Goal: Task Accomplishment & Management: Use online tool/utility

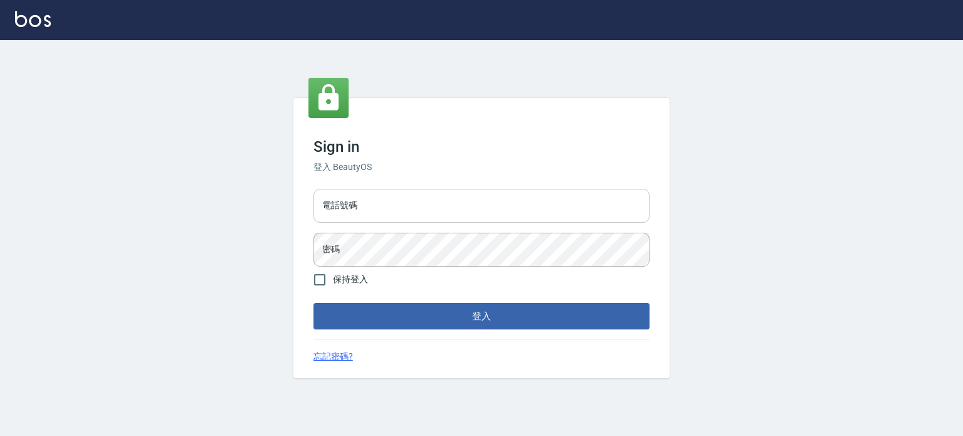
click at [477, 214] on input "電話號碼" at bounding box center [481, 206] width 336 height 34
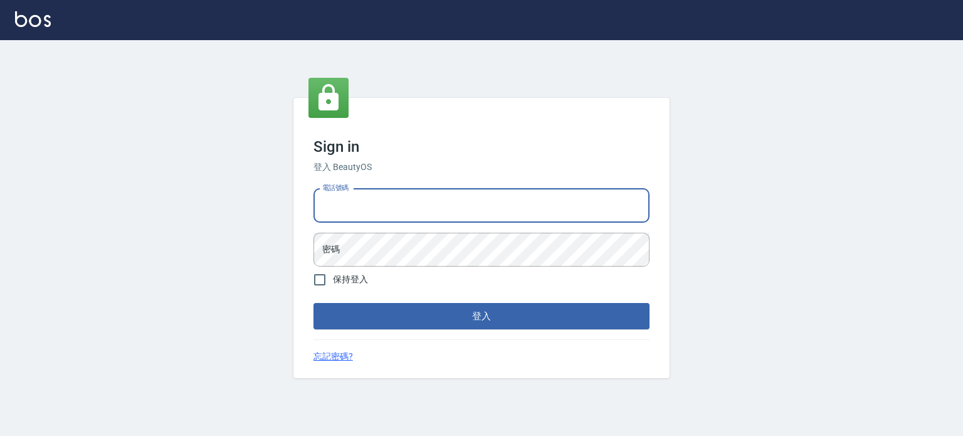
type input "0985335300"
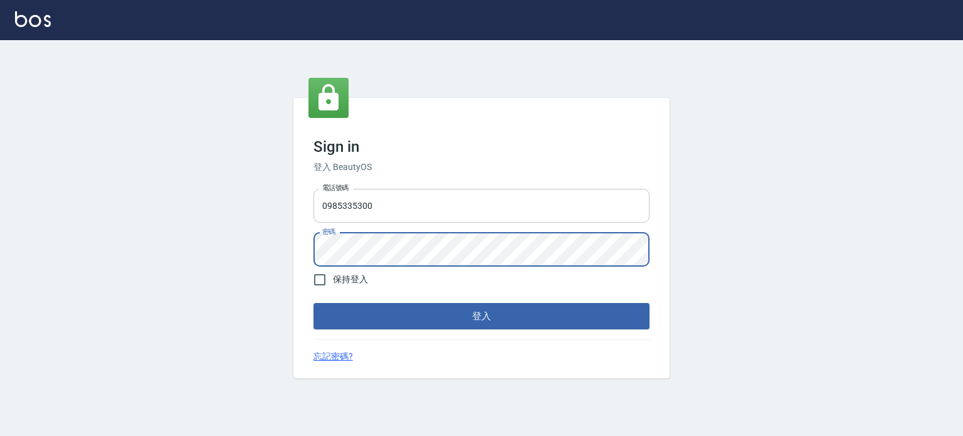
click at [313, 303] on button "登入" at bounding box center [481, 316] width 336 height 26
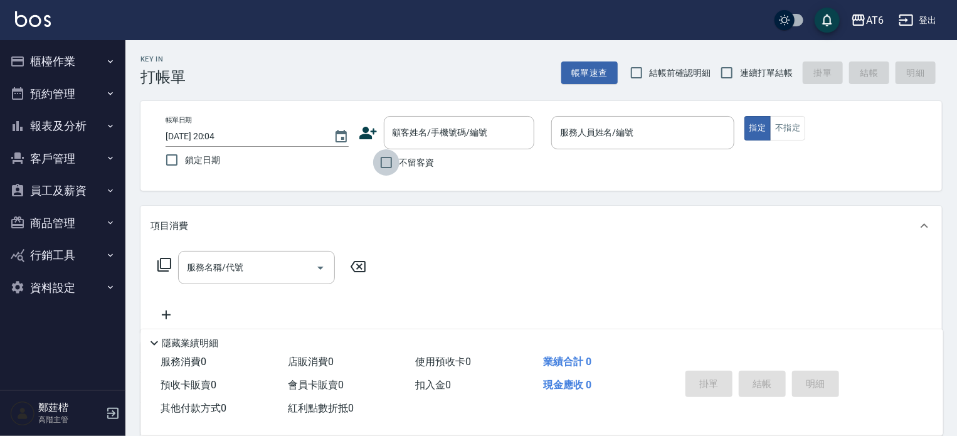
click at [380, 152] on input "不留客資" at bounding box center [386, 162] width 26 height 26
checkbox input "true"
click at [753, 53] on div "Key In 打帳單 帳單速查 結帳前確認明細 連續打單結帳 掛單 結帳 明細" at bounding box center [533, 63] width 816 height 46
click at [740, 67] on span "連續打單結帳" at bounding box center [766, 72] width 53 height 13
click at [740, 67] on input "連續打單結帳" at bounding box center [727, 73] width 26 height 26
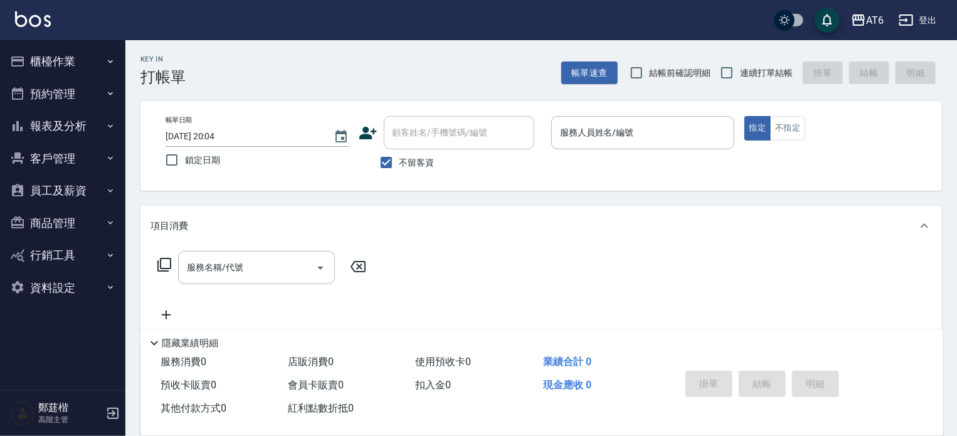
checkbox input "true"
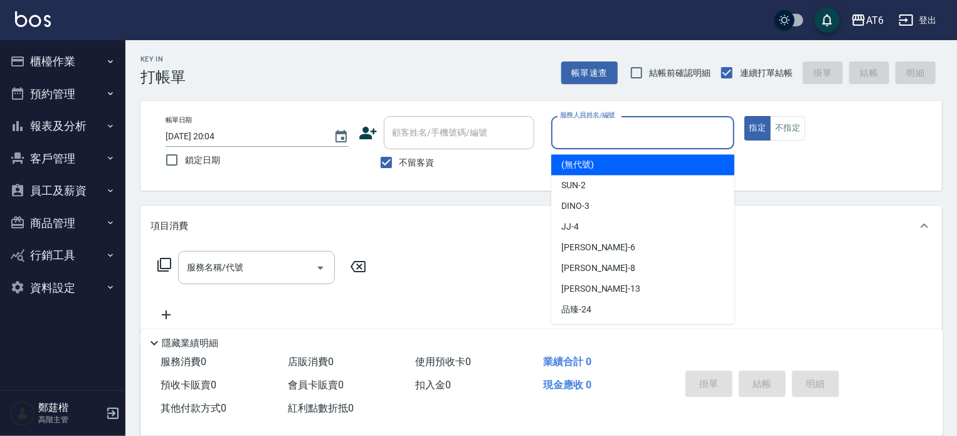
click at [629, 123] on input "服務人員姓名/編號" at bounding box center [643, 133] width 172 height 22
type input "ㄨ"
type input "k"
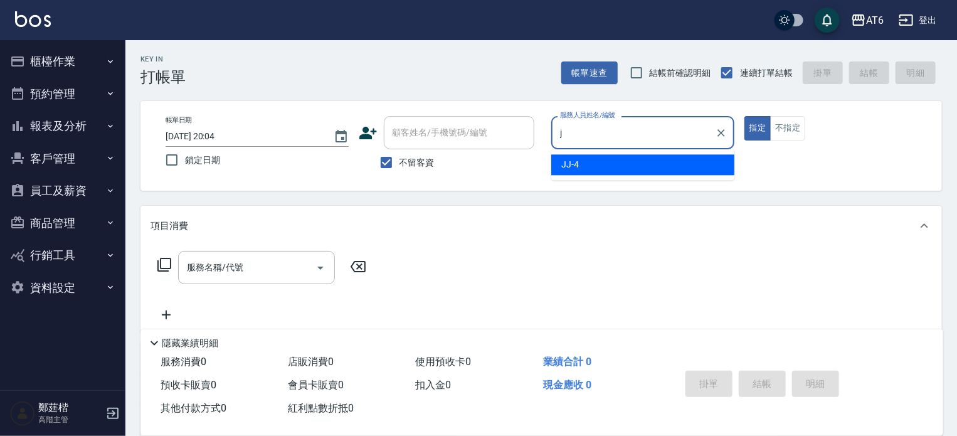
type input "JJ-4"
type button "true"
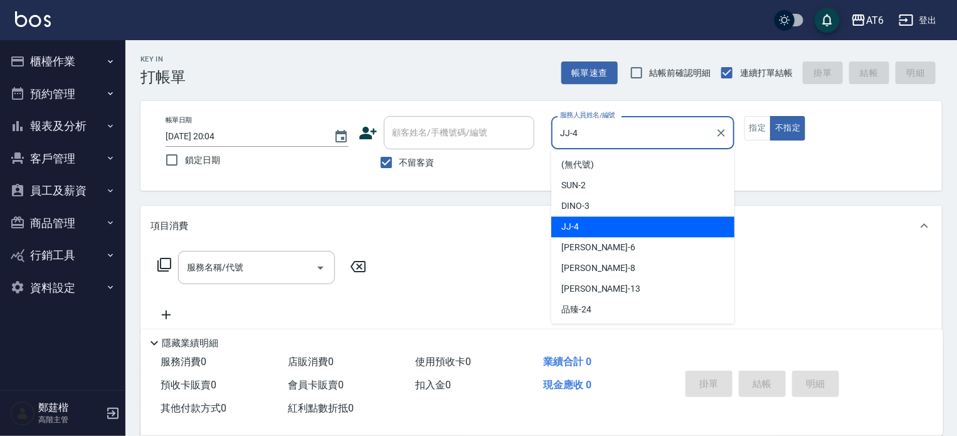
click at [629, 123] on input "JJ-4" at bounding box center [633, 133] width 153 height 22
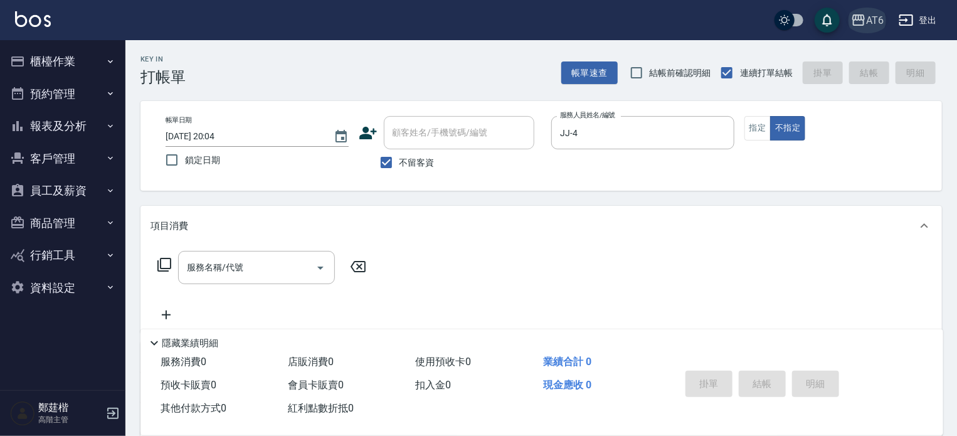
click at [857, 24] on icon "button" at bounding box center [858, 19] width 13 height 11
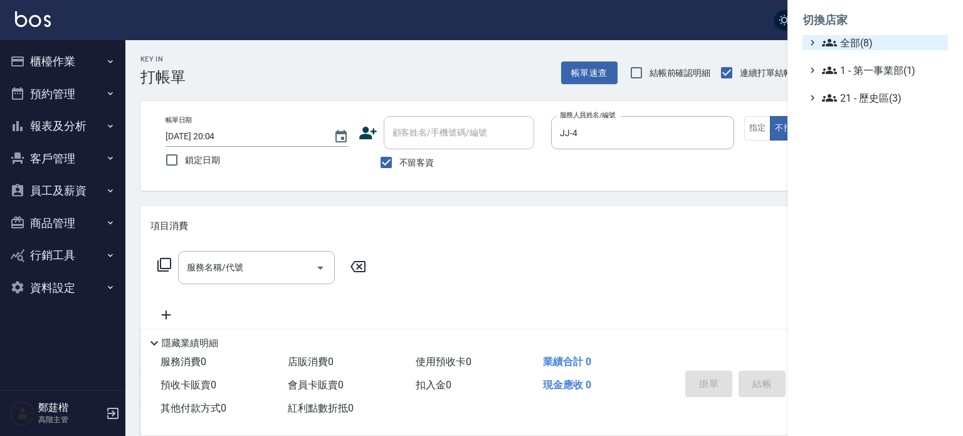
click at [867, 41] on span "全部(8)" at bounding box center [882, 42] width 121 height 15
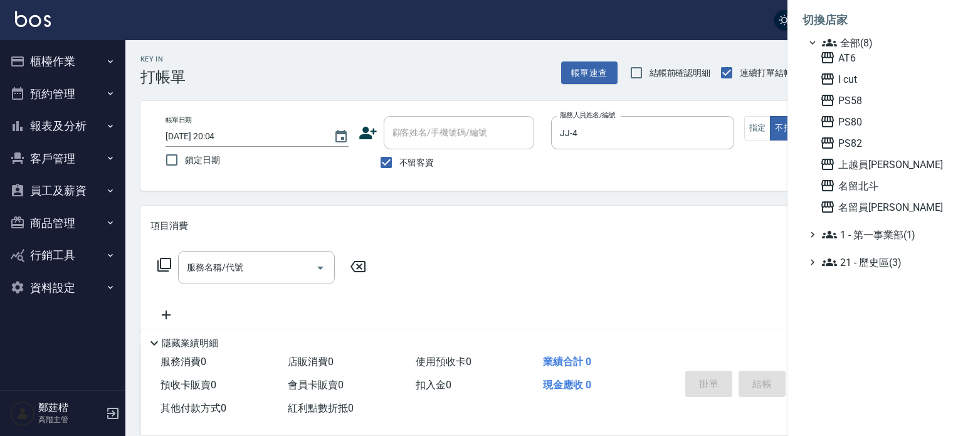
click at [873, 215] on ul "全部(8) AT6 I cut PS58 PS80 PS82 上越員林 名留北斗 名留員[PERSON_NAME] 1 - 第一事業部(1) 21 - 歷史區…" at bounding box center [875, 152] width 145 height 234
click at [873, 209] on span "名留員[PERSON_NAME]" at bounding box center [881, 206] width 123 height 15
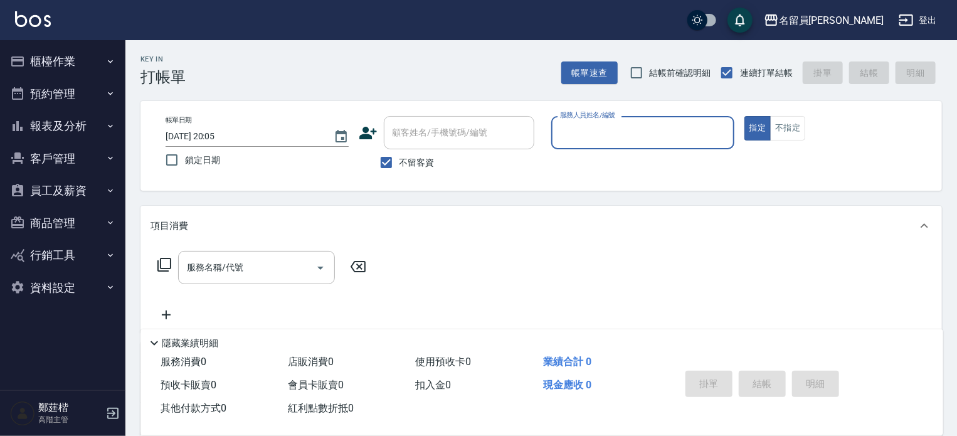
click at [744, 116] on button "指定" at bounding box center [757, 128] width 27 height 24
type button "true"
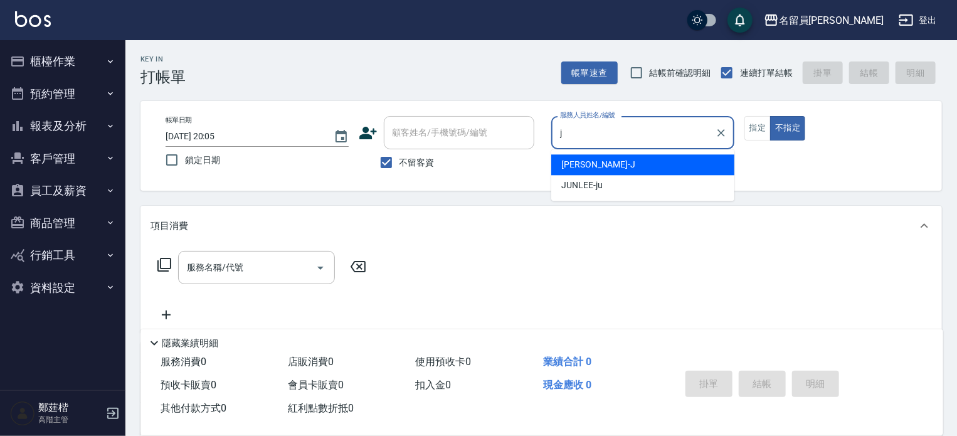
type input "j"
type button "false"
type input "Jenny -J"
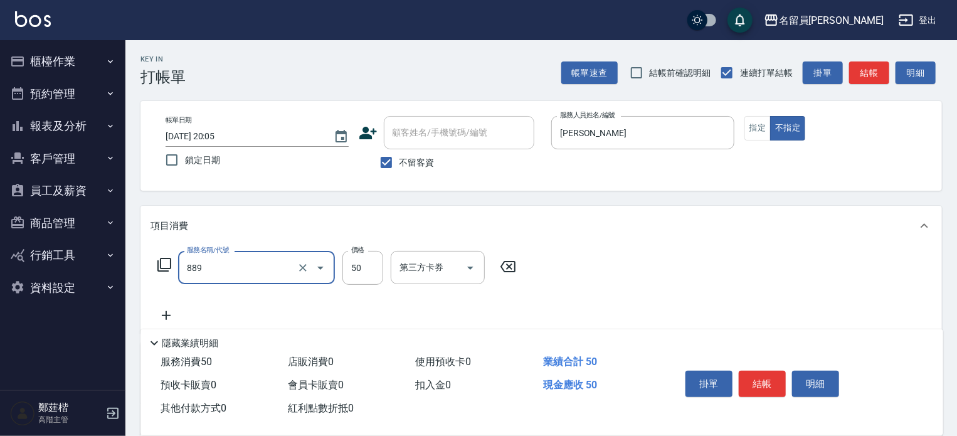
type input "精油(889)"
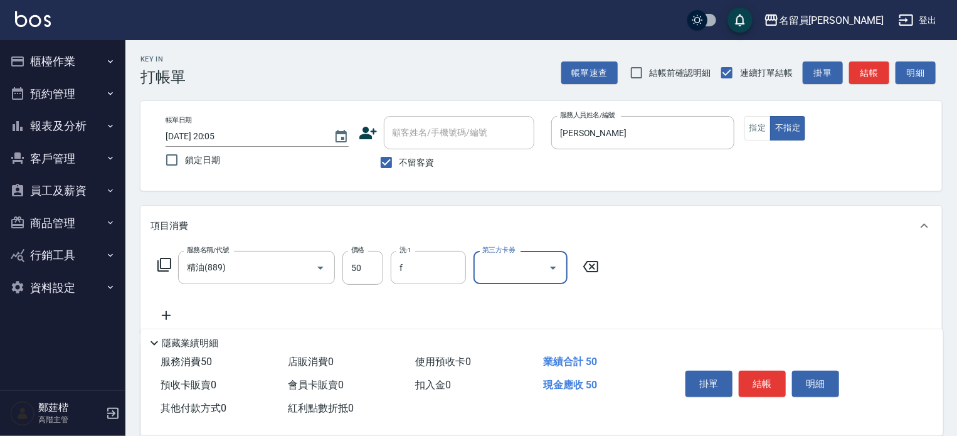
type input "黃苡妃-F"
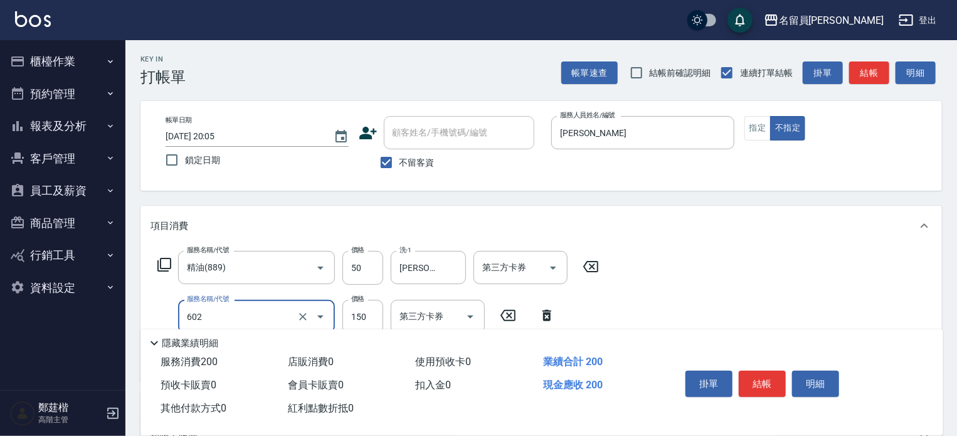
type input "一般洗髮(602)"
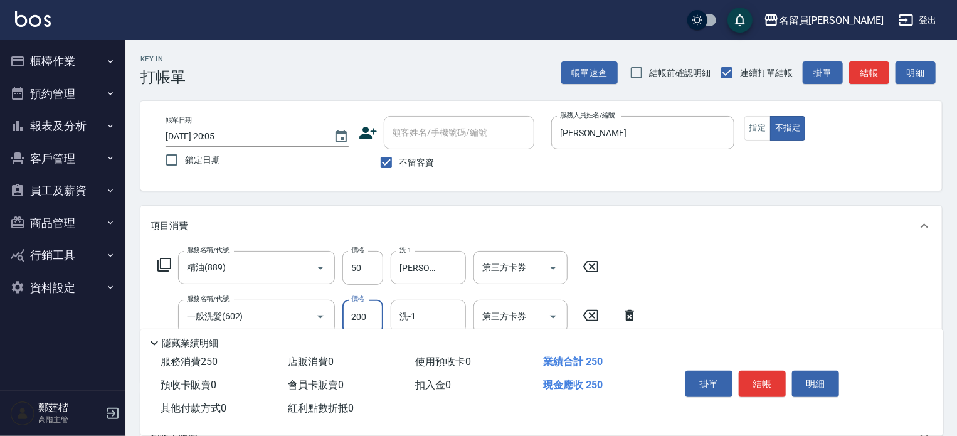
type input "200"
type input "黃苡妃-F"
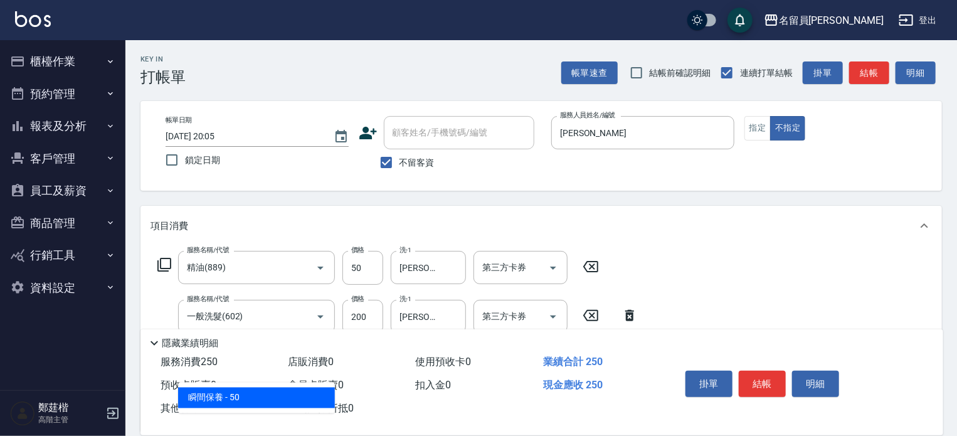
type input "瞬間保養(415)"
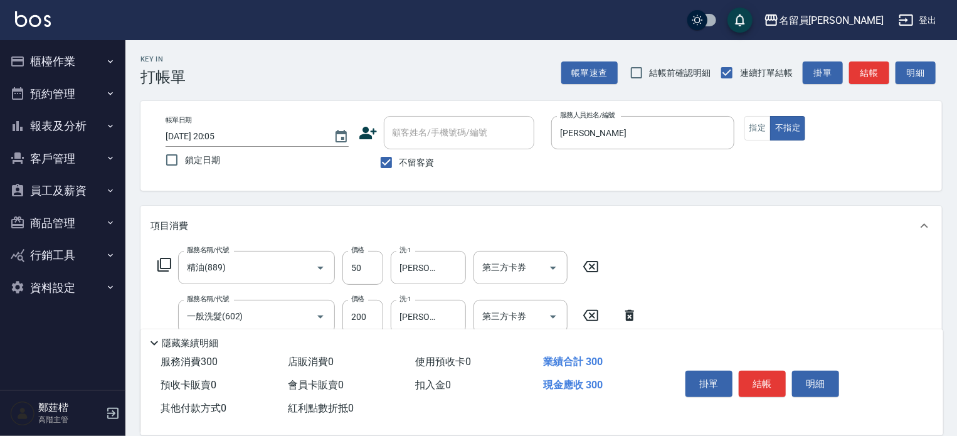
type input "黃苡妃-F"
type input "剪髮(302)"
type input "130"
click at [759, 382] on button "結帳" at bounding box center [762, 384] width 47 height 26
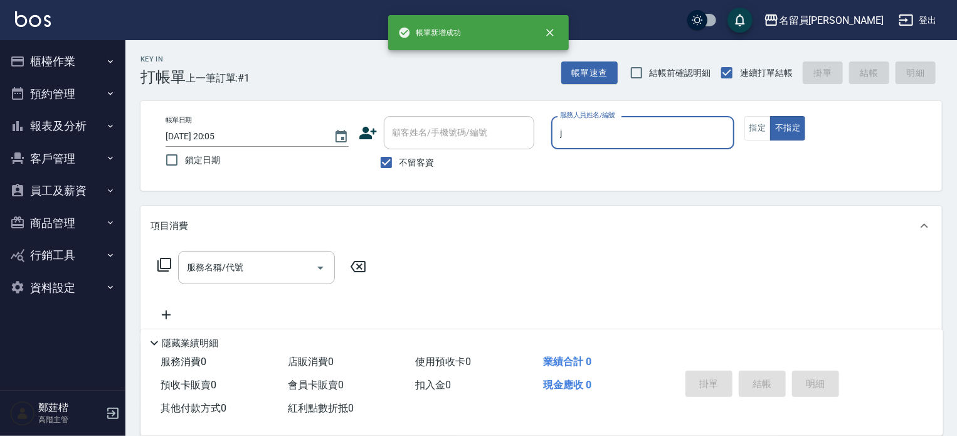
type input "Jenny -J"
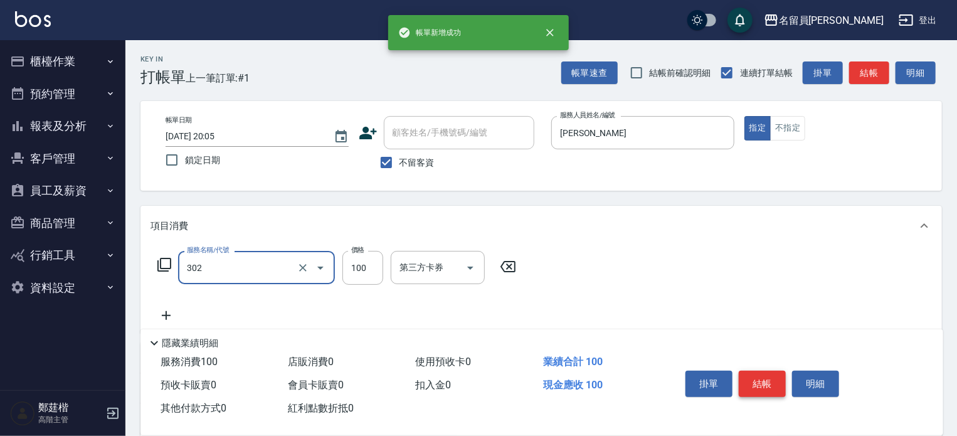
type input "剪髮(302)"
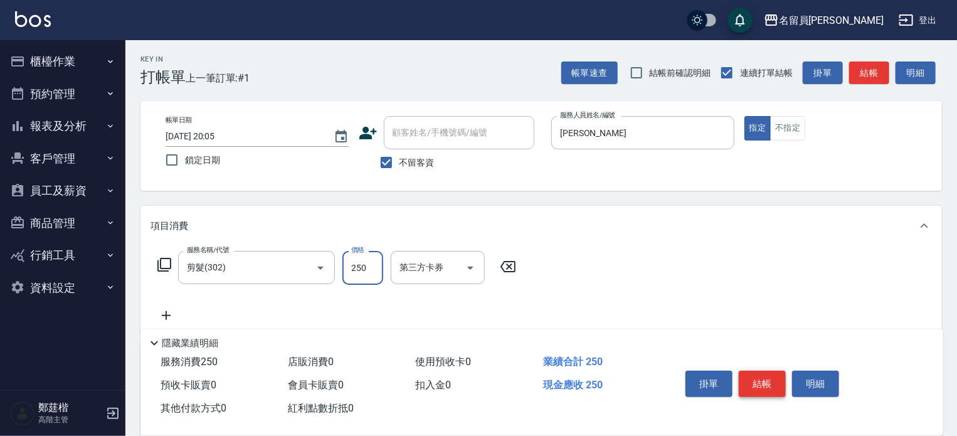
type input "250"
click at [759, 382] on button "結帳" at bounding box center [762, 384] width 47 height 26
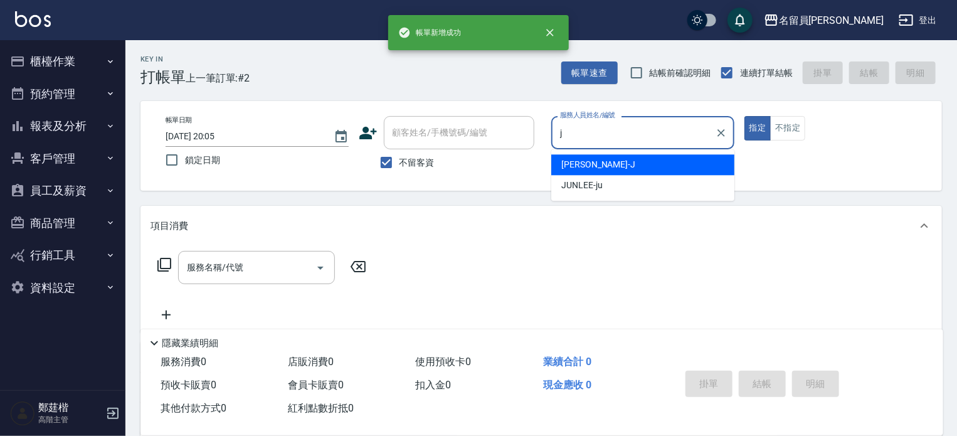
type input "Jenny -J"
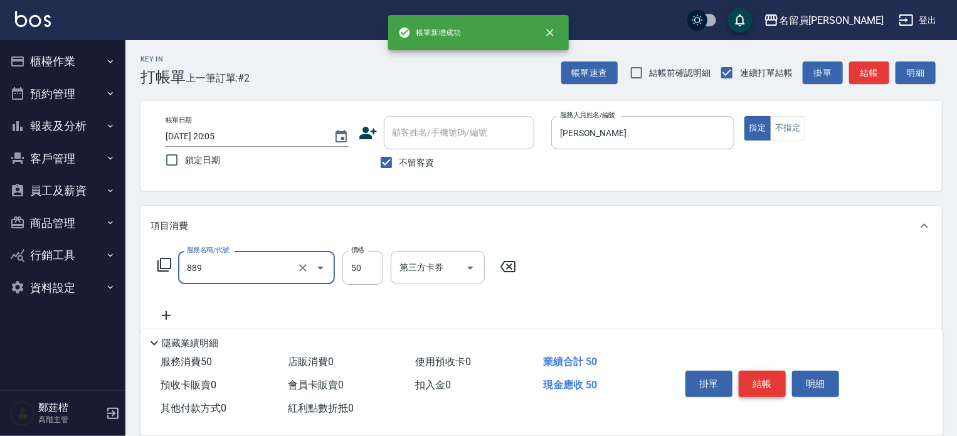
type input "精油(889)"
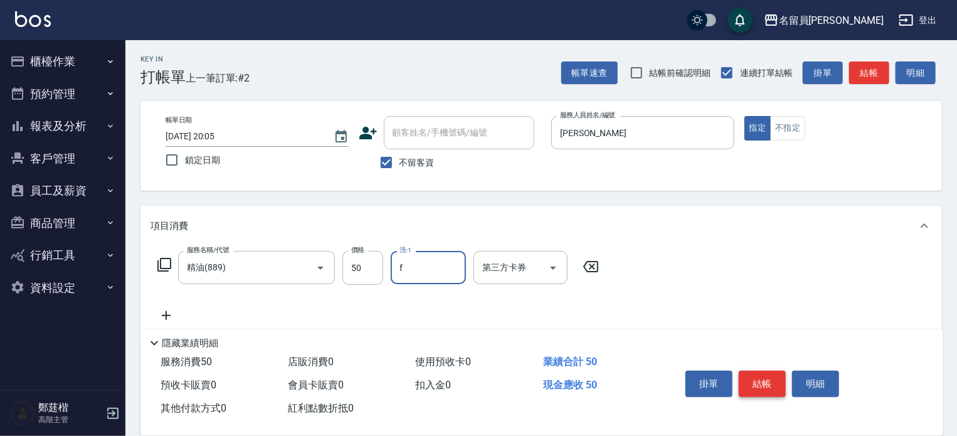
type input "黃苡妃-F"
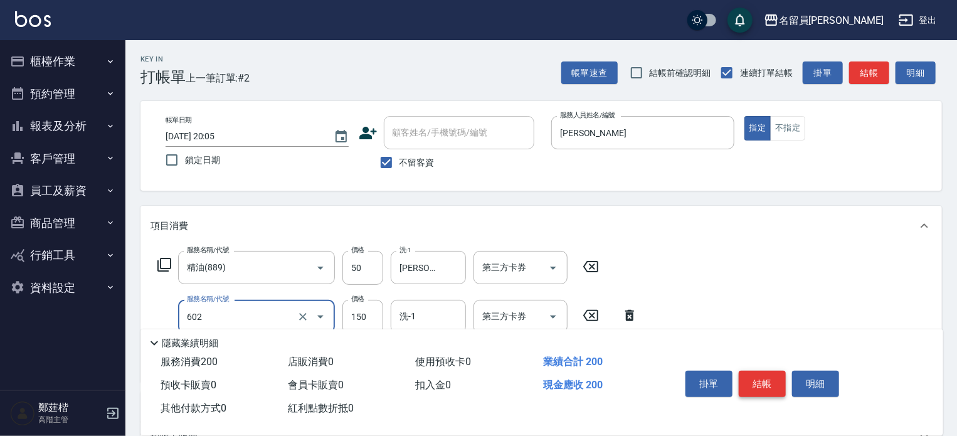
type input "一般洗髮(602)"
click at [361, 308] on input "150" at bounding box center [362, 317] width 41 height 34
type input "200"
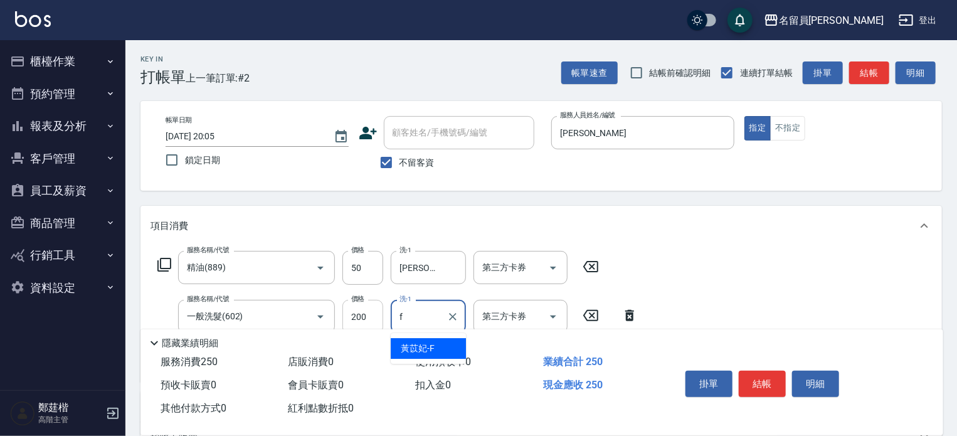
type input "黃苡妃-F"
type input "剪髮(302)"
type input "250"
click at [767, 380] on button "結帳" at bounding box center [762, 384] width 47 height 26
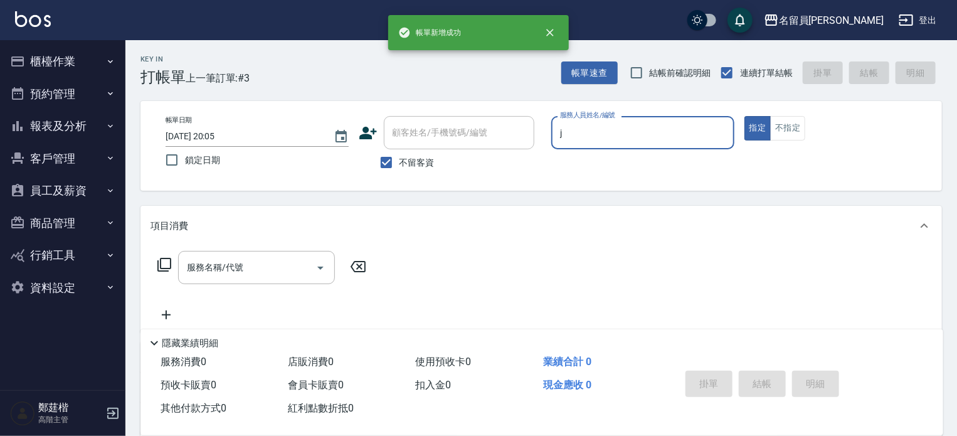
type input "Jenny -J"
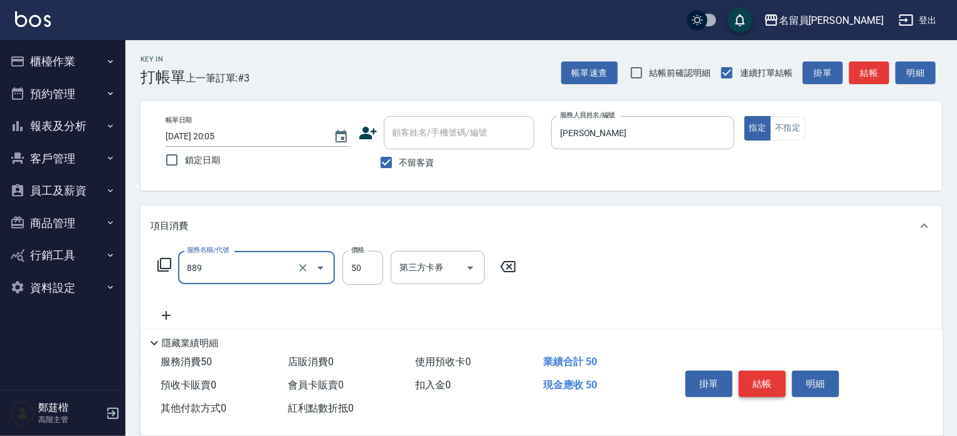
type input "精油(889)"
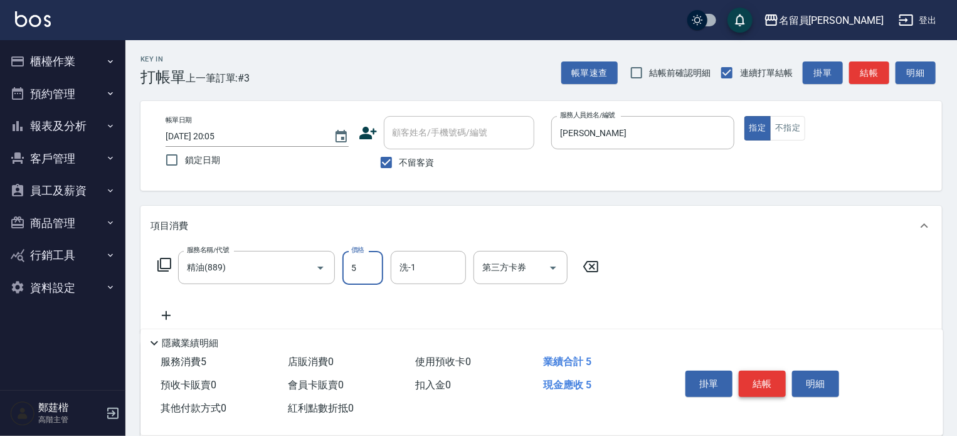
type input "50"
type input "黃苡妃-F"
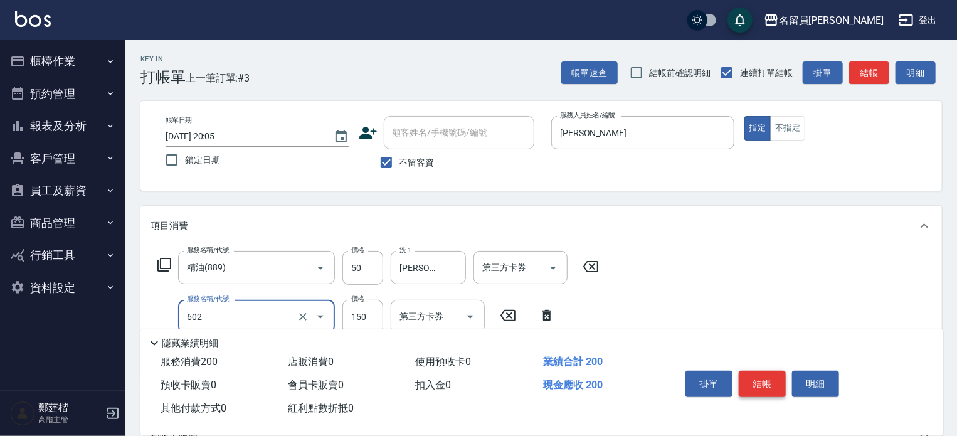
type input "一般洗髮(602)"
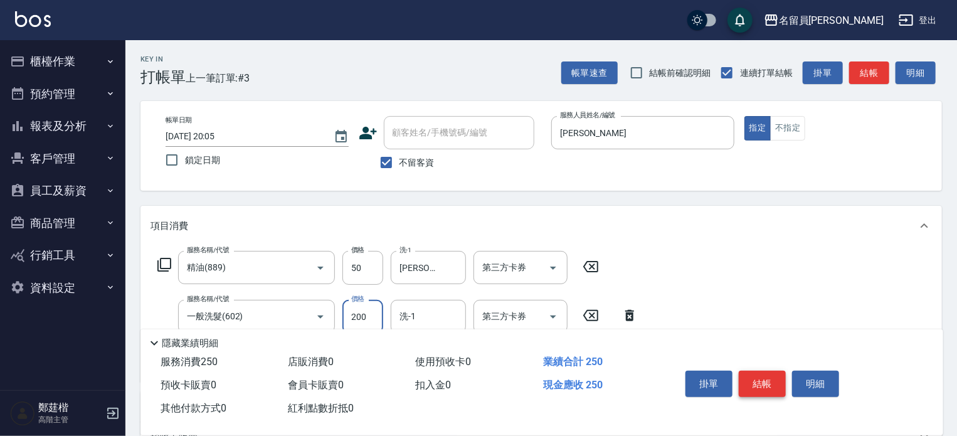
type input "200"
type input "黃苡妃-F"
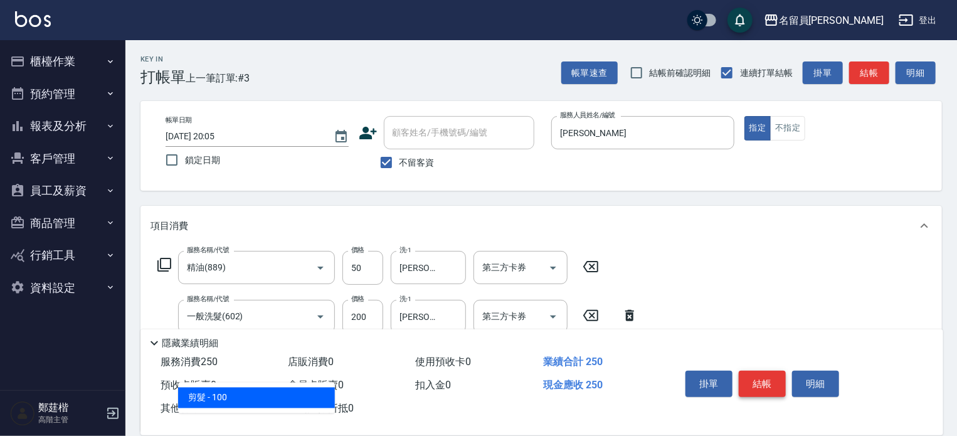
type input "剪髮(302)"
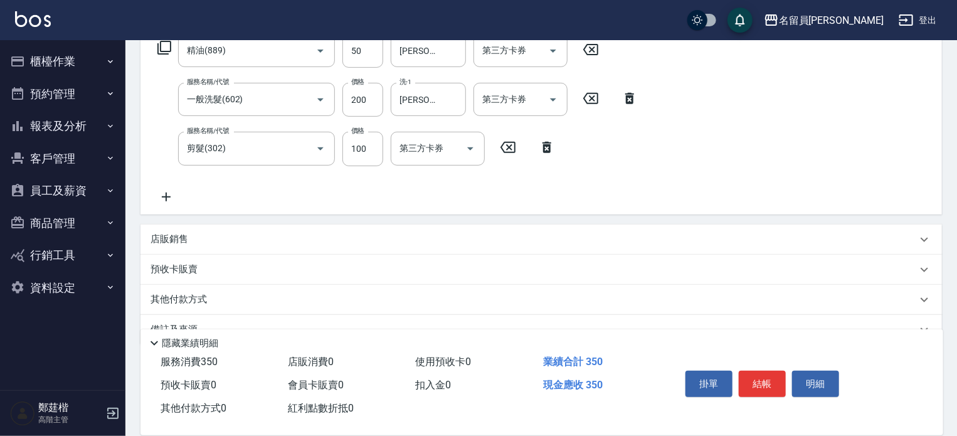
scroll to position [245, 0]
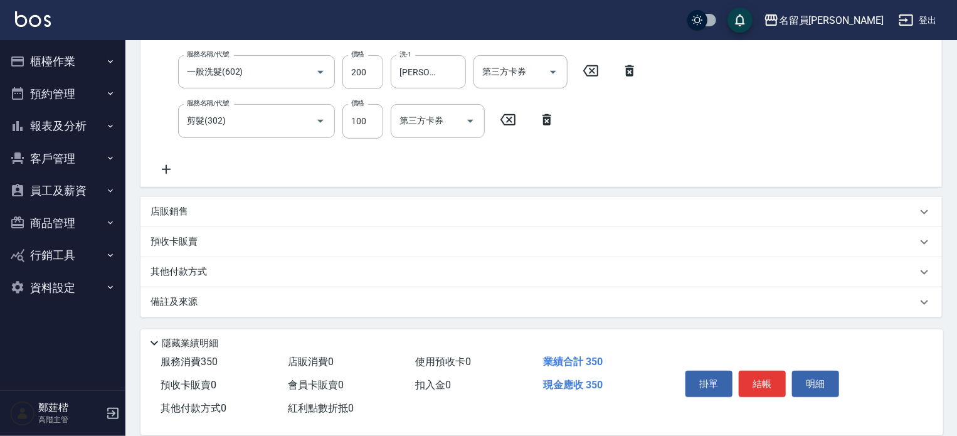
click at [360, 185] on div "服務名稱/代號 精油(889) 服務名稱/代號 價格 50 價格 洗-1 黃苡妃-F 洗-1 第三方卡券 第三方卡券 服務名稱/代號 一般洗髮(602) 服務…" at bounding box center [540, 93] width 801 height 185
drag, startPoint x: 386, startPoint y: 107, endPoint x: 376, endPoint y: 112, distance: 11.8
click at [384, 106] on div "服務名稱/代號 剪髮(302) 服務名稱/代號 價格 100 價格 第三方卡券 第三方卡券" at bounding box center [356, 121] width 412 height 34
click at [374, 112] on input "100" at bounding box center [362, 121] width 41 height 34
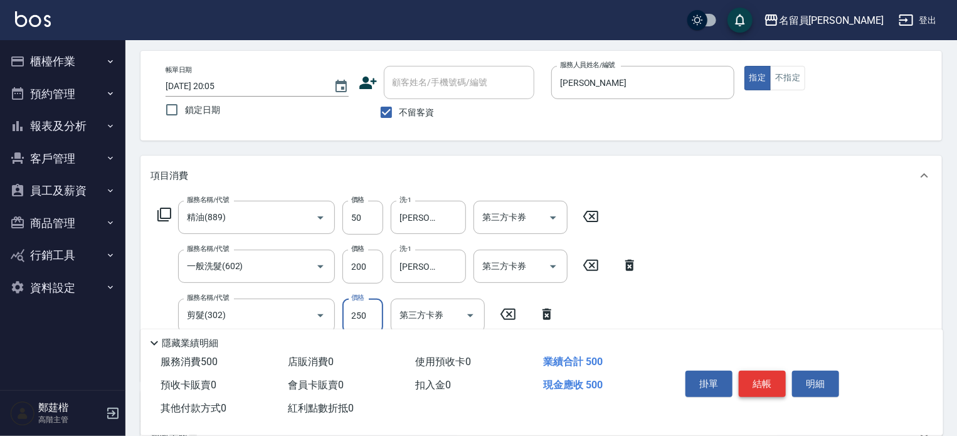
scroll to position [0, 0]
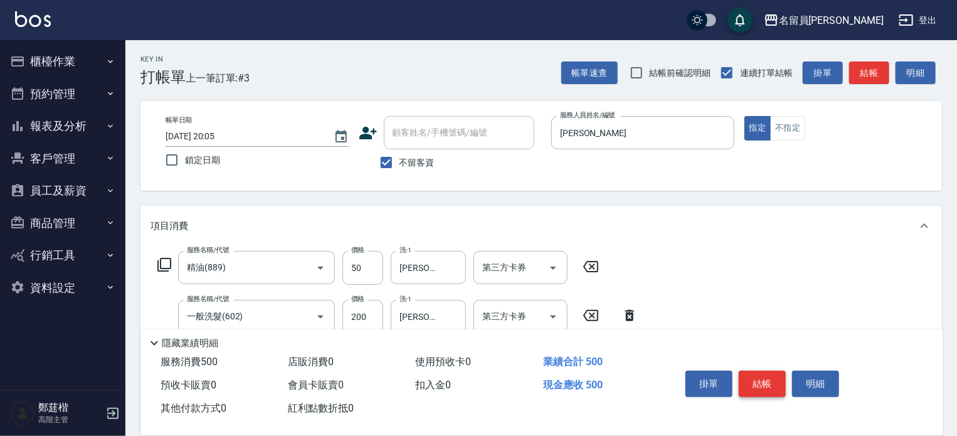
type input "250"
click at [760, 373] on button "結帳" at bounding box center [762, 384] width 47 height 26
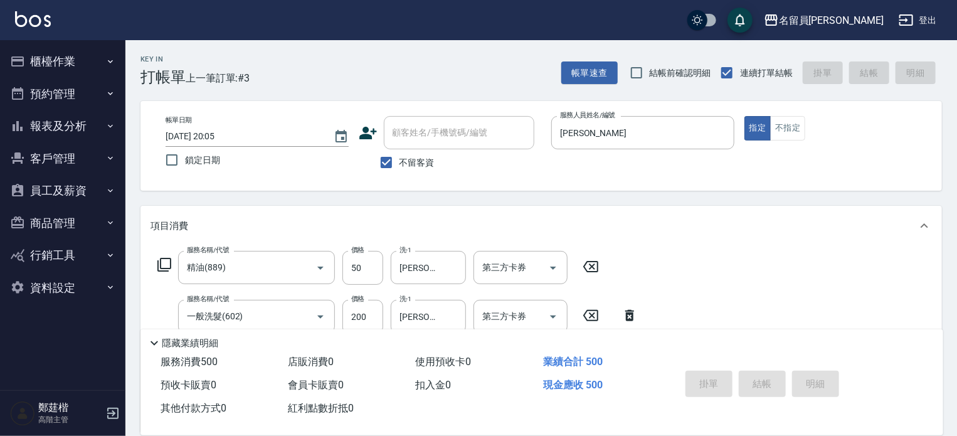
type input "2025/10/08 20:06"
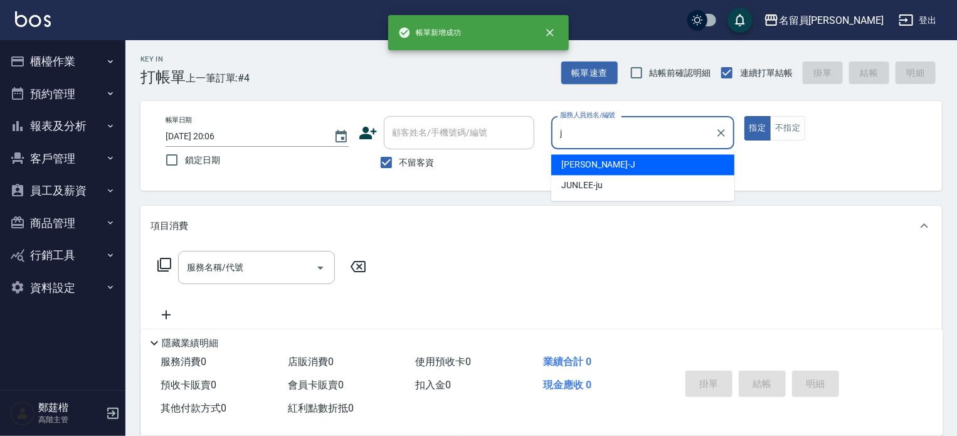
type input "Jenny -J"
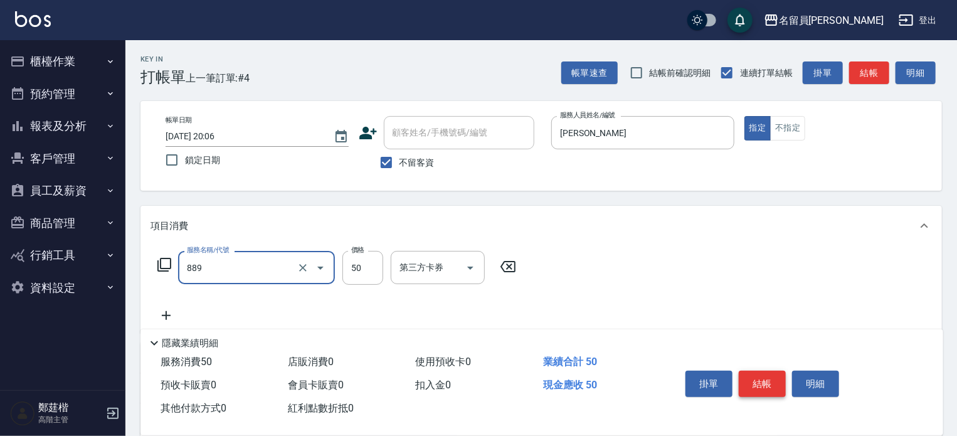
type input "精油(889)"
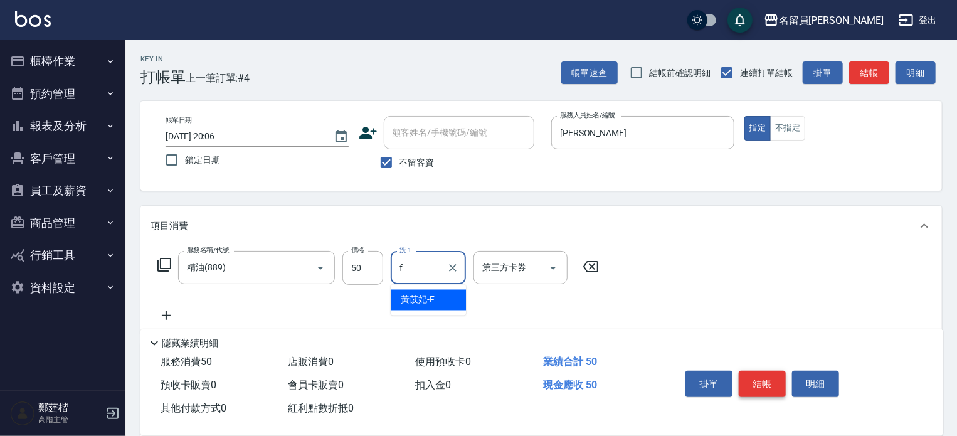
type input "黃苡妃-F"
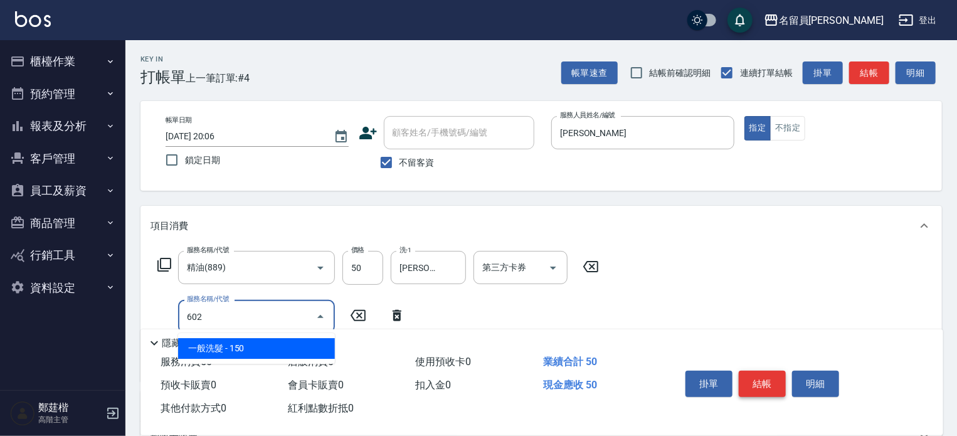
type input "一般洗髮(602)"
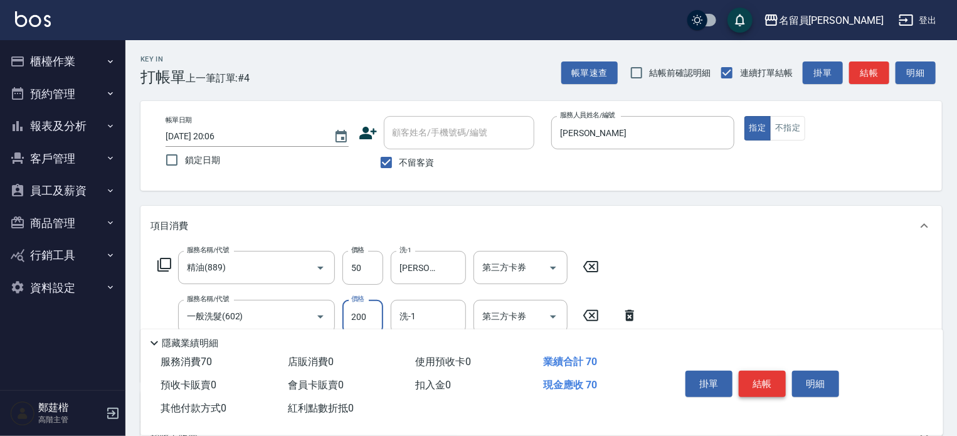
type input "200"
type input "黃苡妃-F"
type input "剪髮(302)"
type input "250"
click at [760, 373] on button "結帳" at bounding box center [762, 384] width 47 height 26
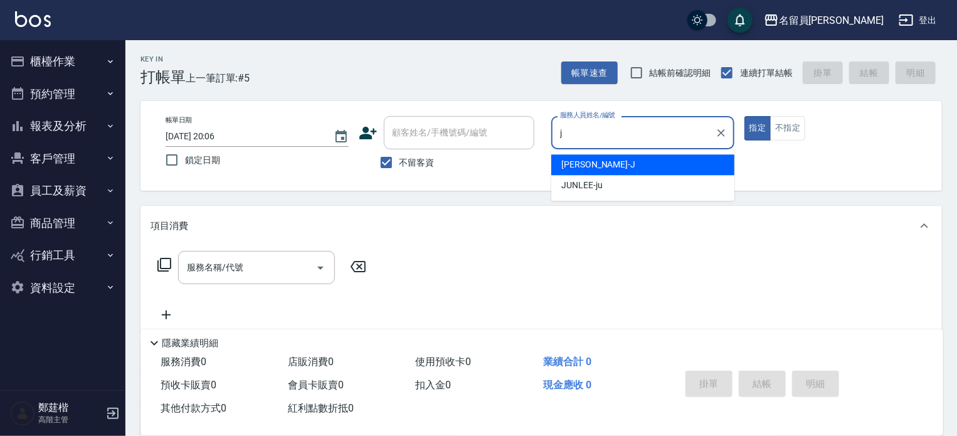
type input "Jenny -J"
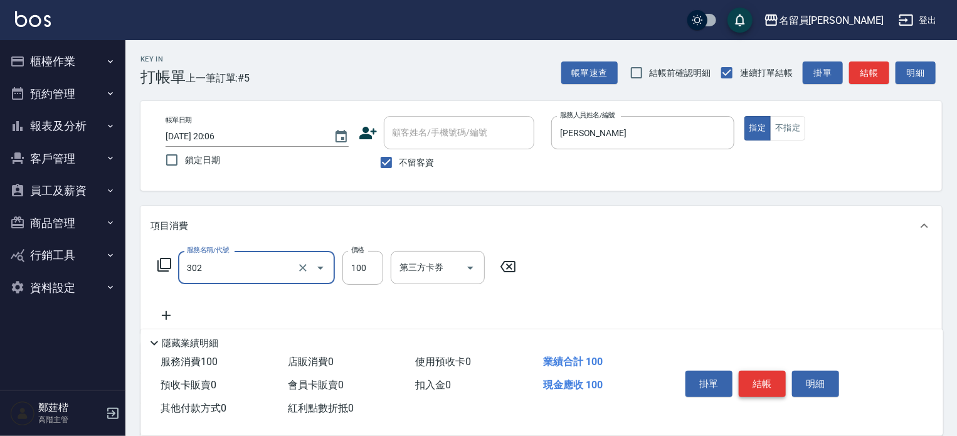
type input "剪髮(302)"
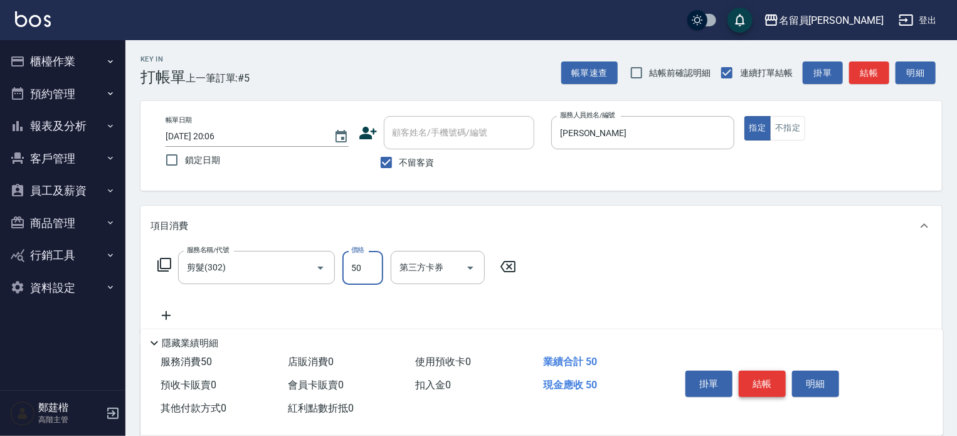
type input "50"
click at [760, 373] on button "結帳" at bounding box center [762, 384] width 47 height 26
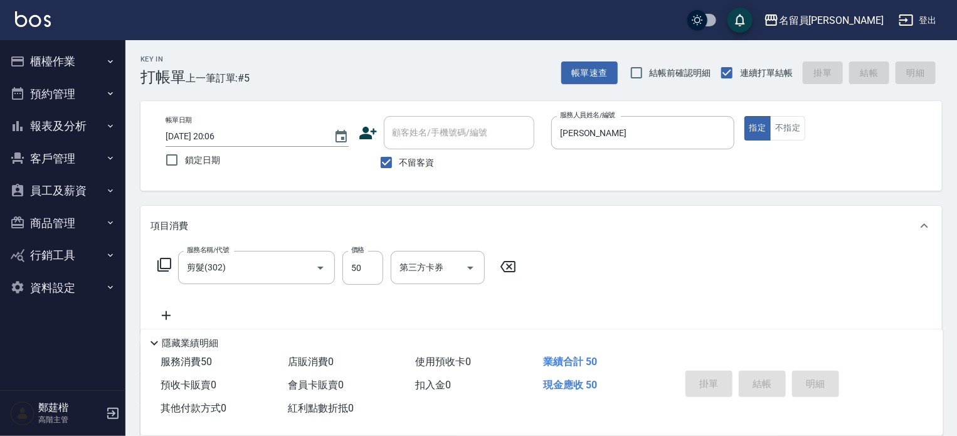
type input "2025/10/08 20:07"
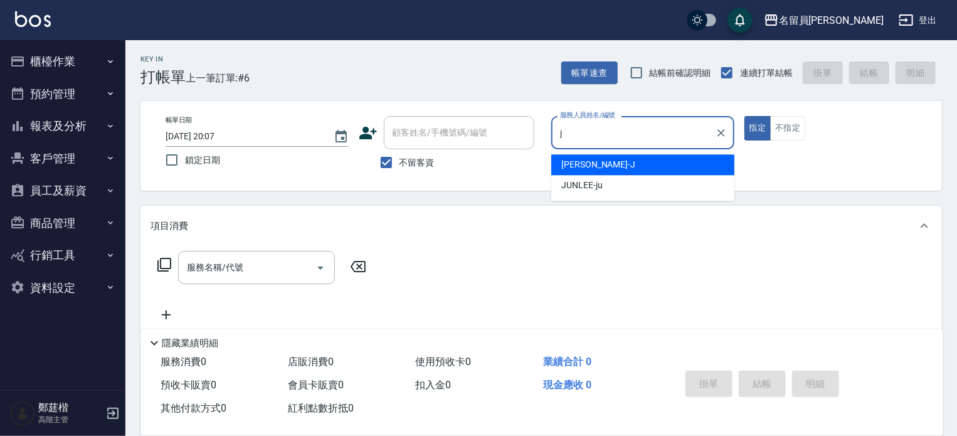
type input "Jenny -J"
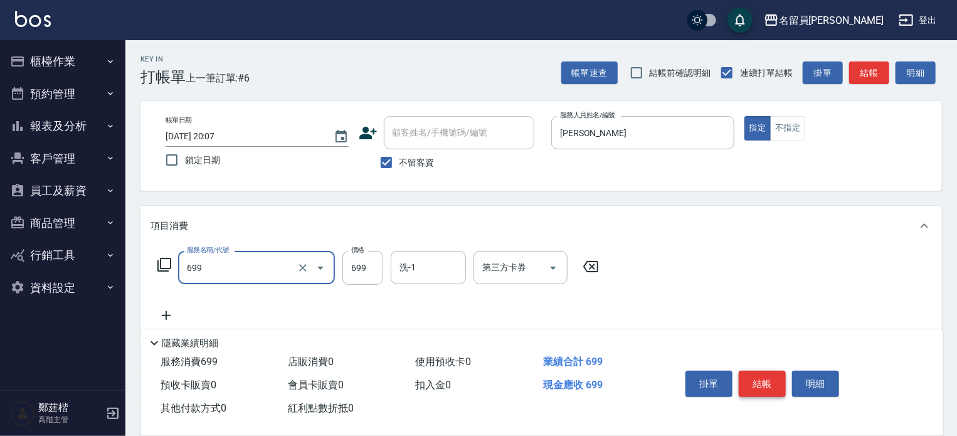
type input "精油洗髮(699)"
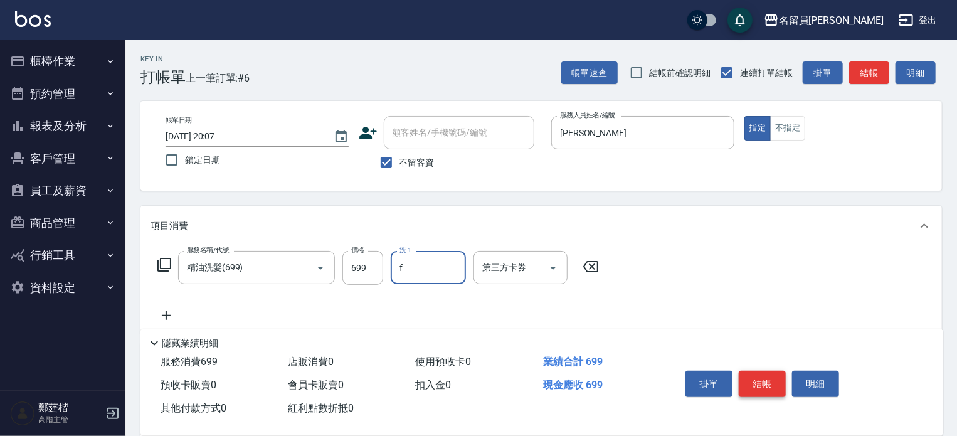
type input "黃苡妃-F"
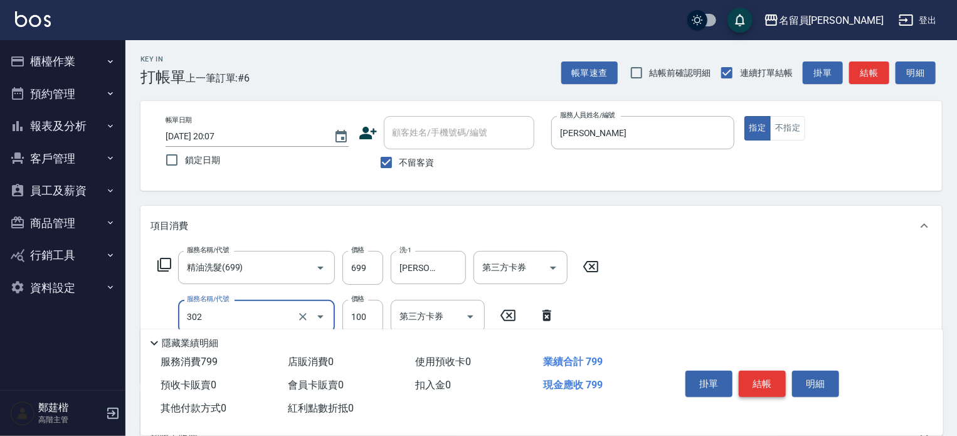
type input "剪髮(302)"
type input "230"
click at [760, 373] on button "結帳" at bounding box center [762, 384] width 47 height 26
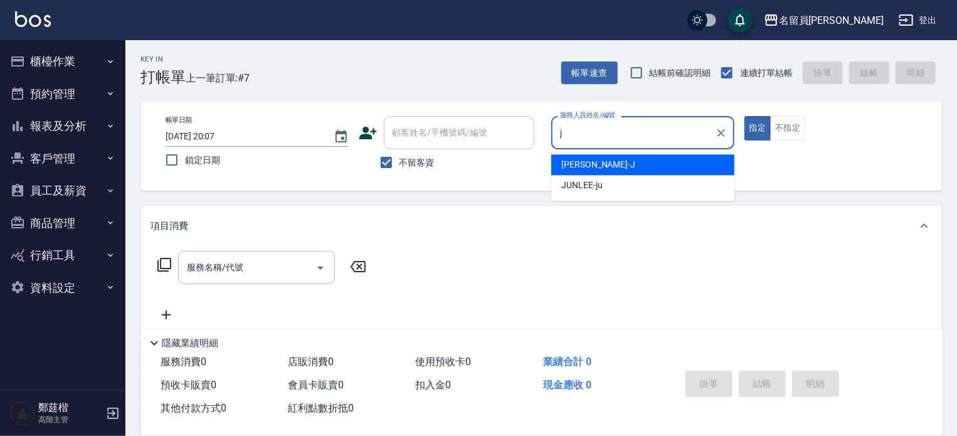
type input "Jenny -J"
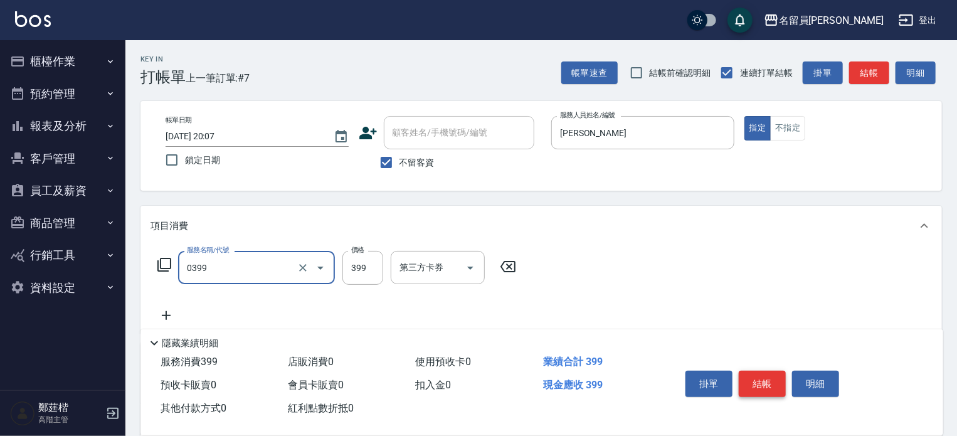
type input "海鹽SPA(0399)"
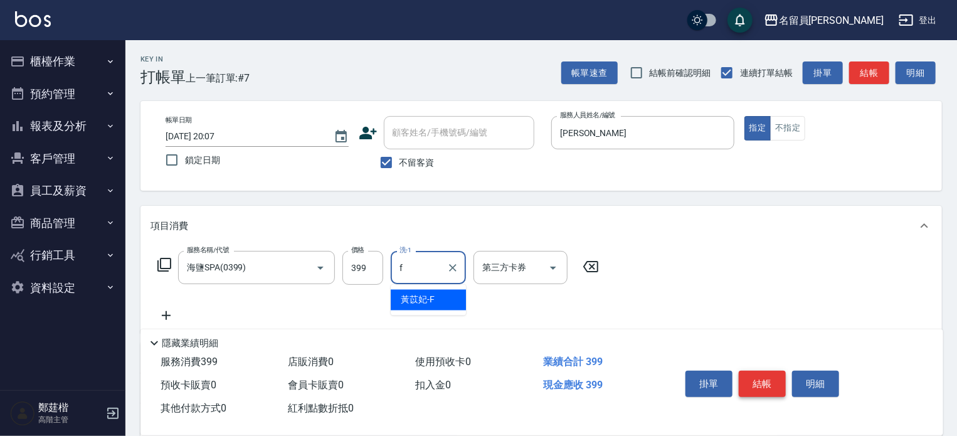
type input "黃苡妃-F"
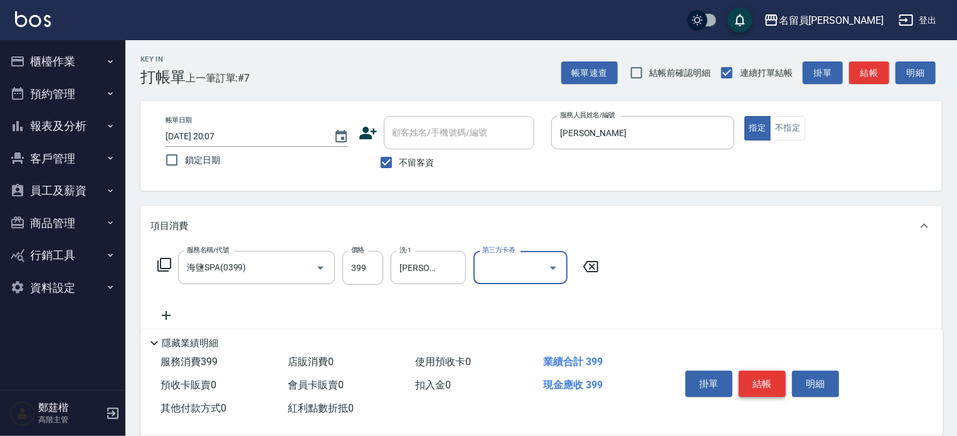
scroll to position [125, 0]
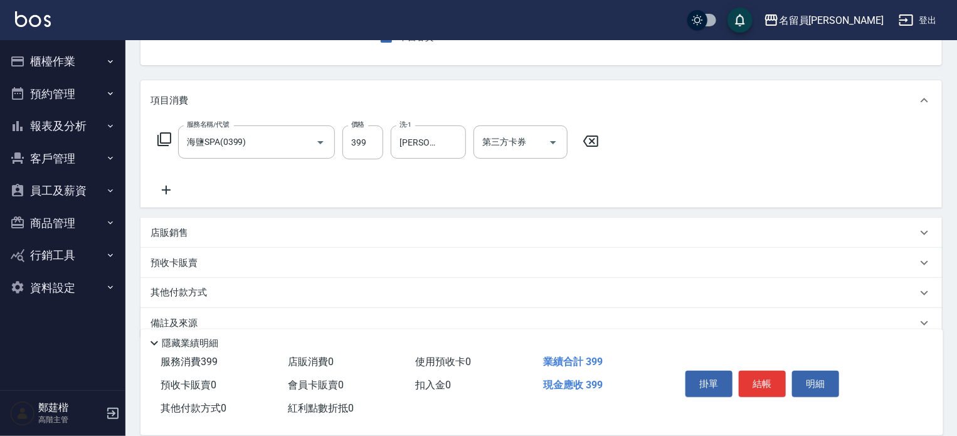
click at [559, 233] on div "店販銷售" at bounding box center [533, 232] width 766 height 13
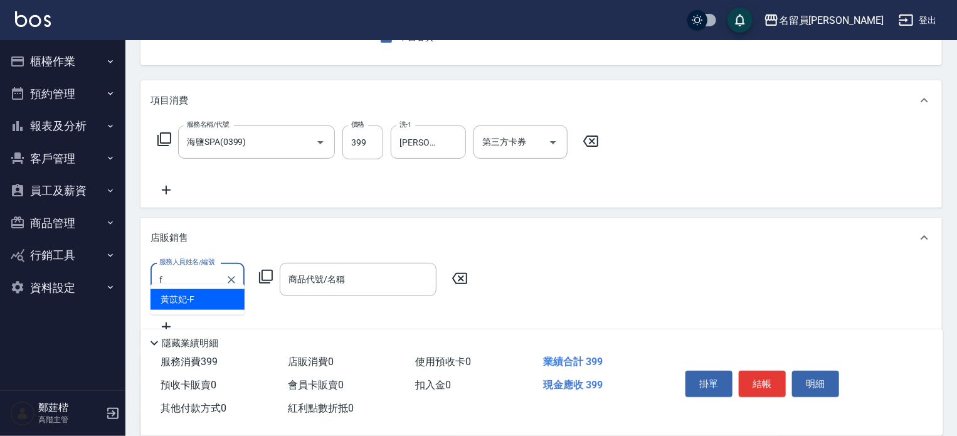
scroll to position [3, 0]
type input "黃苡妃-F"
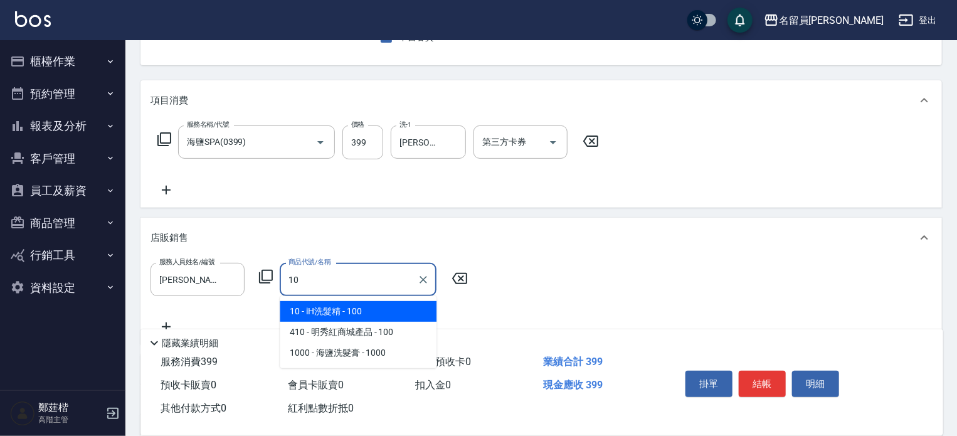
type input "iH洗髮精"
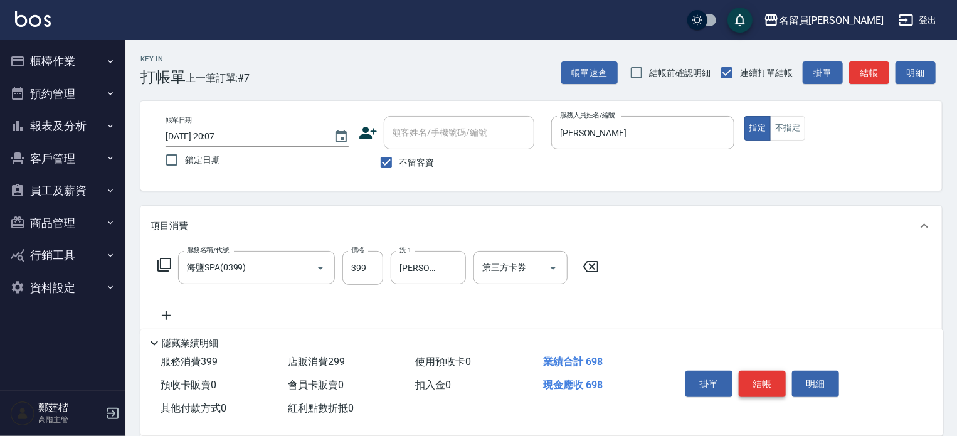
type input "299"
click at [744, 382] on button "結帳" at bounding box center [762, 384] width 47 height 26
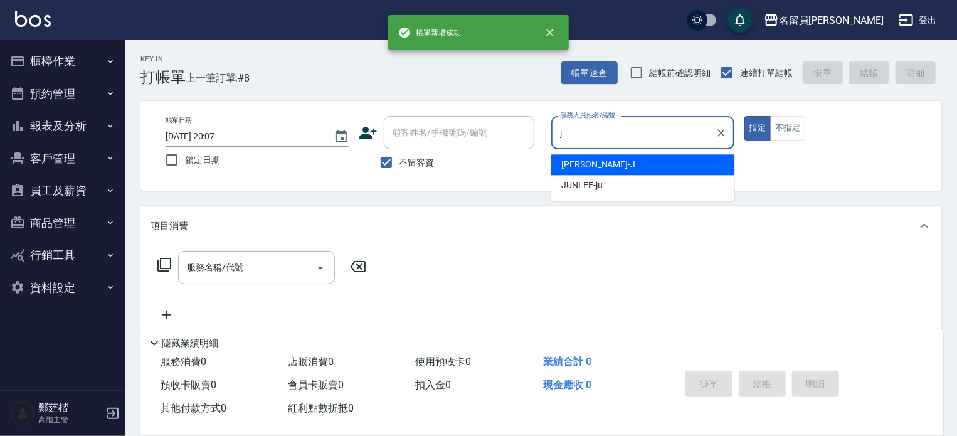
type input "Jenny -J"
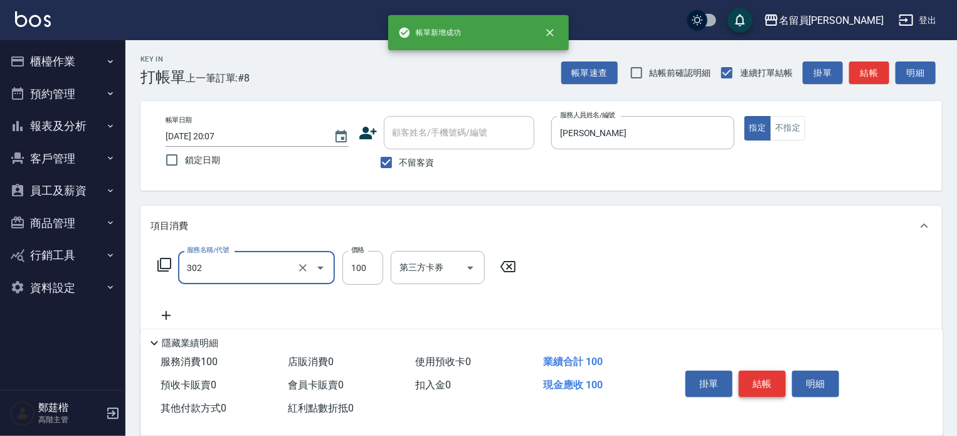
type input "剪髮(302)"
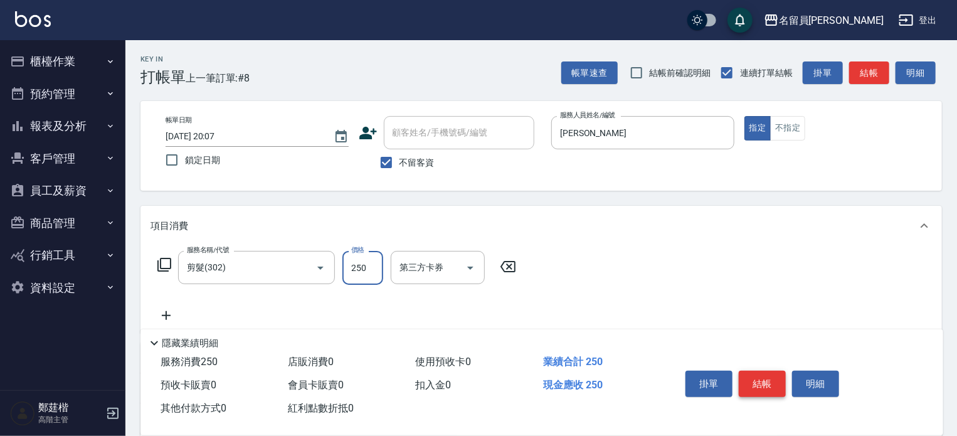
type input "250"
click at [744, 382] on button "結帳" at bounding box center [762, 384] width 47 height 26
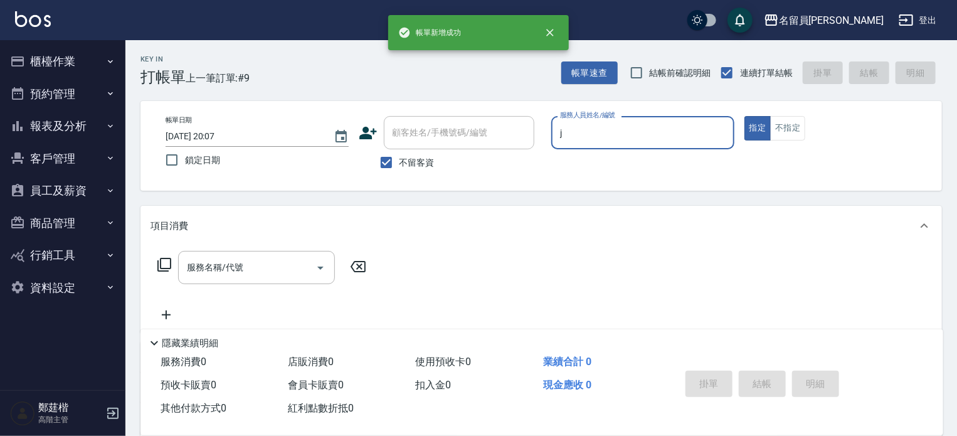
type input "Jenny -J"
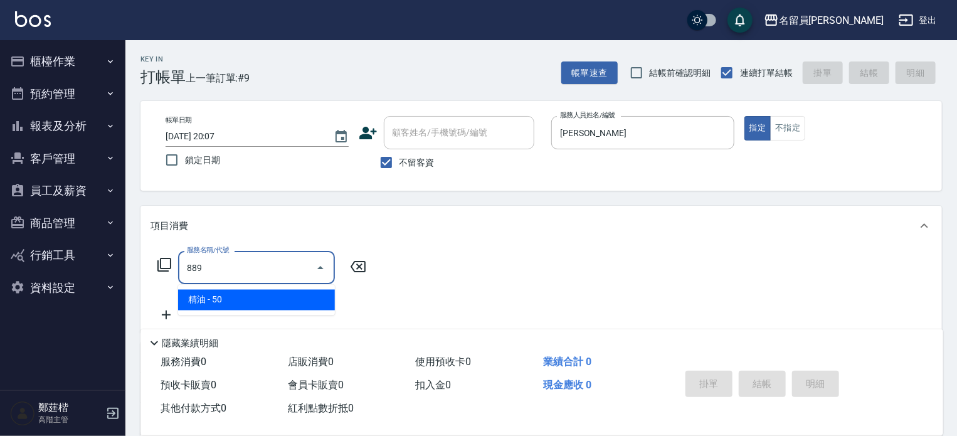
type input "精油(889)"
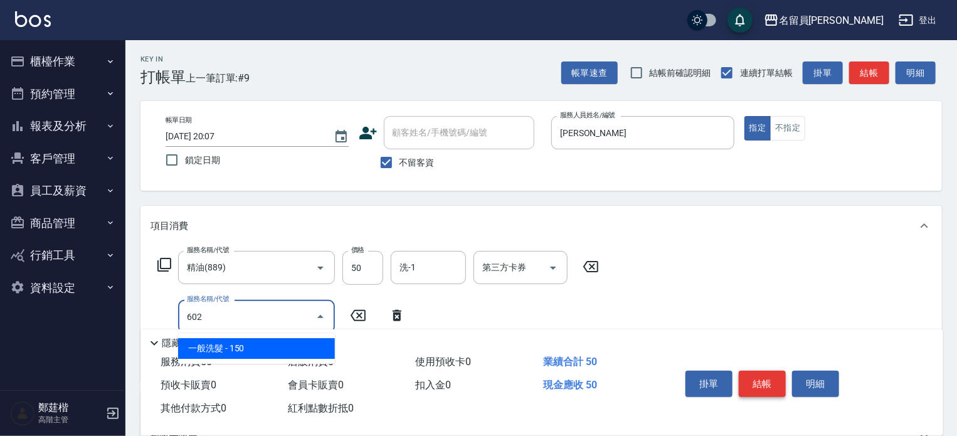
type input "一般洗髮(602)"
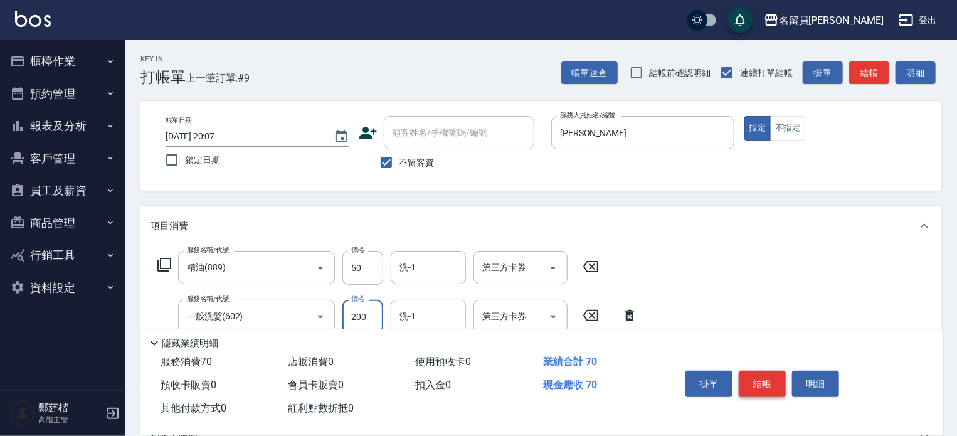
type input "200"
type input "剪髮(302)"
type input "250"
click at [744, 382] on button "結帳" at bounding box center [762, 384] width 47 height 26
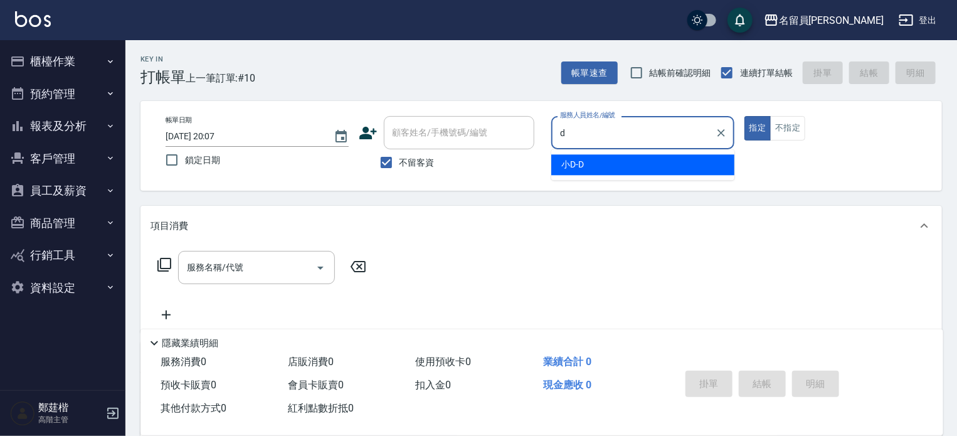
type input "小D-D"
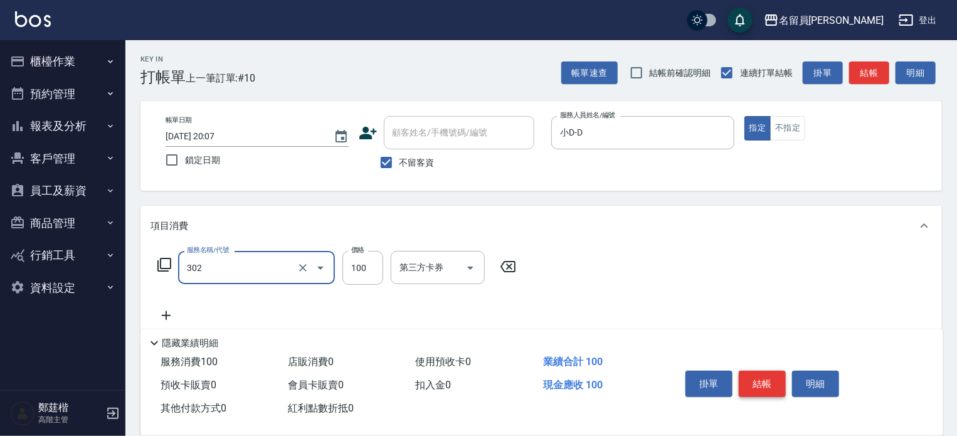
type input "剪髮(302)"
type input "300"
click at [744, 382] on button "結帳" at bounding box center [762, 384] width 47 height 26
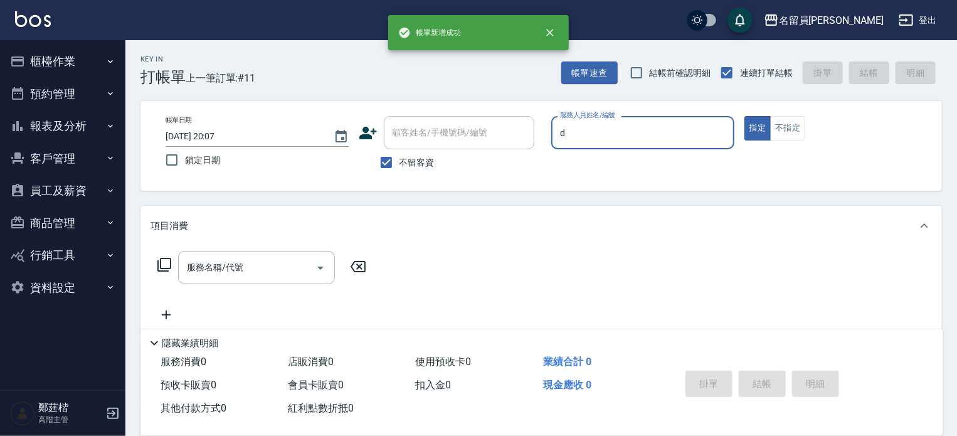
type input "小D-D"
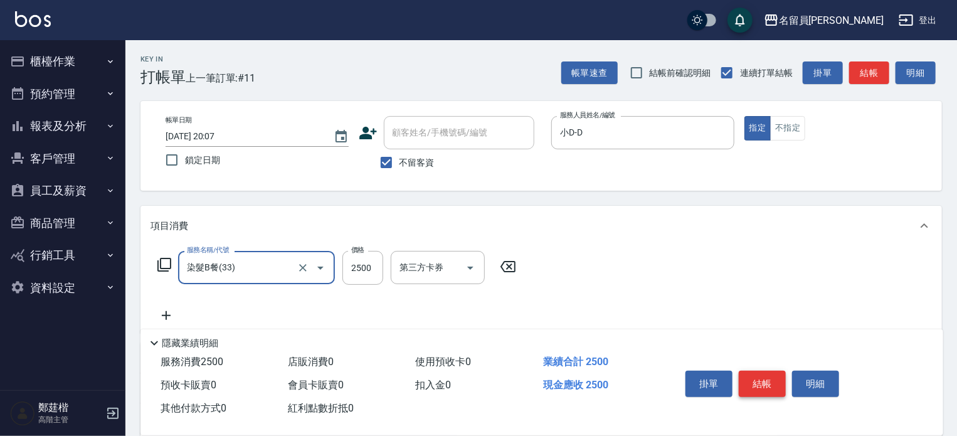
type input "染髮B餐(33)"
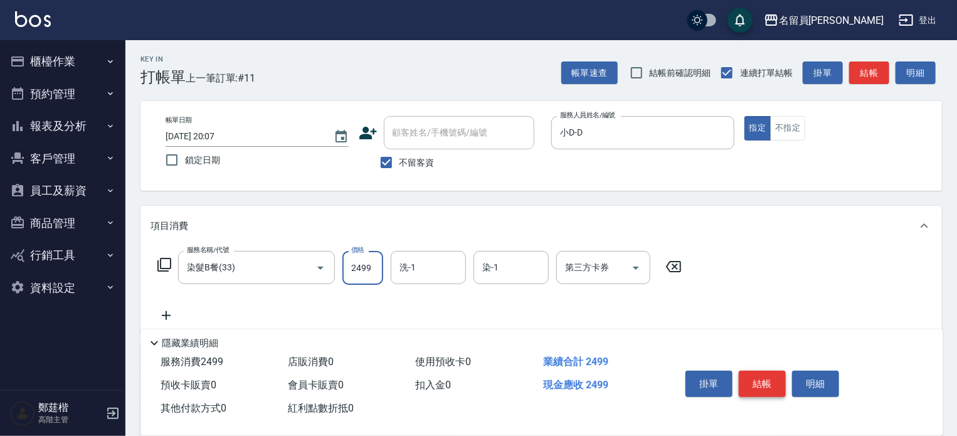
type input "2499"
click at [744, 382] on button "結帳" at bounding box center [762, 384] width 47 height 26
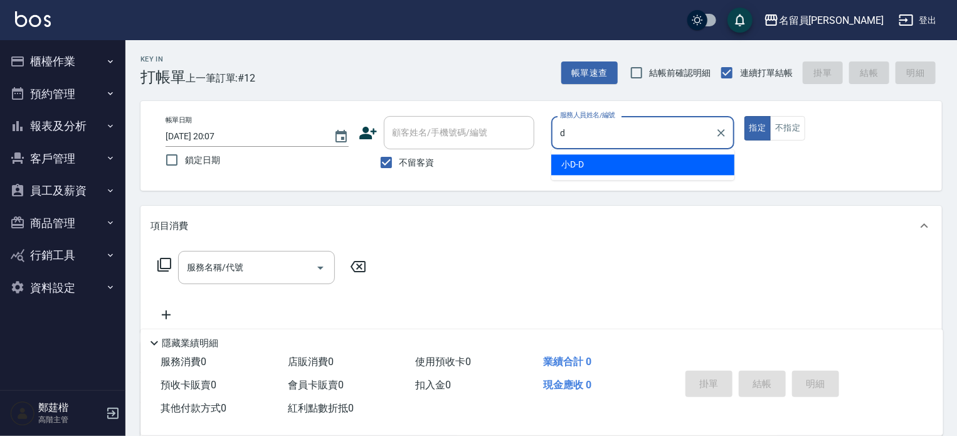
type input "小D-D"
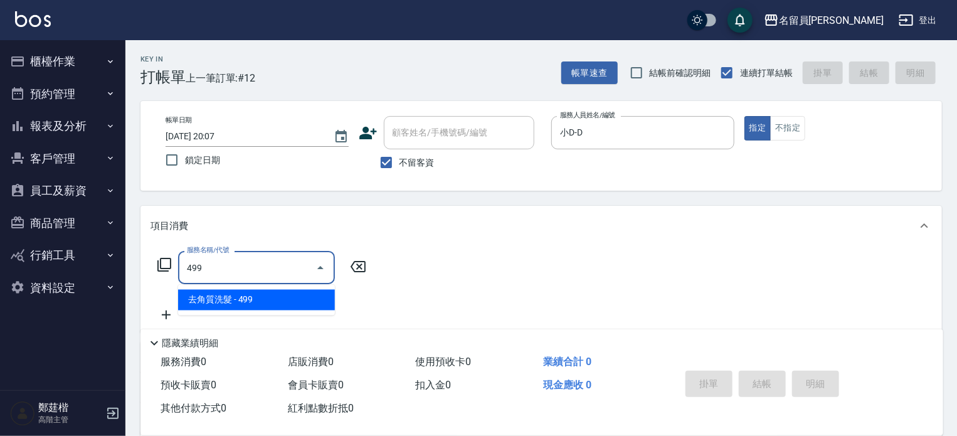
type input "去角質洗髮(499)"
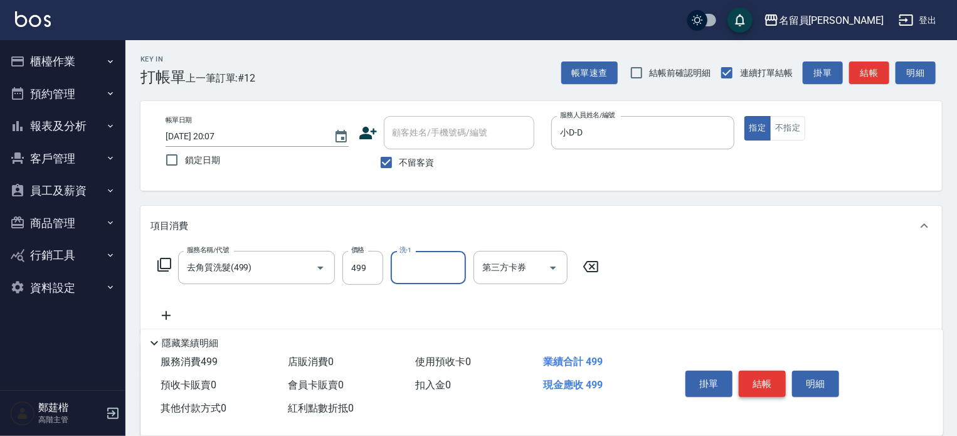
click at [744, 382] on button "結帳" at bounding box center [762, 384] width 47 height 26
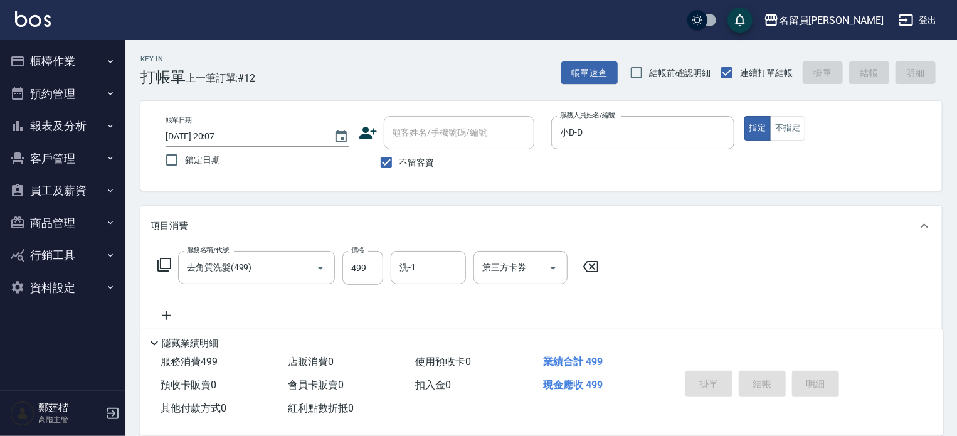
type input "2025/10/08 20:08"
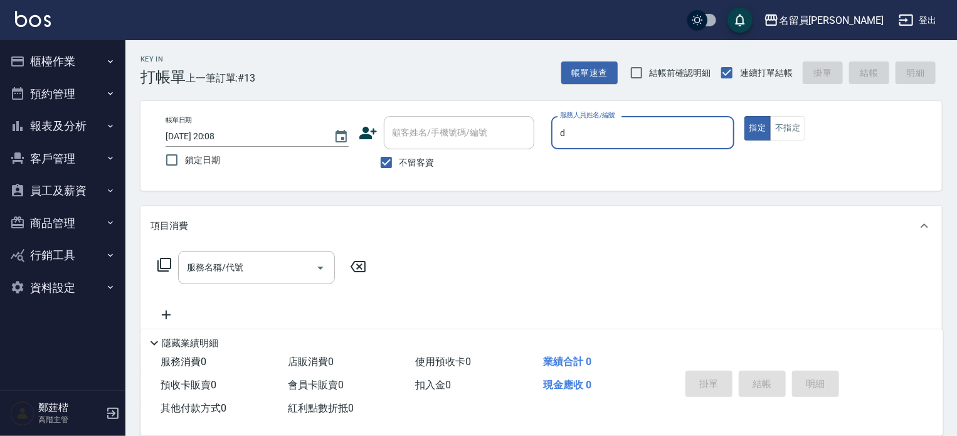
type input "小D-D"
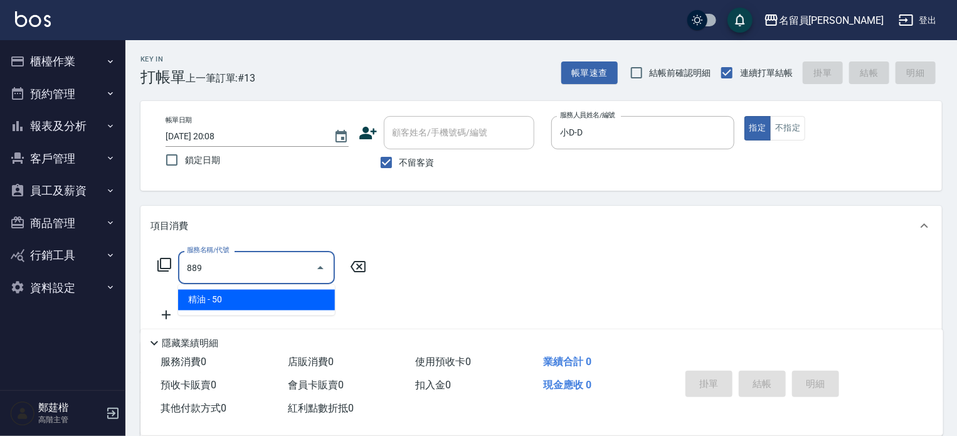
type input "精油(889)"
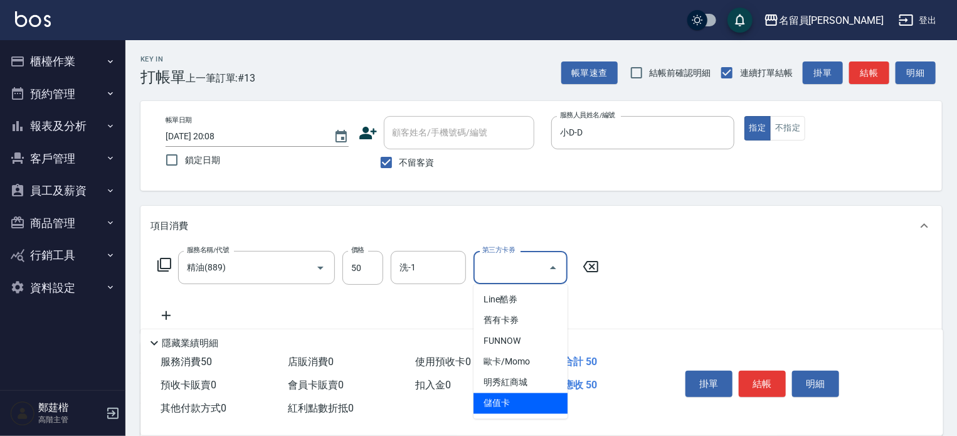
type input "儲值卡"
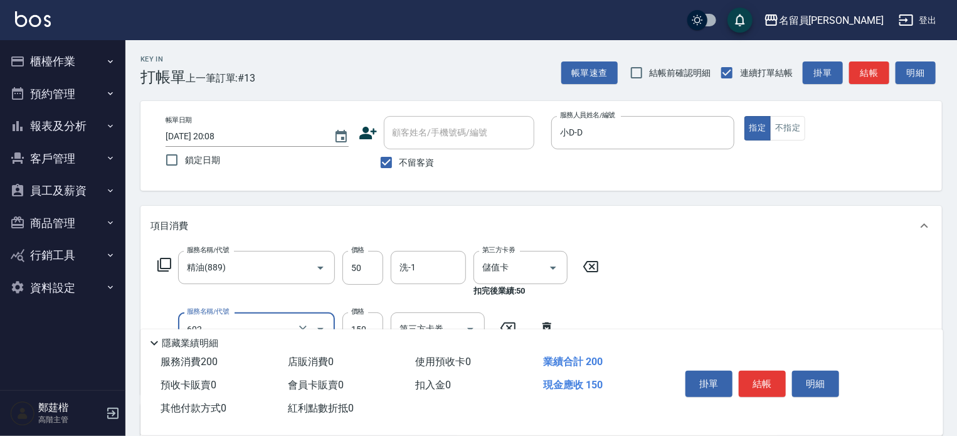
type input "一般洗髮(602)"
type input "200"
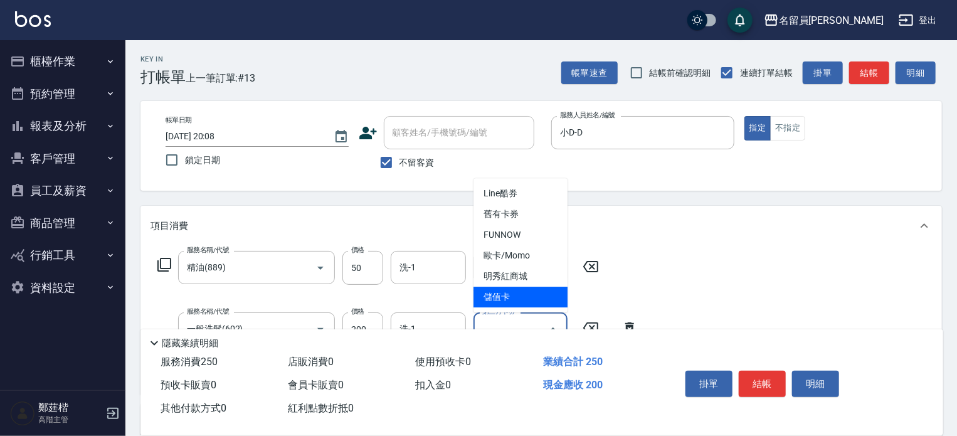
type input "儲值卡"
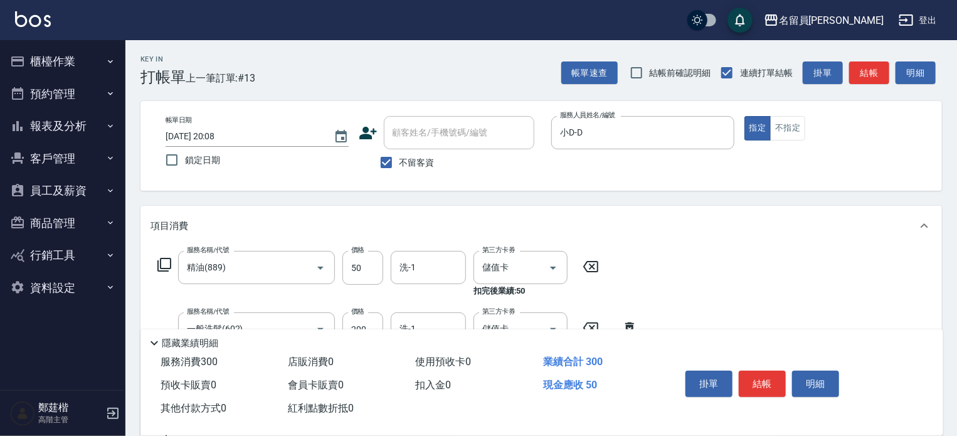
type input "瞬間保養(415)"
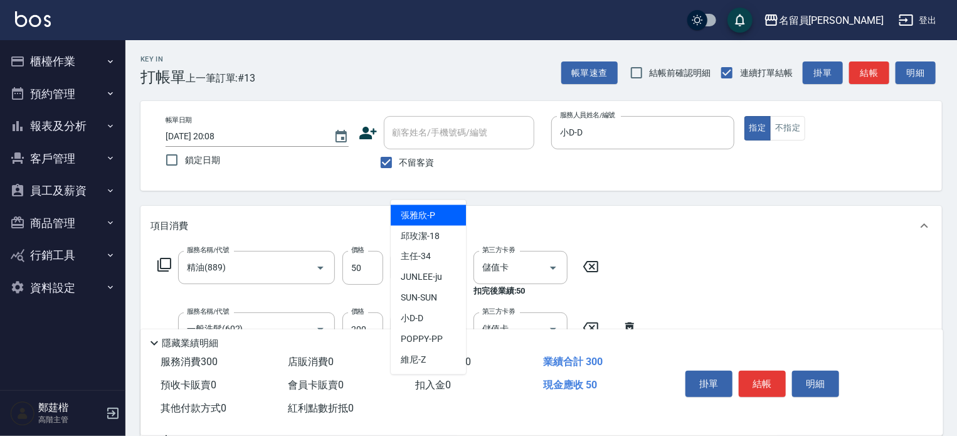
scroll to position [568, 0]
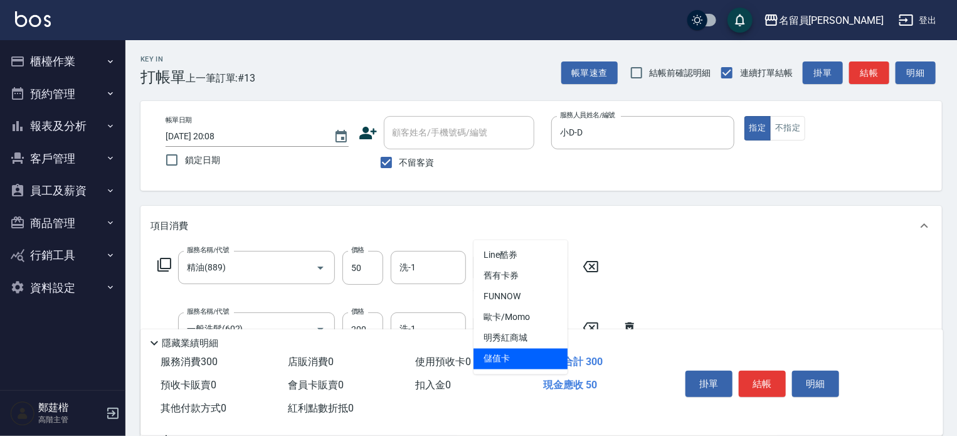
type input "儲值卡"
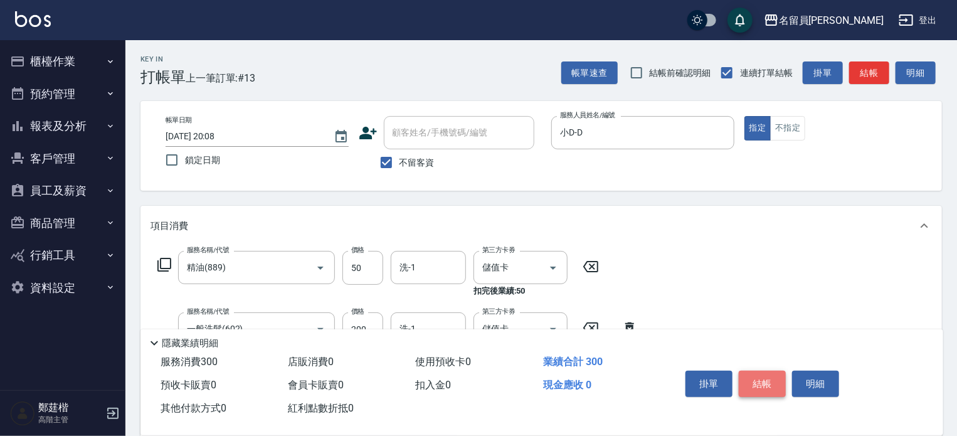
click at [762, 374] on button "結帳" at bounding box center [762, 384] width 47 height 26
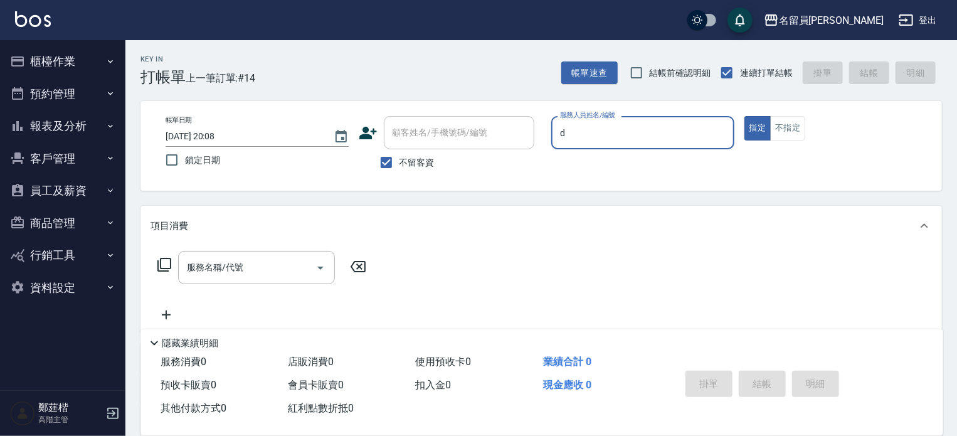
type input "小D-D"
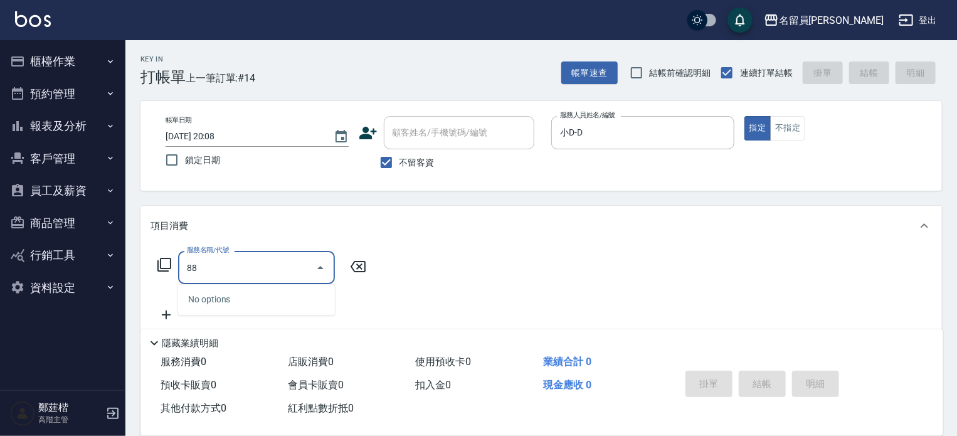
type input "8"
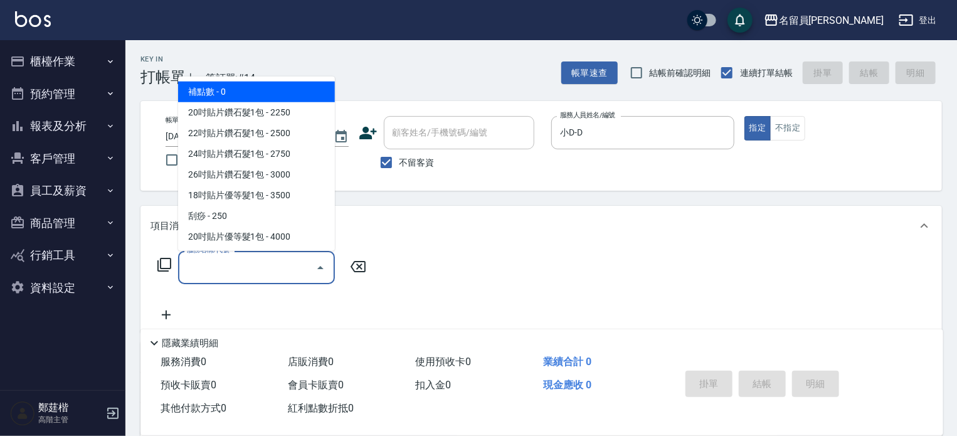
type input "4"
type input "6"
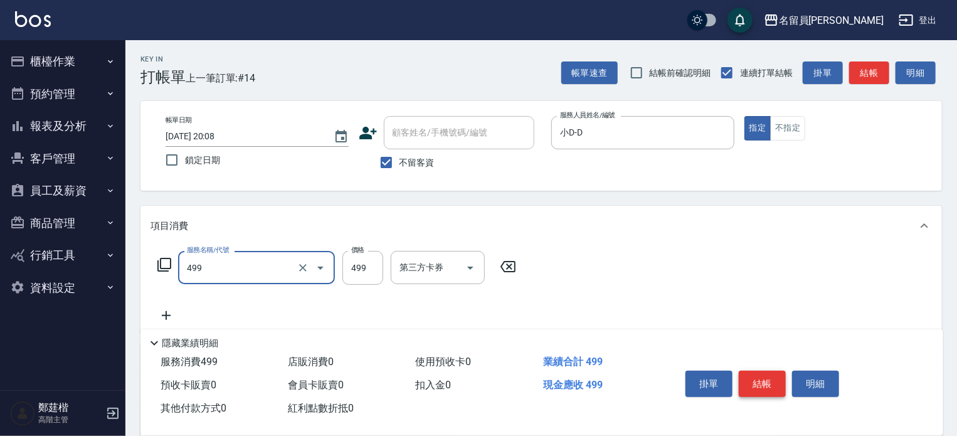
type input "去角質洗髮(499)"
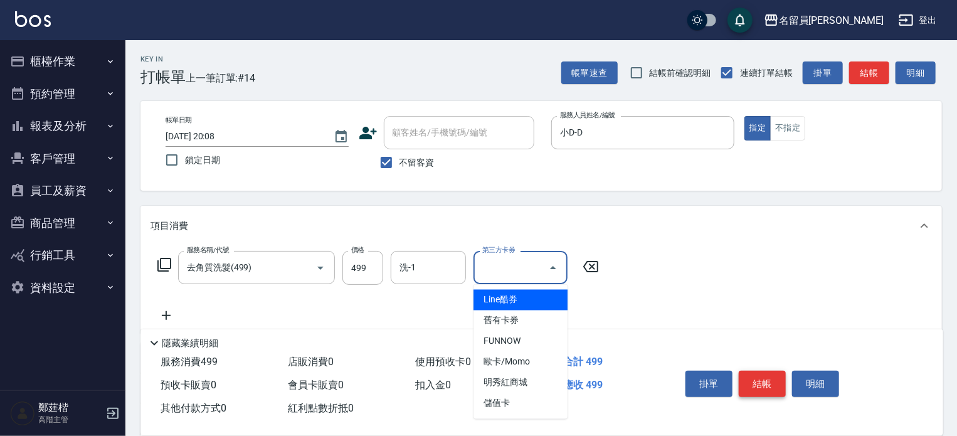
type input "儲值卡"
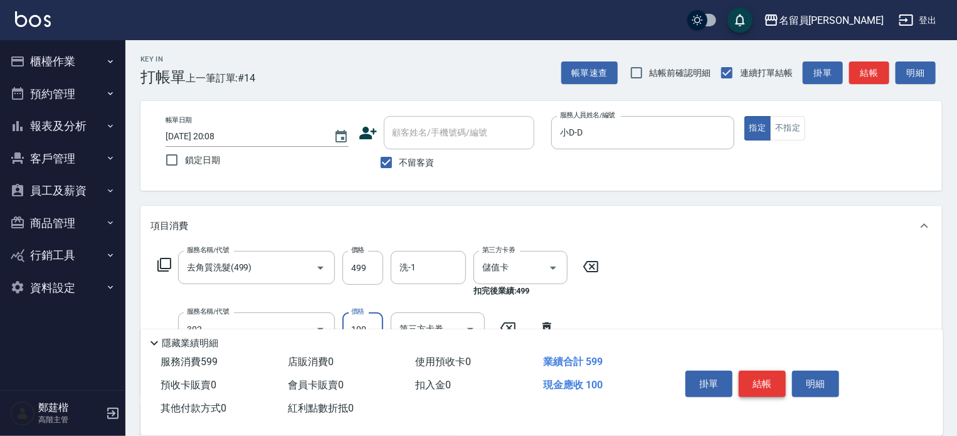
type input "剪髮(302)"
type input "270"
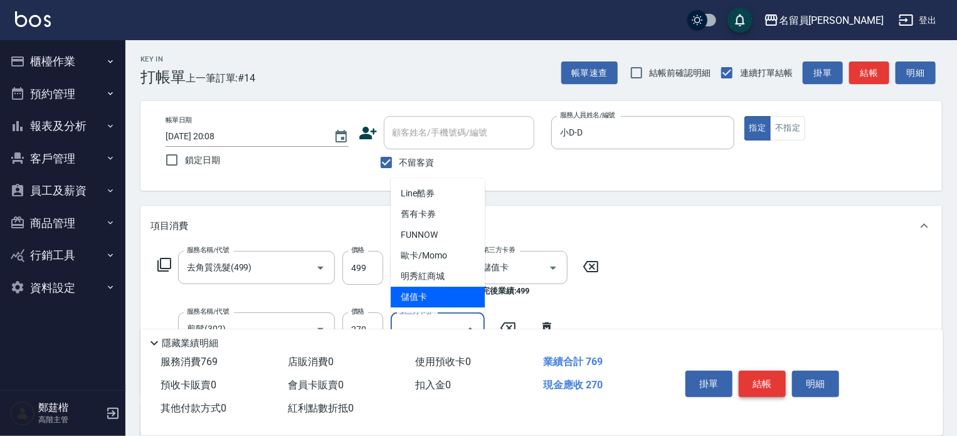
type input "儲值卡"
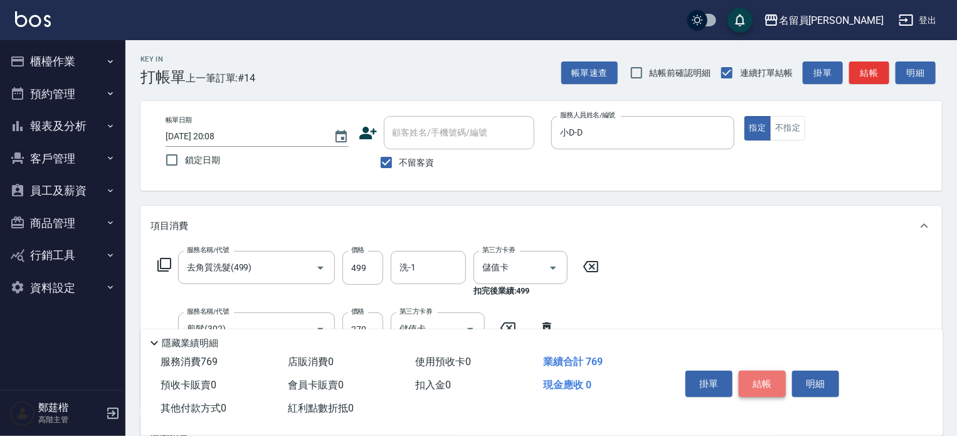
click at [762, 374] on button "結帳" at bounding box center [762, 384] width 47 height 26
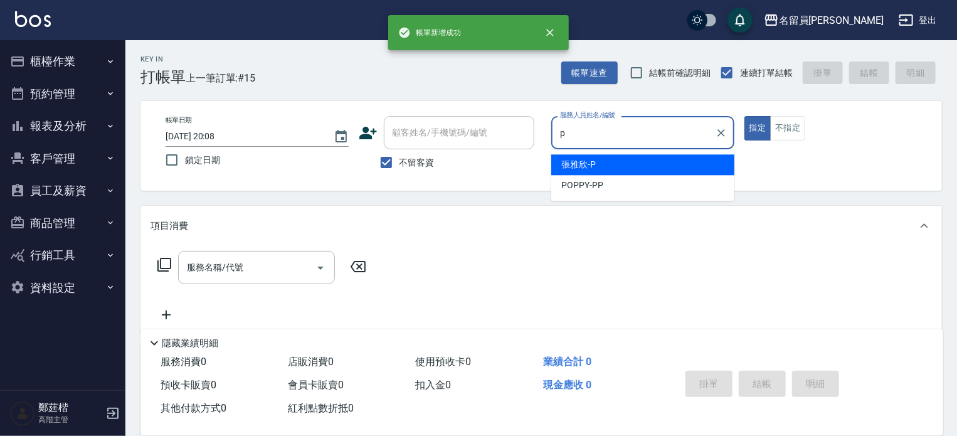
type input "張雅欣-P"
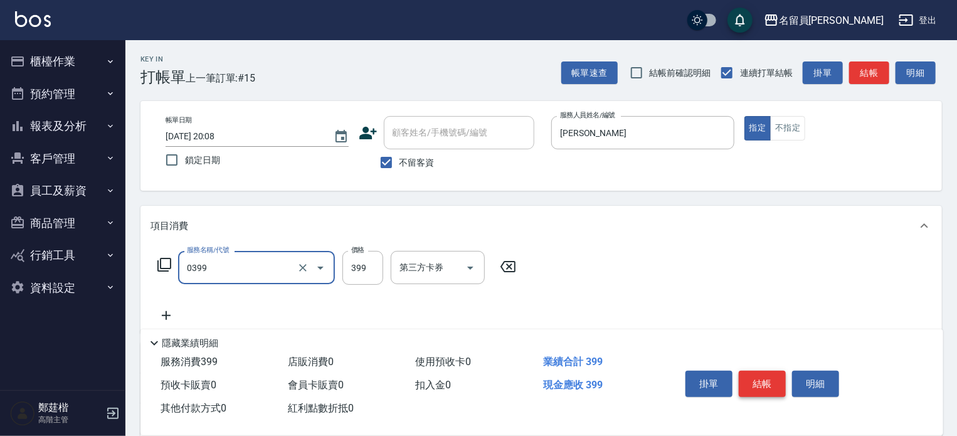
type input "海鹽SPA(0399)"
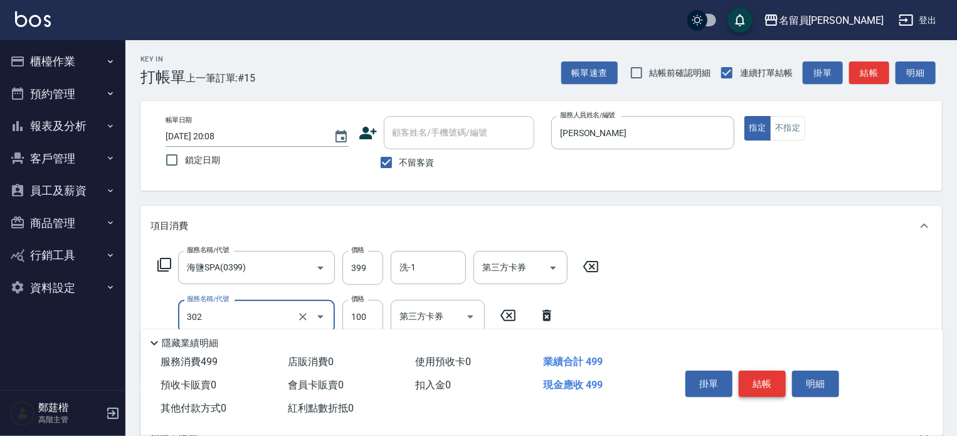
type input "剪髮(302)"
type input "200"
click at [762, 374] on button "結帳" at bounding box center [762, 384] width 47 height 26
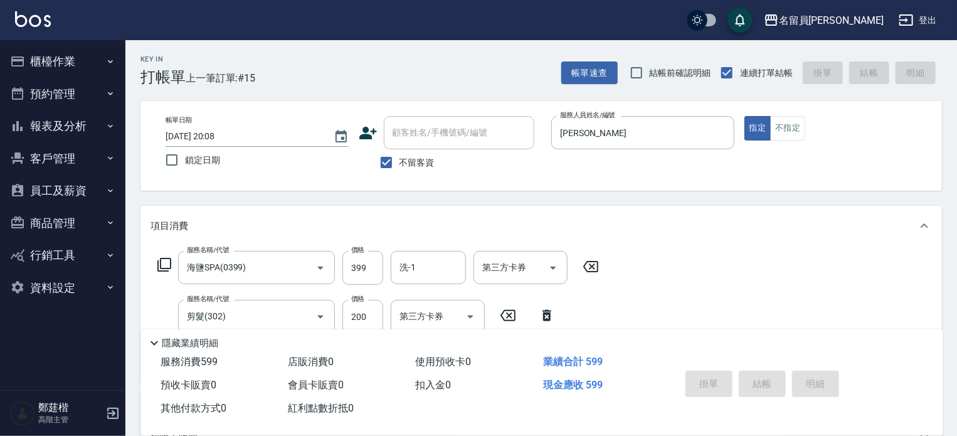
type input "2025/10/08 20:09"
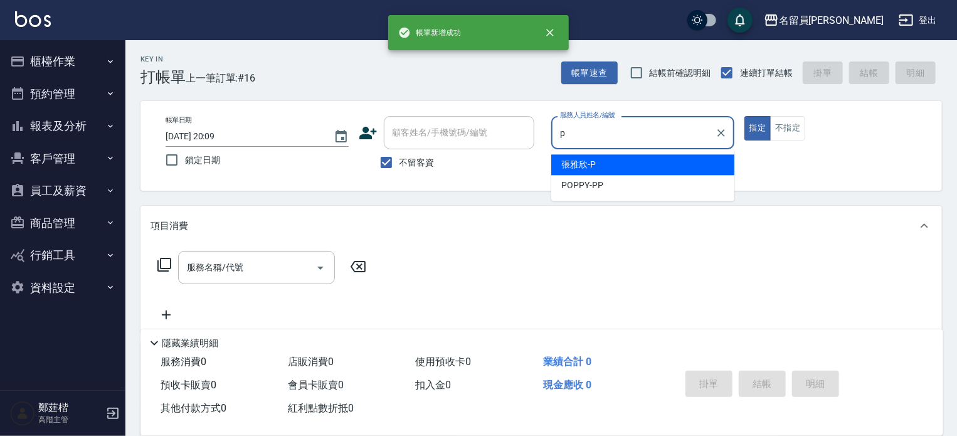
type input "張雅欣-P"
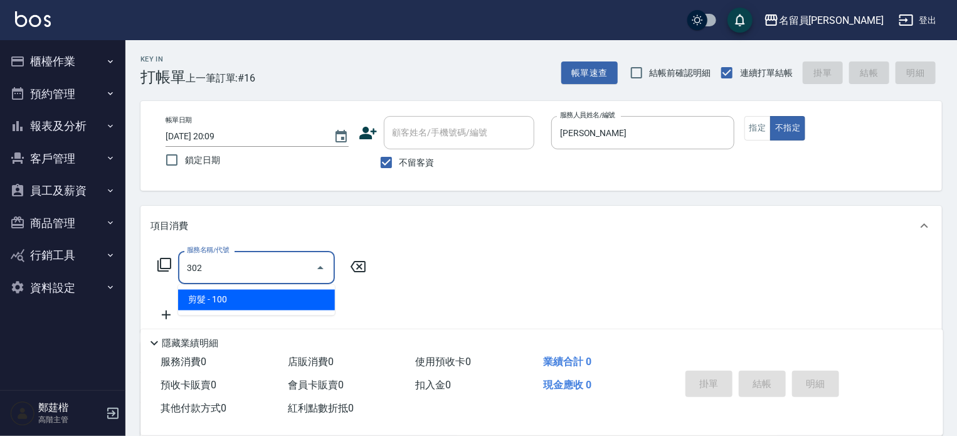
type input "剪髮(302)"
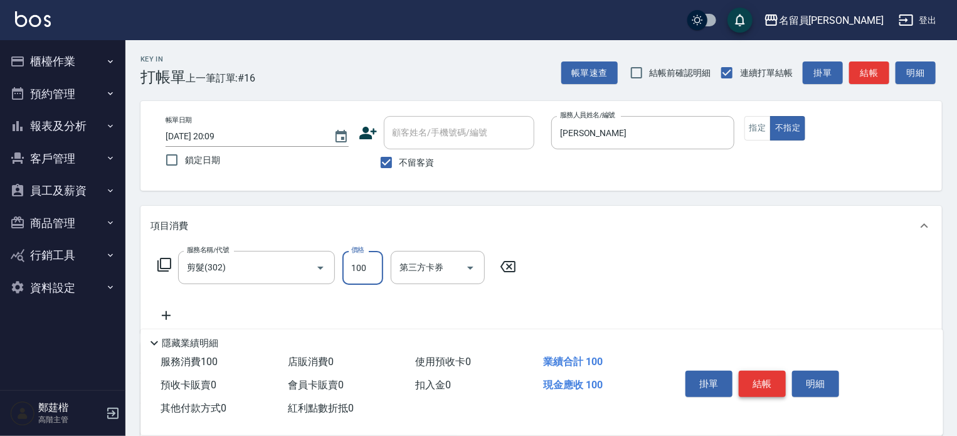
click at [762, 374] on button "結帳" at bounding box center [762, 384] width 47 height 26
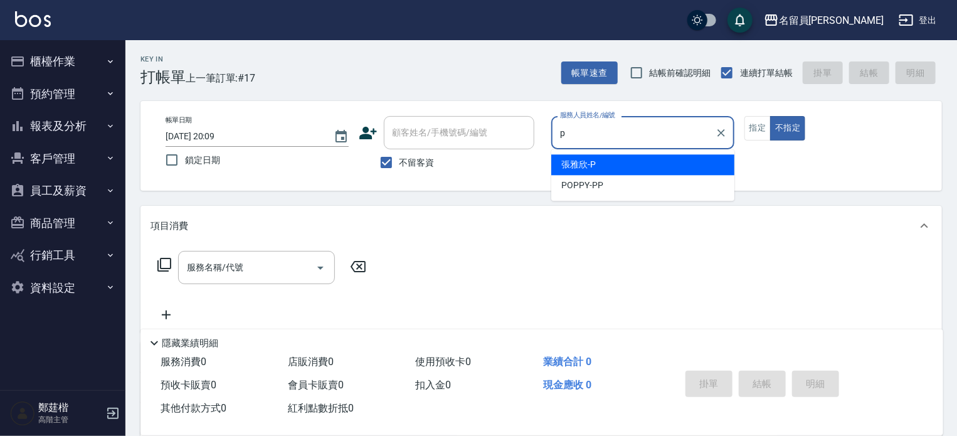
type input "張雅欣-P"
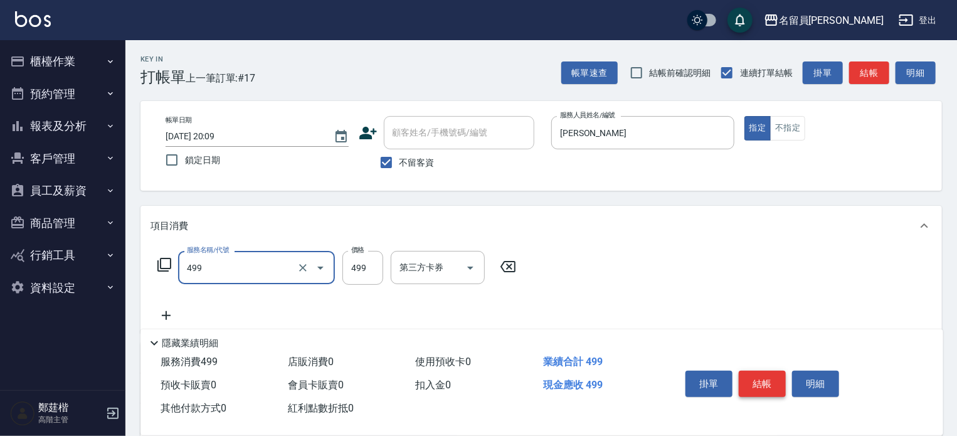
type input "去角質洗髮(499)"
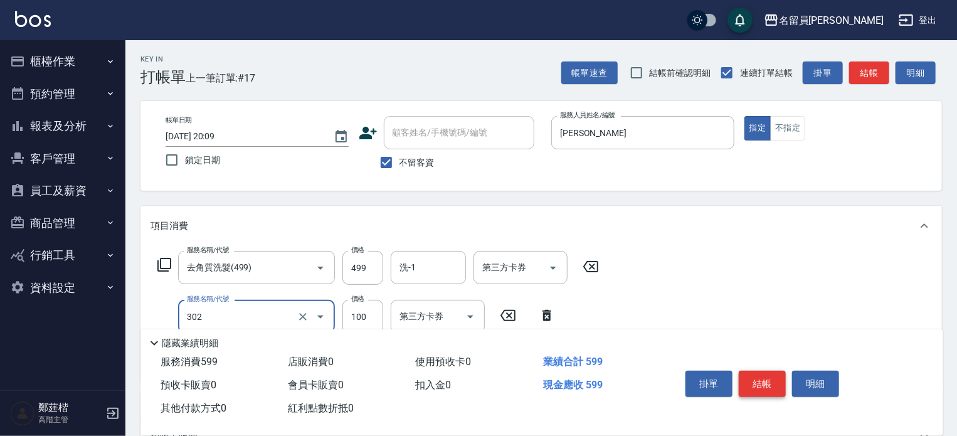
type input "剪髮(302)"
type input "200"
click at [762, 374] on button "結帳" at bounding box center [762, 384] width 47 height 26
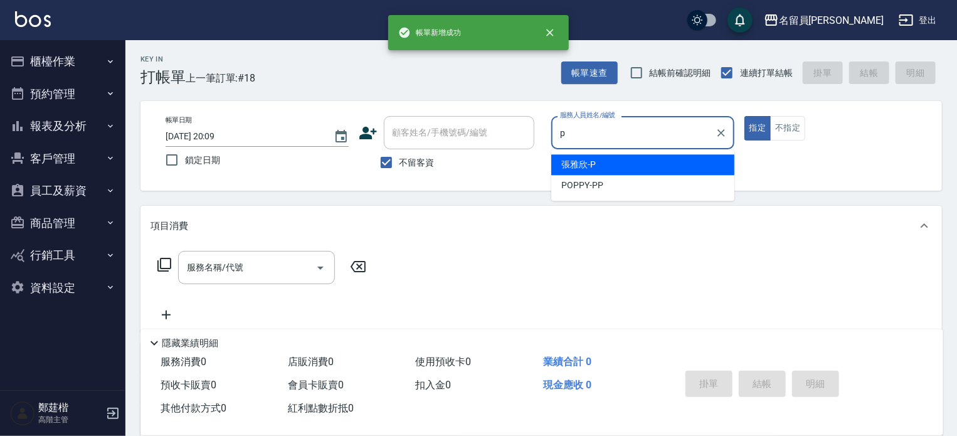
type input "張雅欣-P"
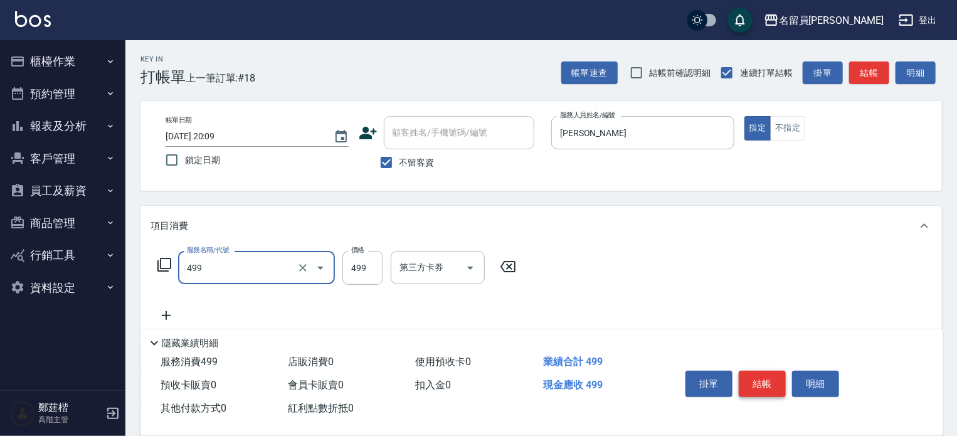
type input "去角質洗髮(499)"
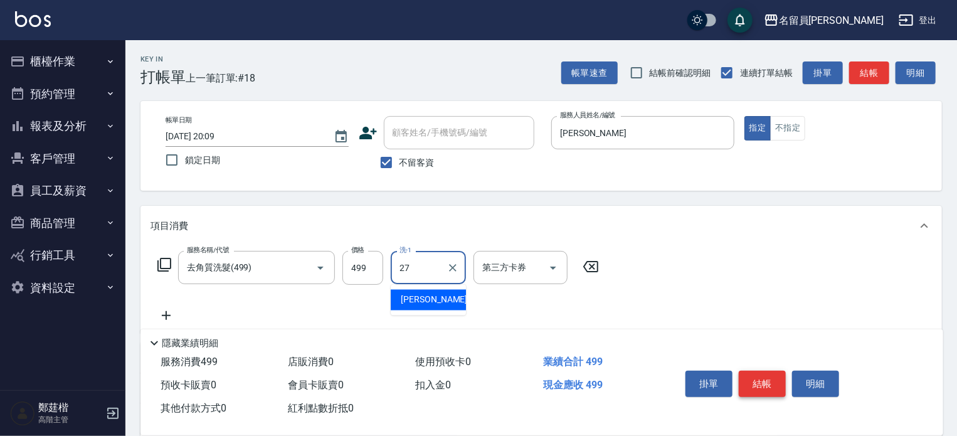
type input "陳芓彤-27"
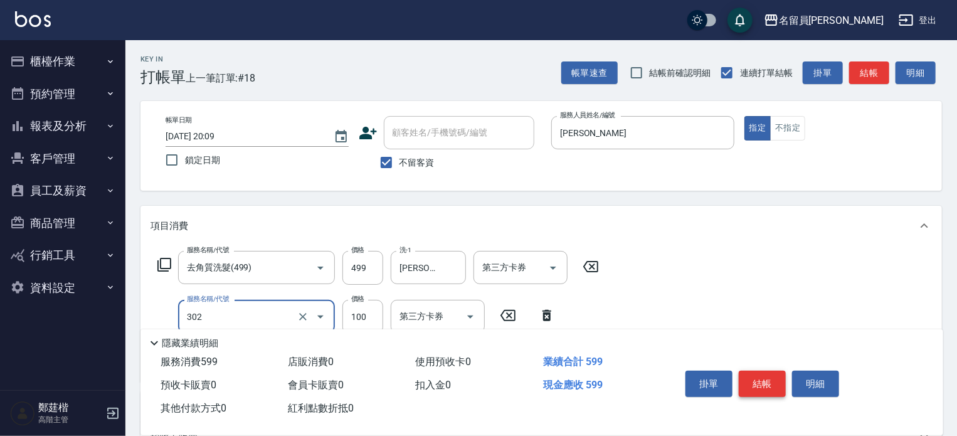
type input "剪髮(302)"
type input "200"
click at [762, 374] on button "結帳" at bounding box center [762, 384] width 47 height 26
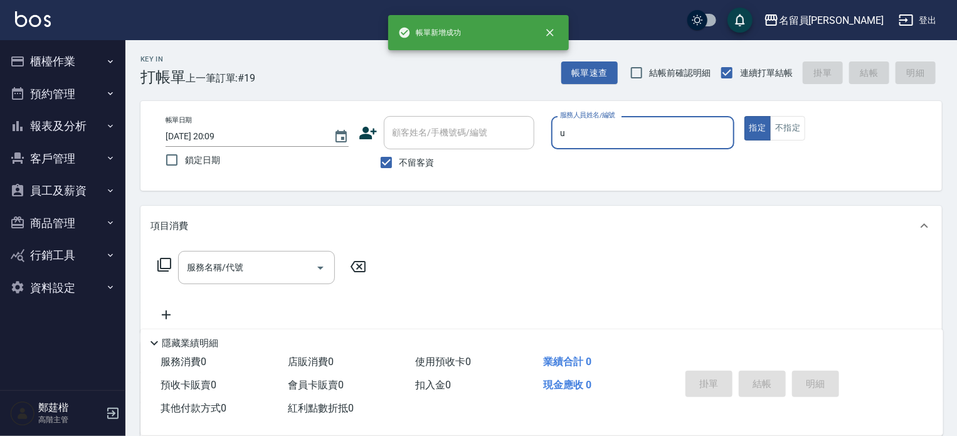
type input "una-u"
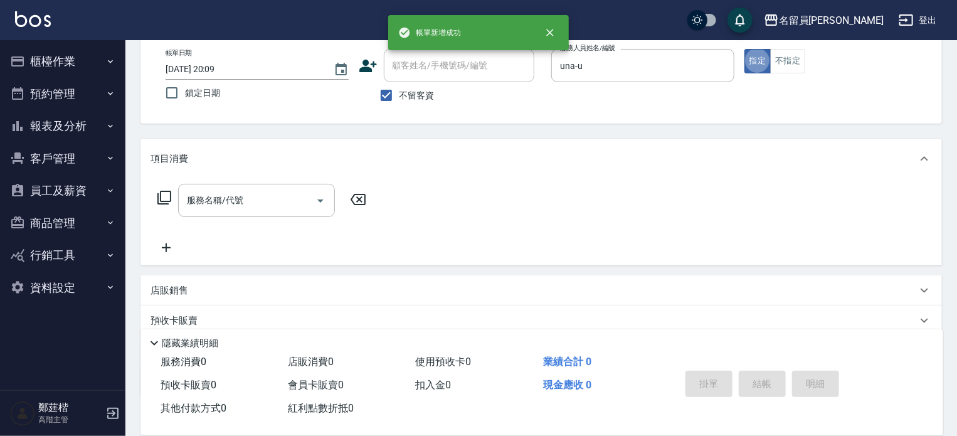
scroll to position [145, 0]
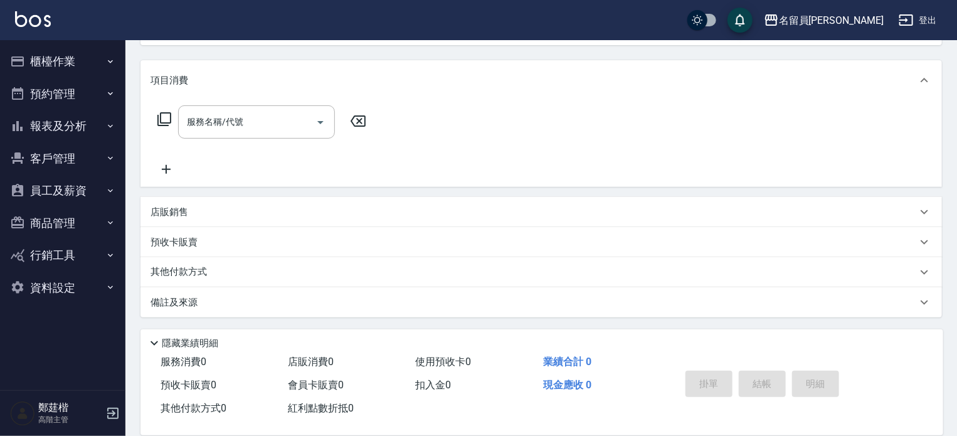
click at [449, 206] on div "店販銷售" at bounding box center [533, 212] width 766 height 13
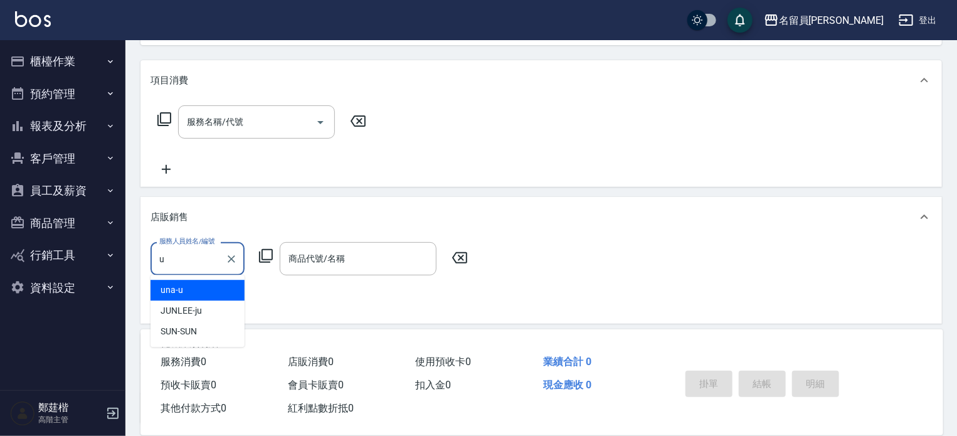
scroll to position [0, 0]
type input "una-u"
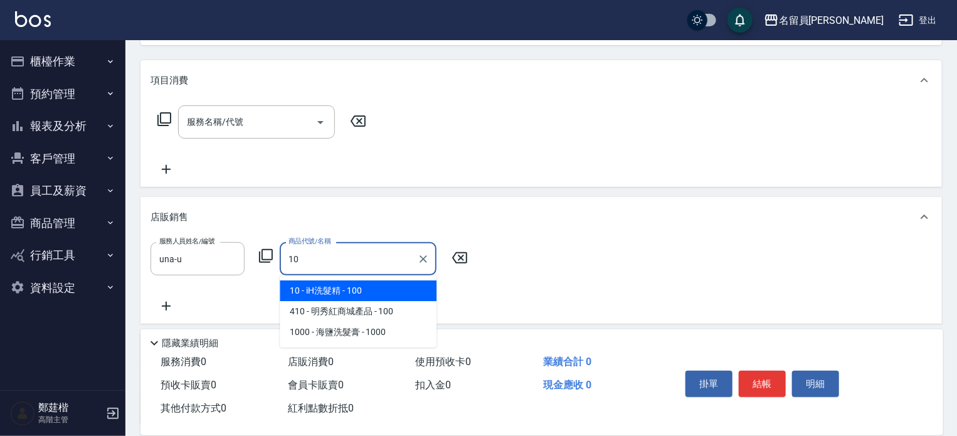
type input "iH洗髮精"
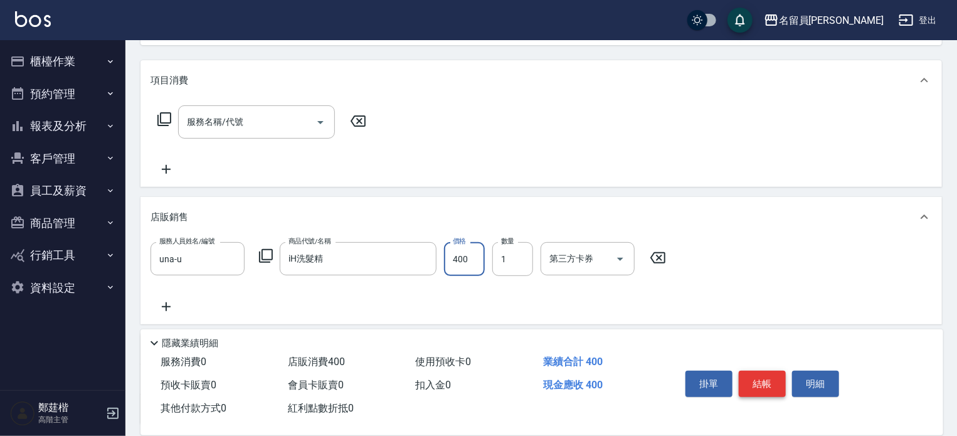
type input "400"
click at [763, 371] on button "結帳" at bounding box center [762, 384] width 47 height 26
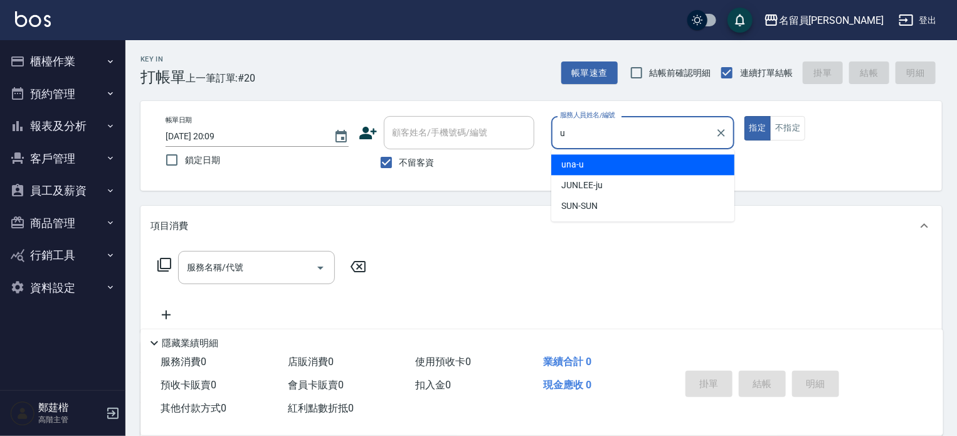
type input "una-u"
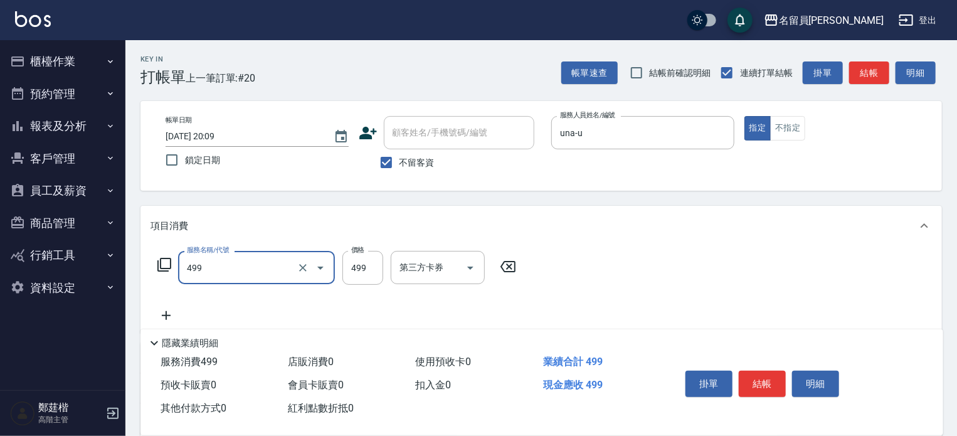
type input "去角質洗髮(499)"
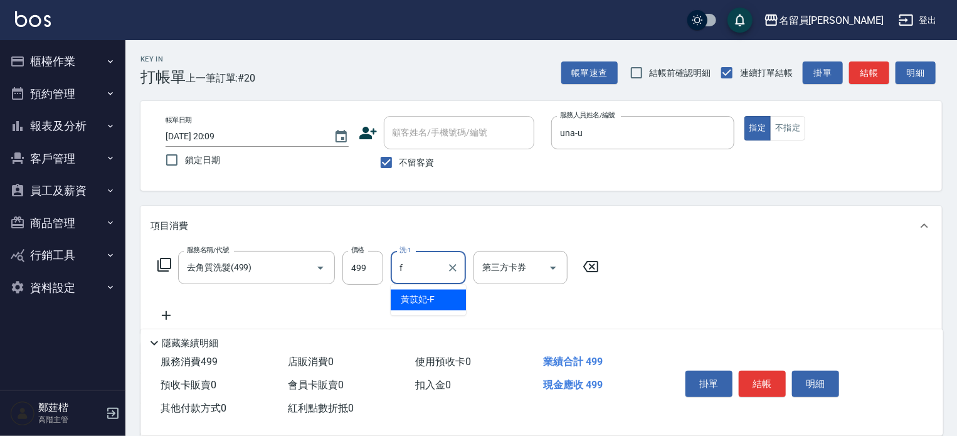
type input "黃苡妃-F"
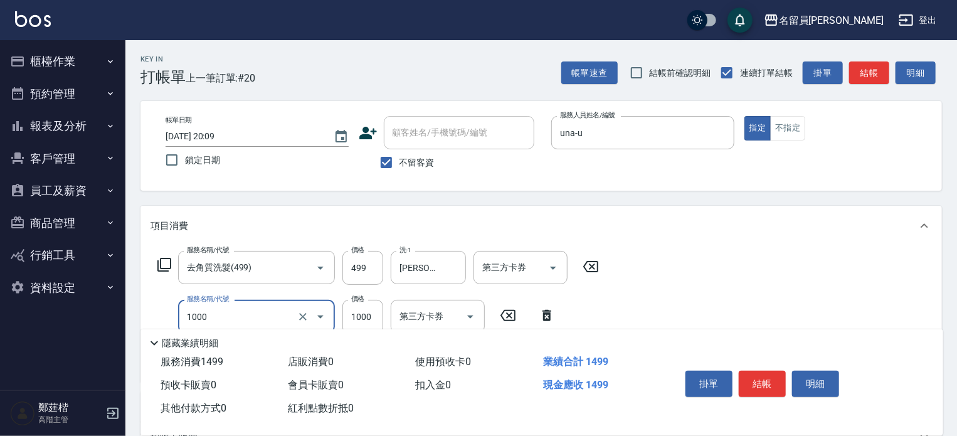
type input "酵素護髮(1000)"
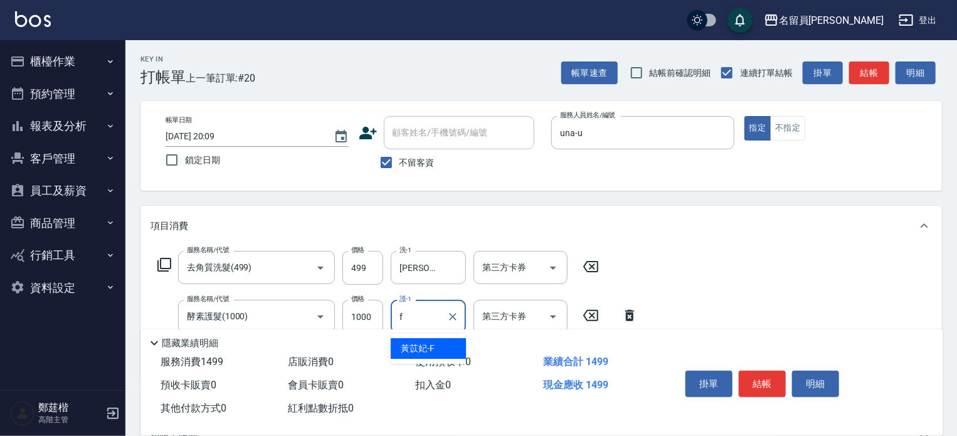
type input "黃苡妃-F"
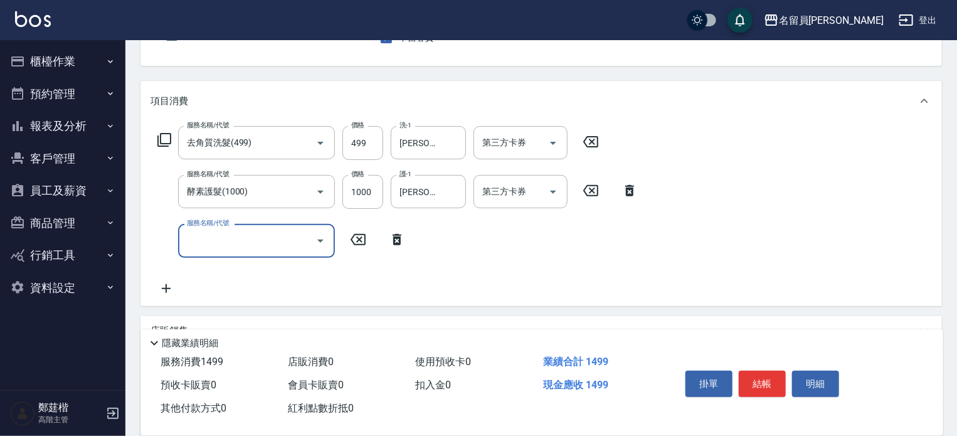
scroll to position [125, 0]
type input "18吋太空槍1包(00036)"
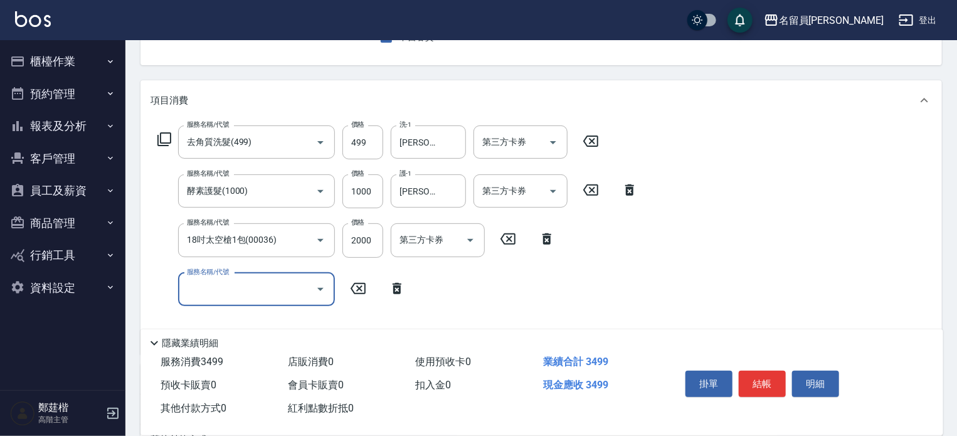
type input "3"
type input "貼片重整(00027)"
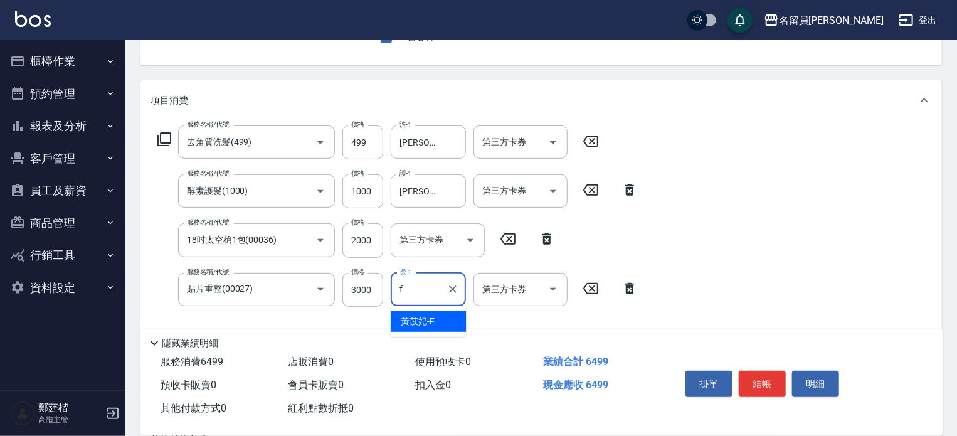
type input "黃苡妃-F"
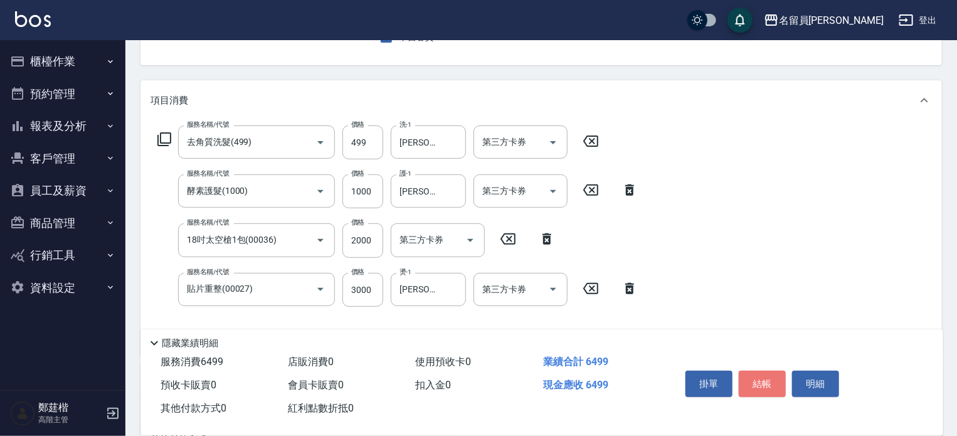
click at [761, 371] on button "結帳" at bounding box center [762, 384] width 47 height 26
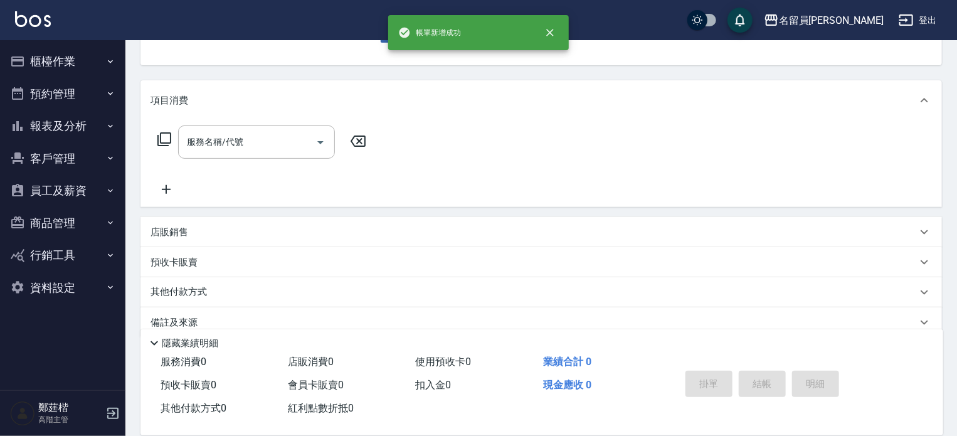
scroll to position [0, 0]
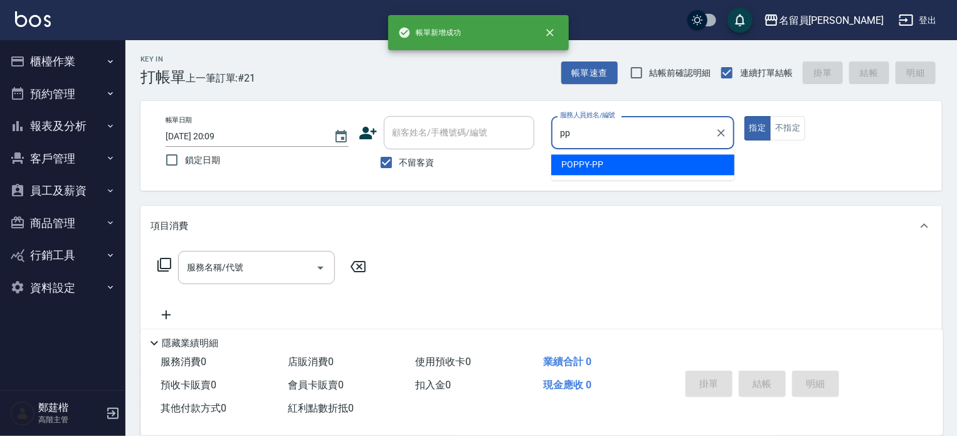
type input "POPPY-PP"
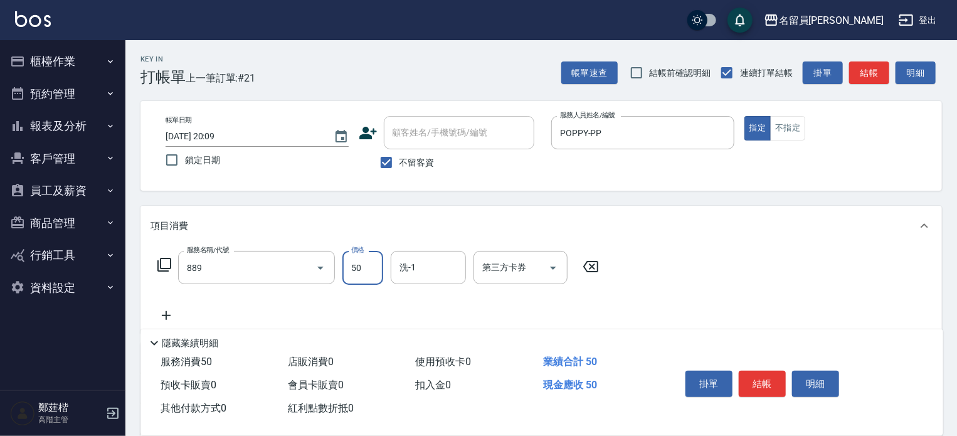
type input "精油(889)"
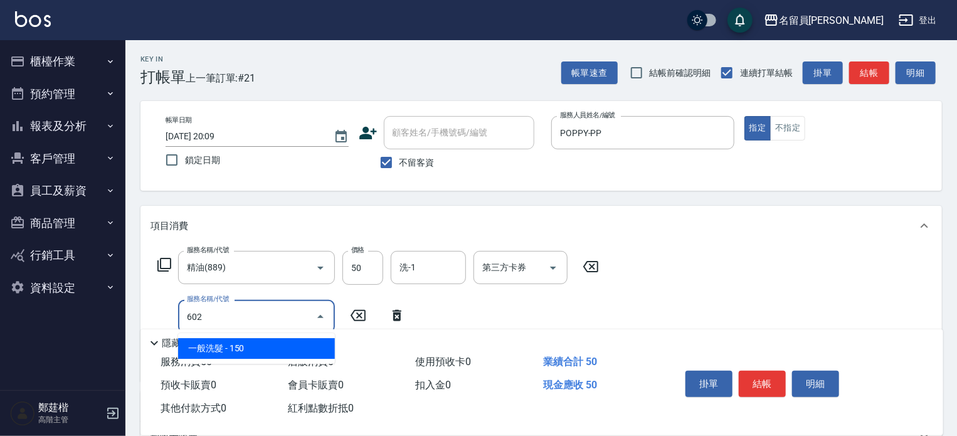
type input "一般洗髮(602)"
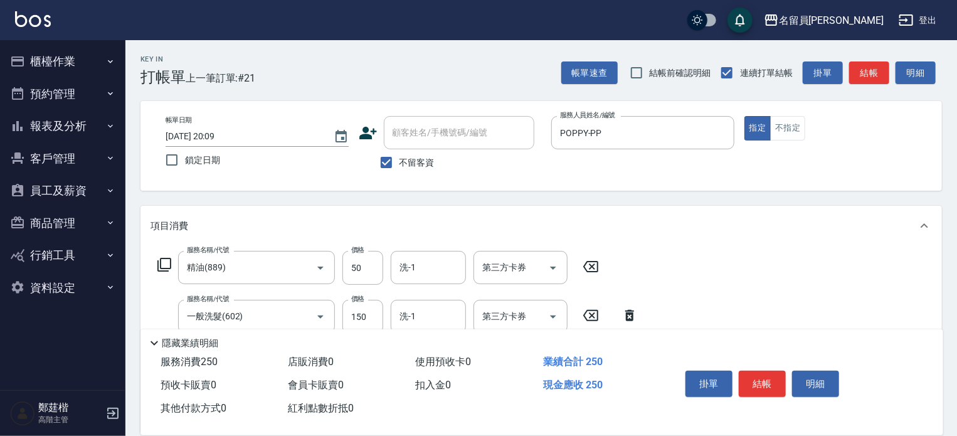
type input "瞬間保養(415)"
type input "100"
type input "自備護髮(200)"
click at [761, 371] on button "結帳" at bounding box center [762, 384] width 47 height 26
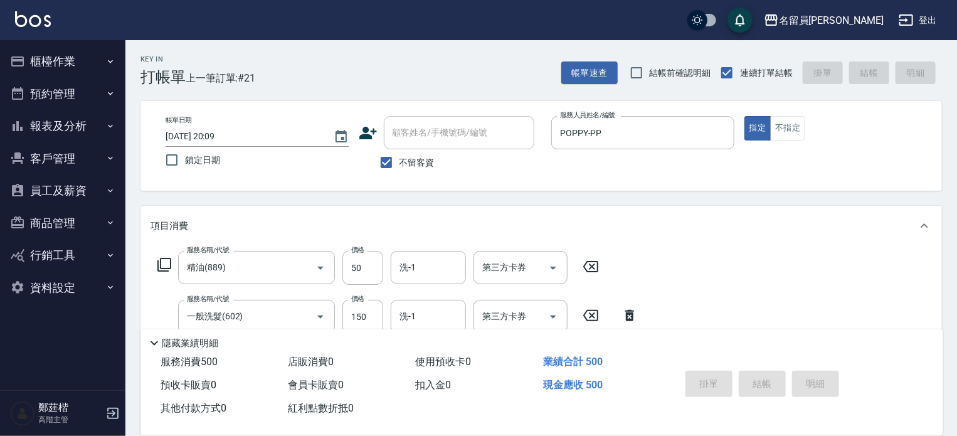
type input "2025/10/08 20:10"
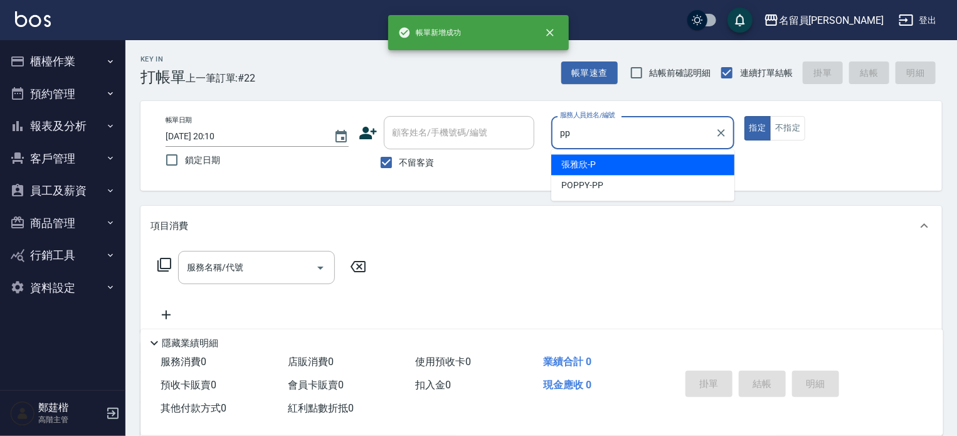
type input "POPPY-PP"
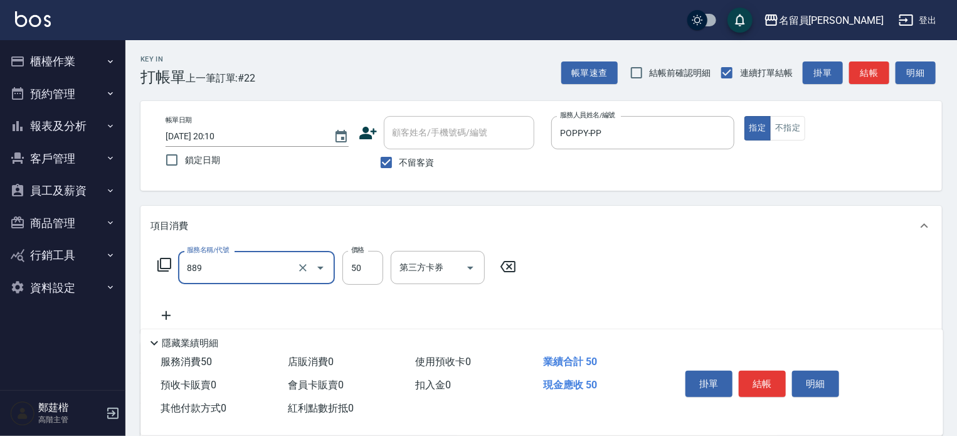
type input "精油(889)"
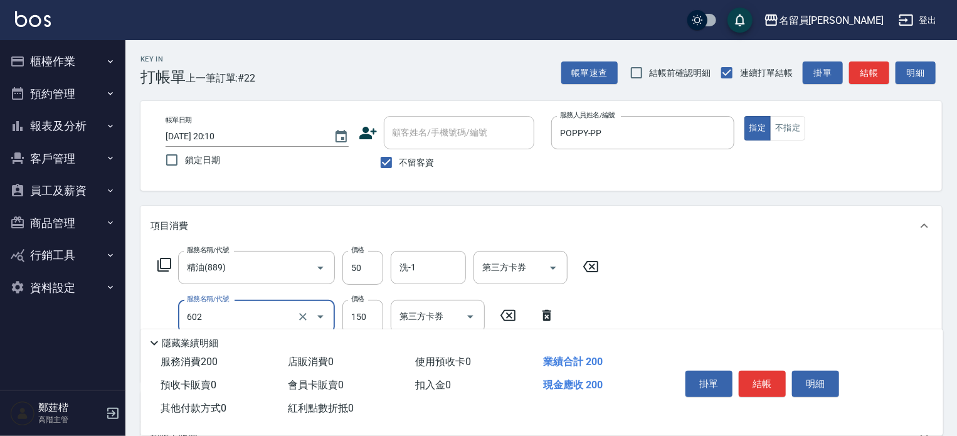
type input "一般洗髮(602)"
type input "200"
type input "剪髮(302)"
type input "150"
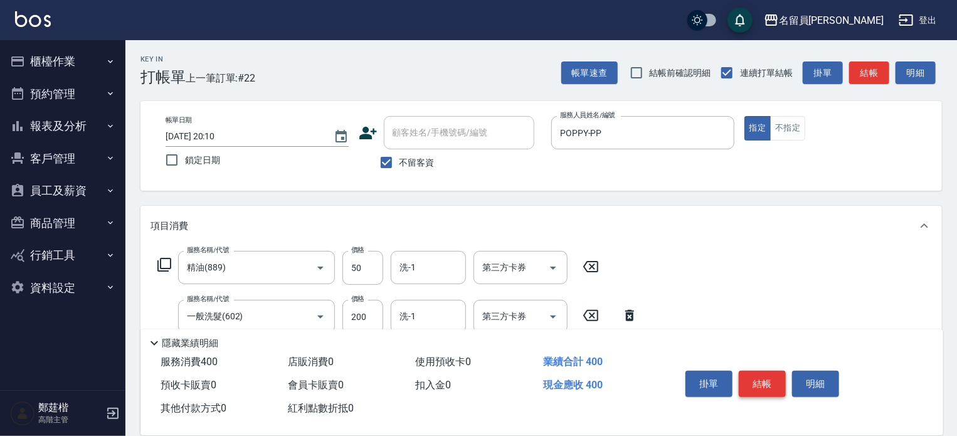
click at [761, 371] on button "結帳" at bounding box center [762, 384] width 47 height 26
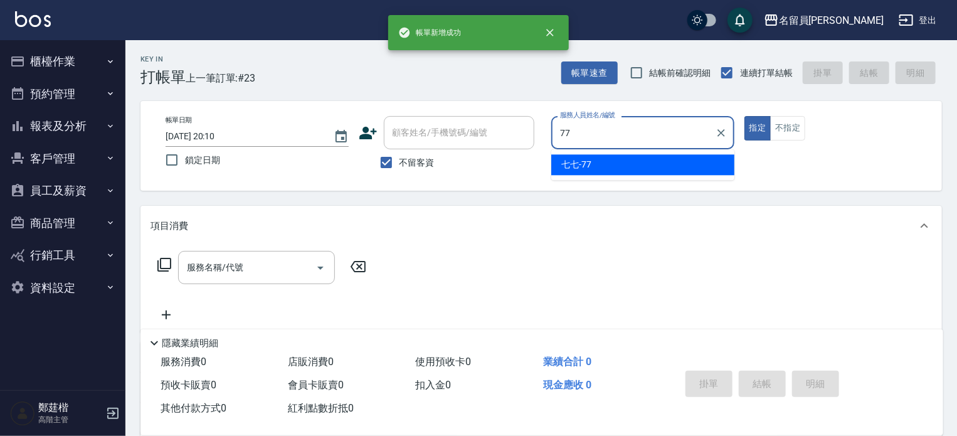
type input "七七-77"
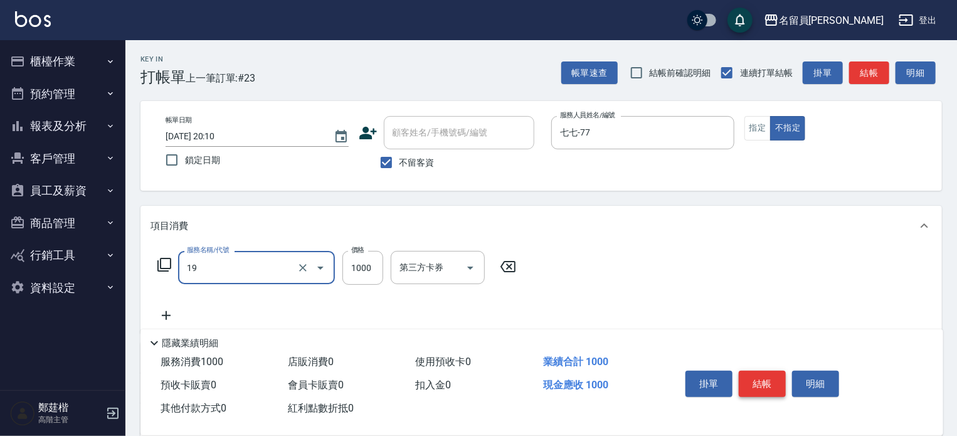
type input "一般燙髮(19)"
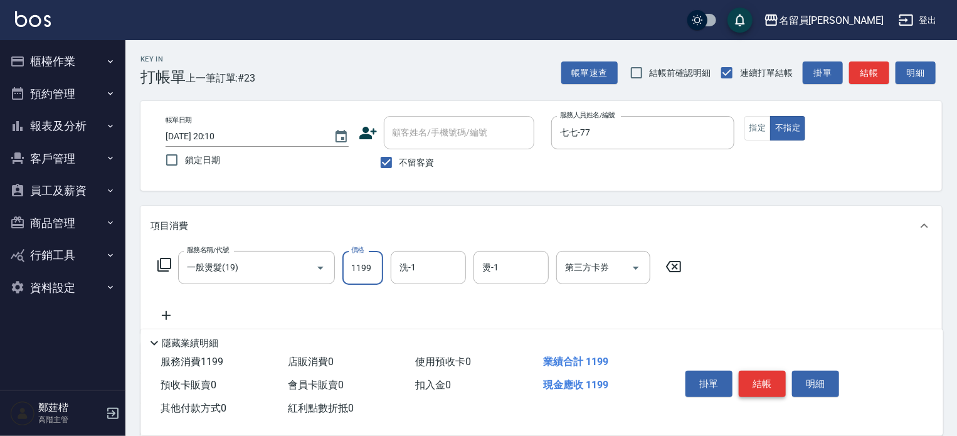
type input "1199"
type input "蕭琬婷-17"
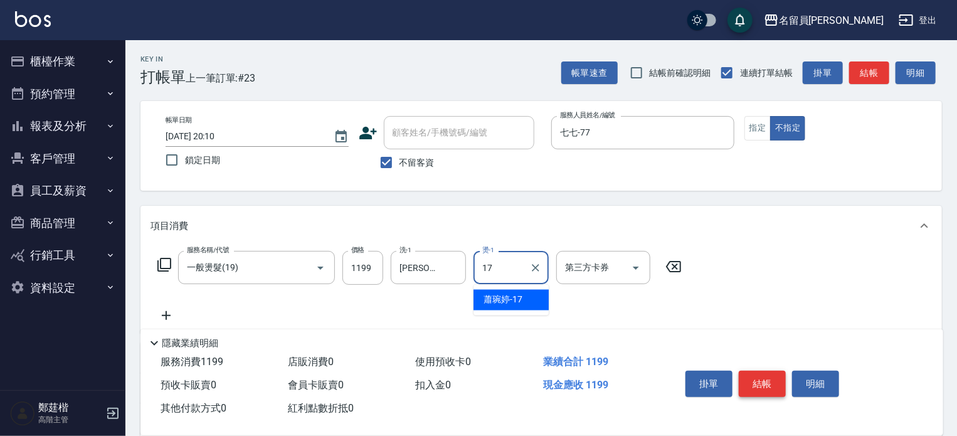
type input "蕭琬婷-17"
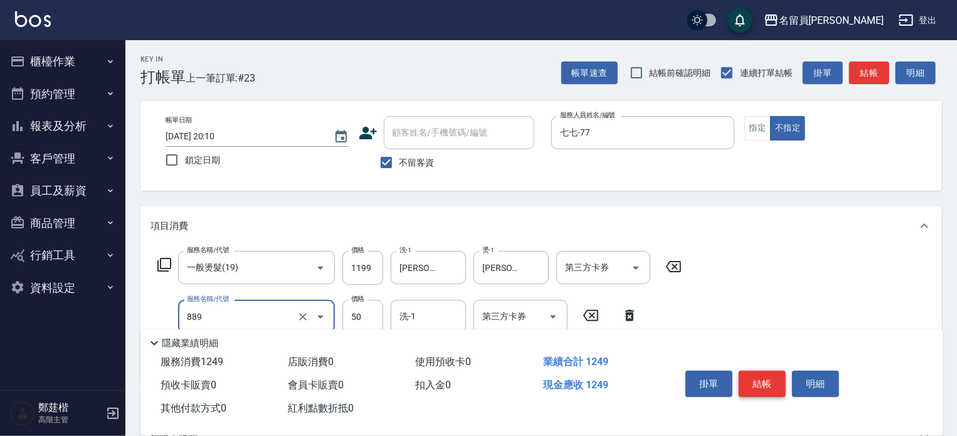
type input "精油(889)"
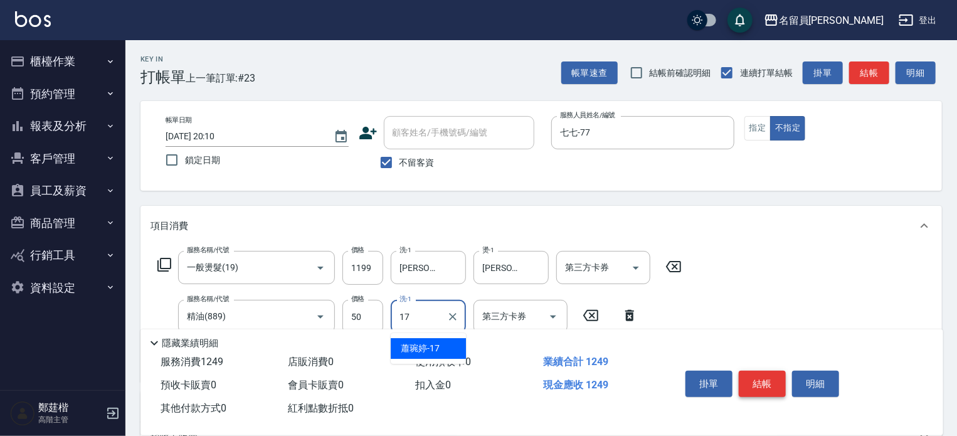
type input "蕭琬婷-17"
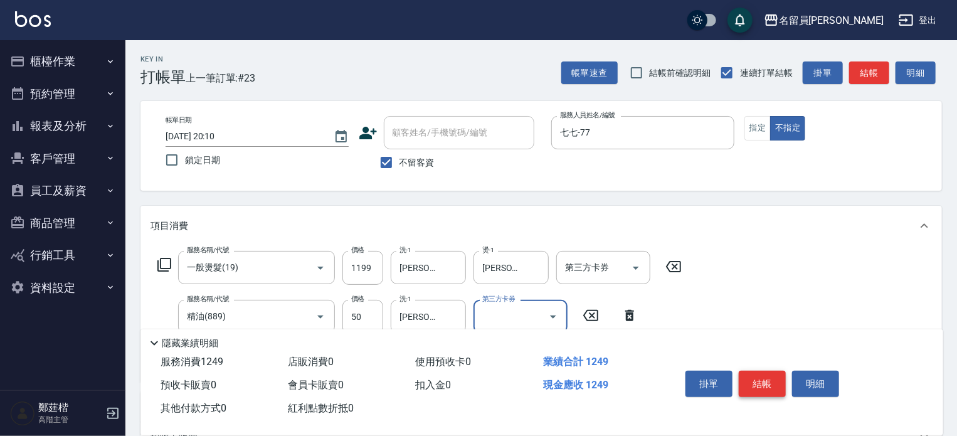
click at [761, 371] on button "結帳" at bounding box center [762, 384] width 47 height 26
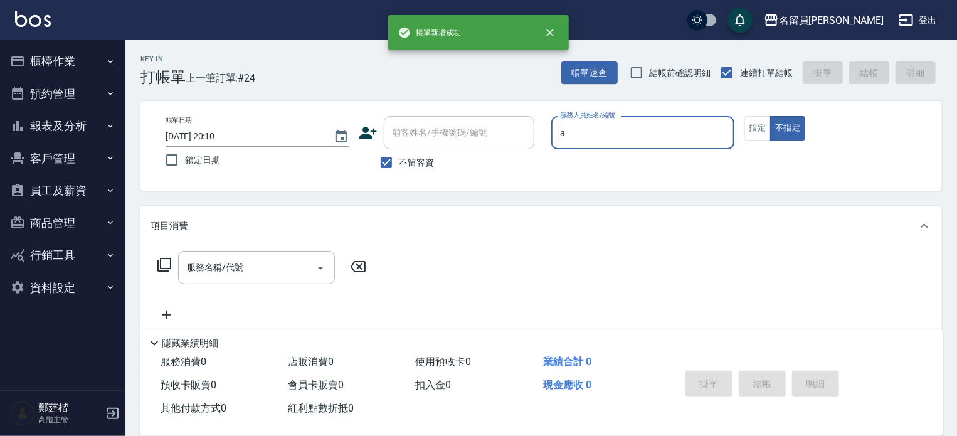
type input "陳姿羽-A"
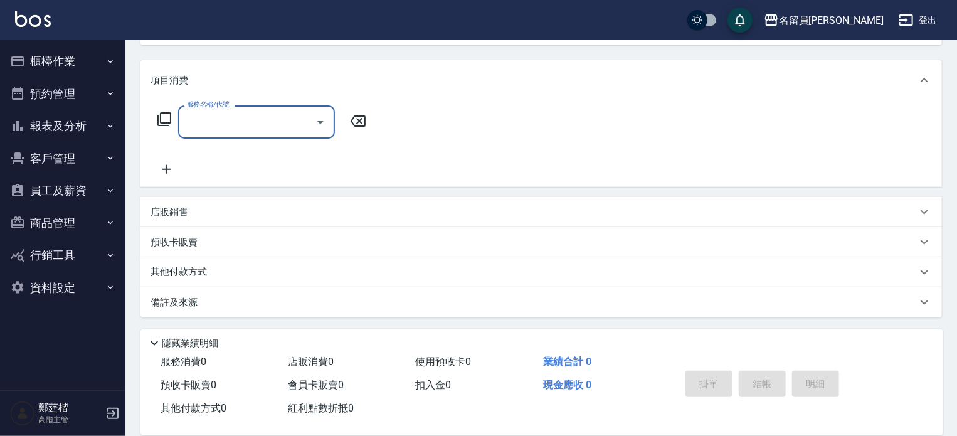
scroll to position [145, 0]
click at [615, 208] on div "店販銷售" at bounding box center [533, 212] width 766 height 13
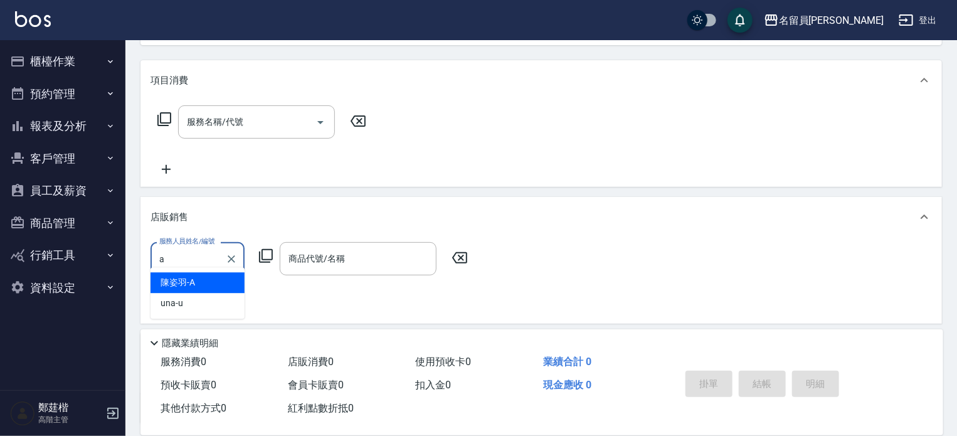
scroll to position [1, 0]
type input "陳姿羽-A"
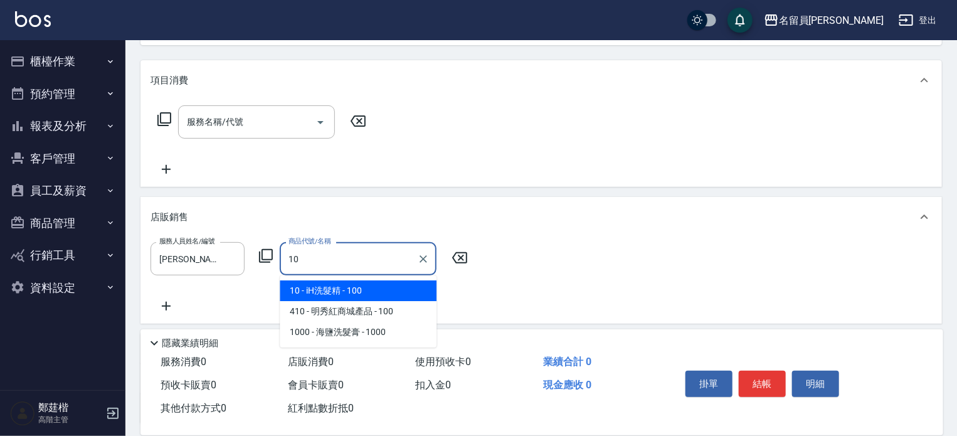
type input "iH洗髮精"
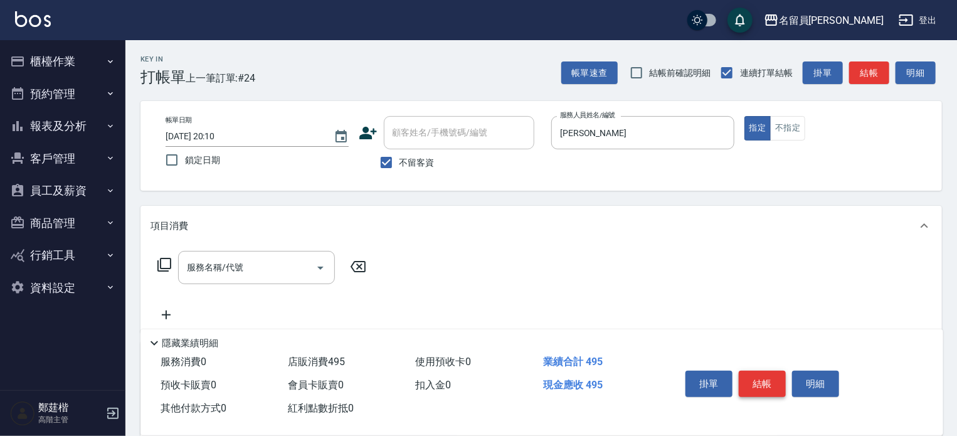
type input "495"
click at [767, 371] on button "結帳" at bounding box center [762, 384] width 47 height 26
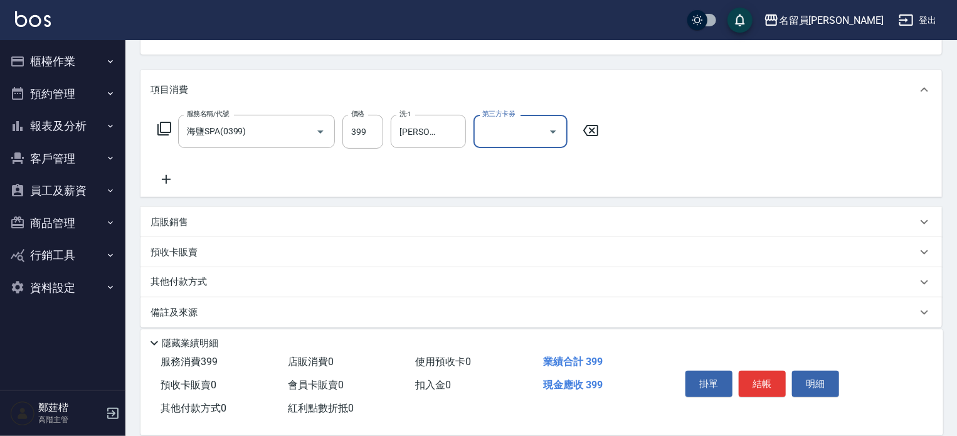
scroll to position [147, 0]
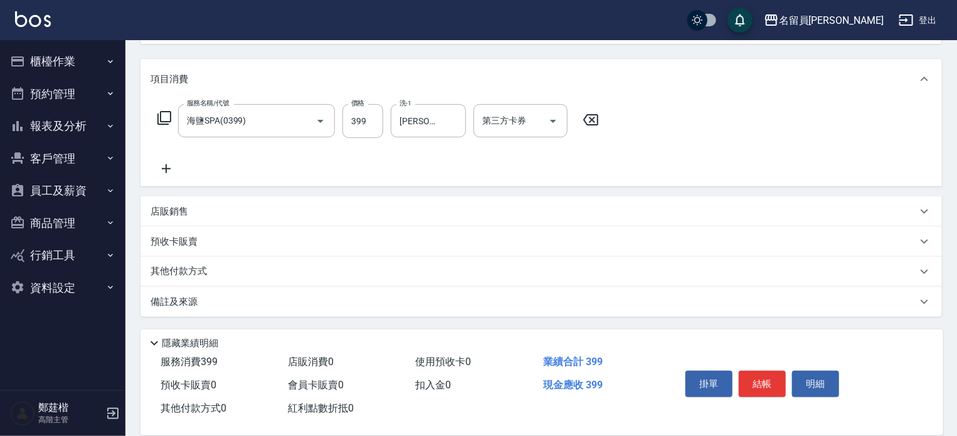
click at [490, 277] on div "其他付款方式" at bounding box center [533, 272] width 766 height 14
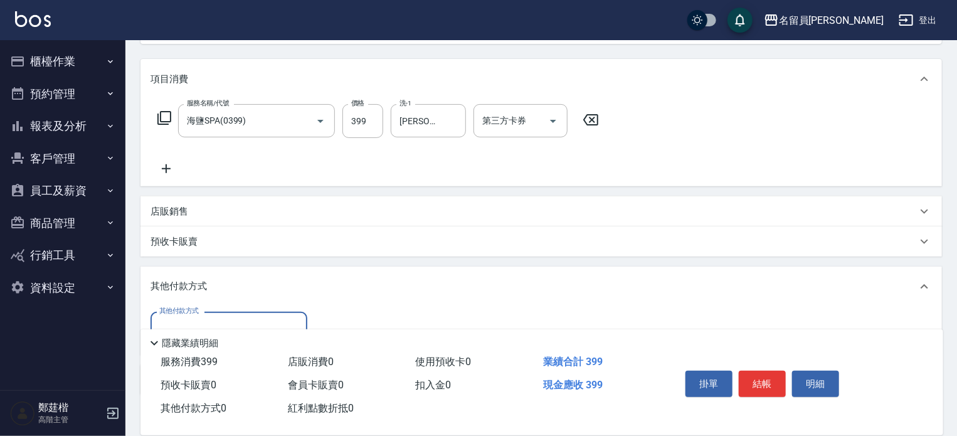
scroll to position [0, 0]
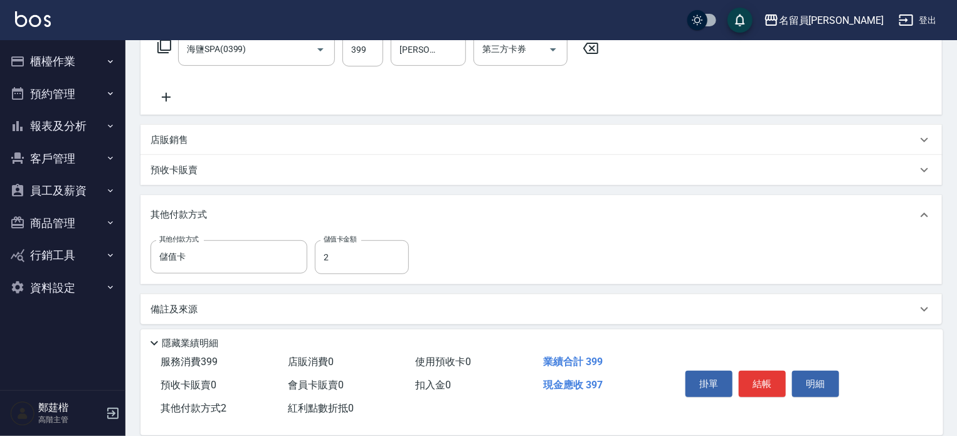
click at [169, 98] on icon at bounding box center [165, 97] width 31 height 15
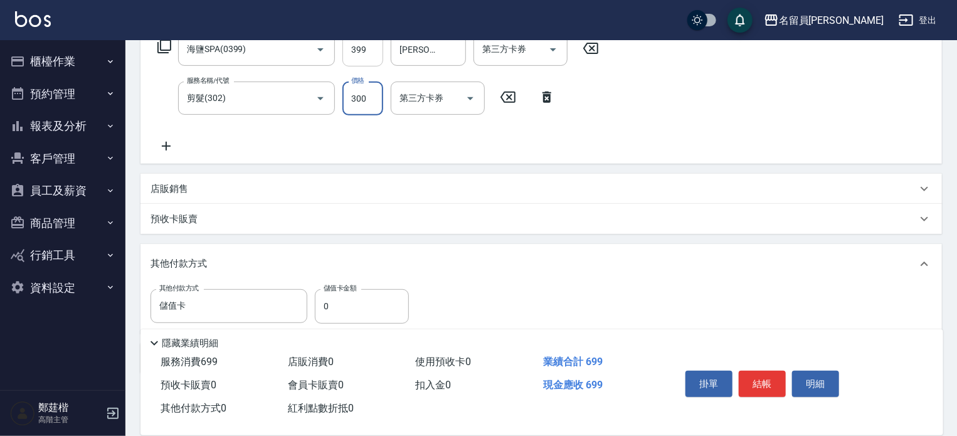
click at [361, 50] on input "399" at bounding box center [362, 50] width 41 height 34
click at [361, 43] on input "400" at bounding box center [362, 50] width 41 height 34
click at [346, 102] on input "300" at bounding box center [362, 99] width 41 height 34
click at [456, 278] on div "其他付款方式" at bounding box center [540, 264] width 801 height 40
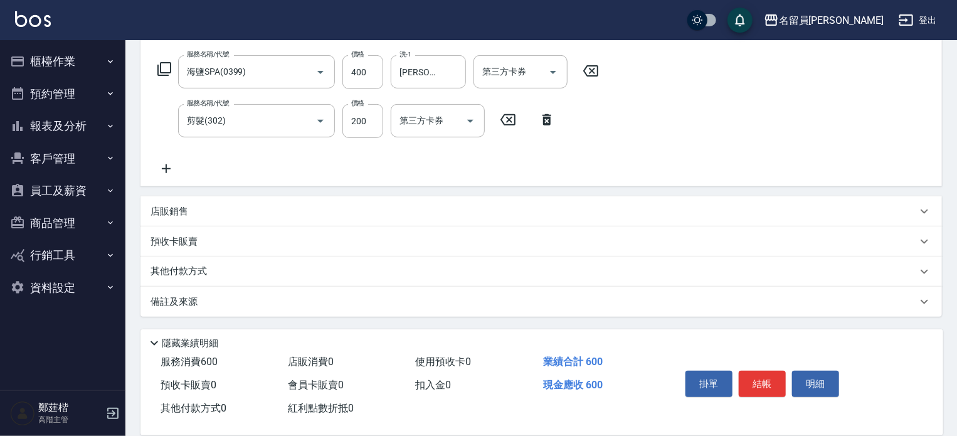
scroll to position [196, 0]
click at [335, 271] on div "其他付款方式" at bounding box center [533, 272] width 766 height 14
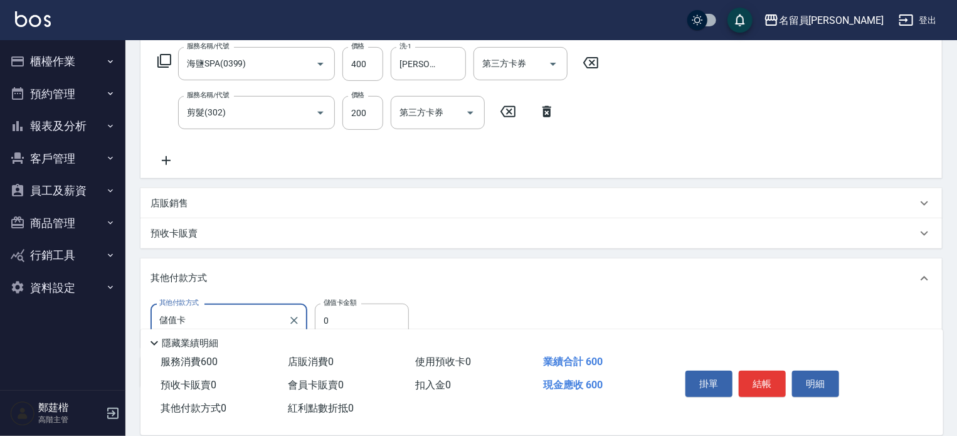
scroll to position [258, 0]
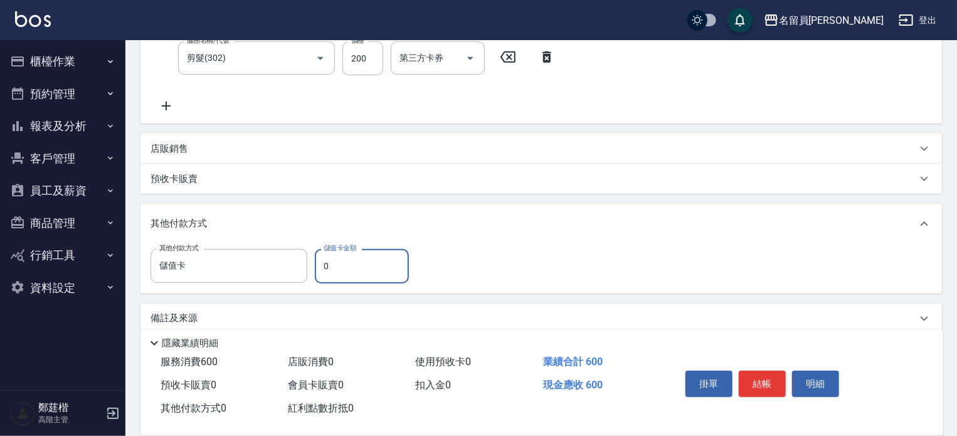
click at [351, 264] on input "0" at bounding box center [362, 266] width 94 height 34
click at [760, 376] on button "結帳" at bounding box center [762, 384] width 47 height 26
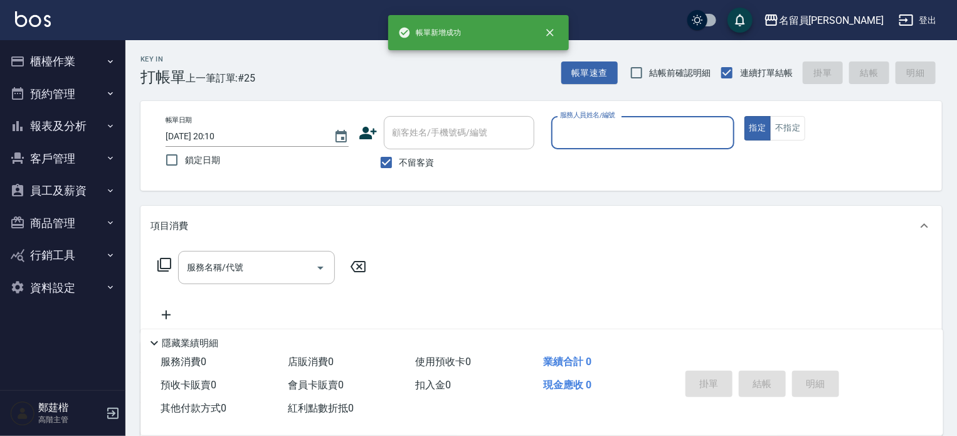
scroll to position [0, 0]
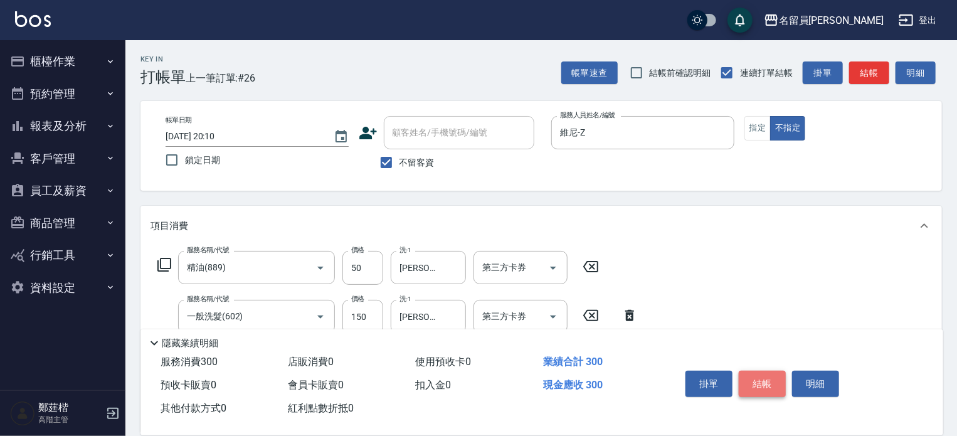
click at [760, 376] on button "結帳" at bounding box center [762, 384] width 47 height 26
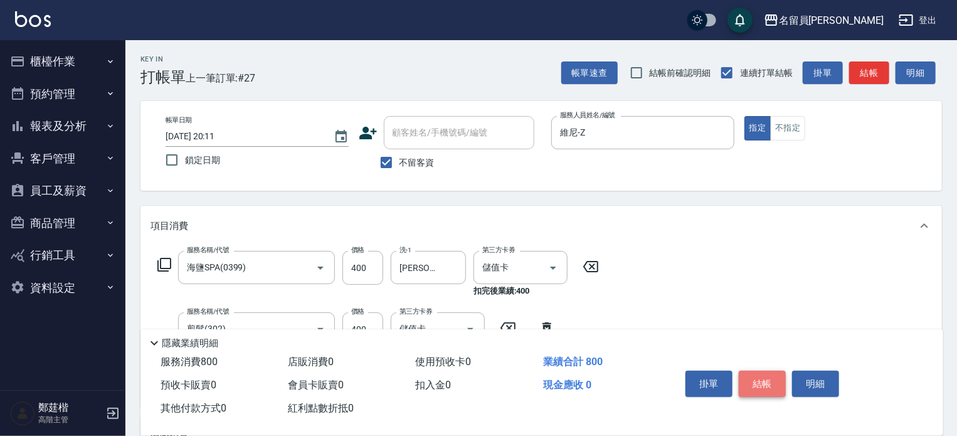
click at [760, 376] on button "結帳" at bounding box center [762, 384] width 47 height 26
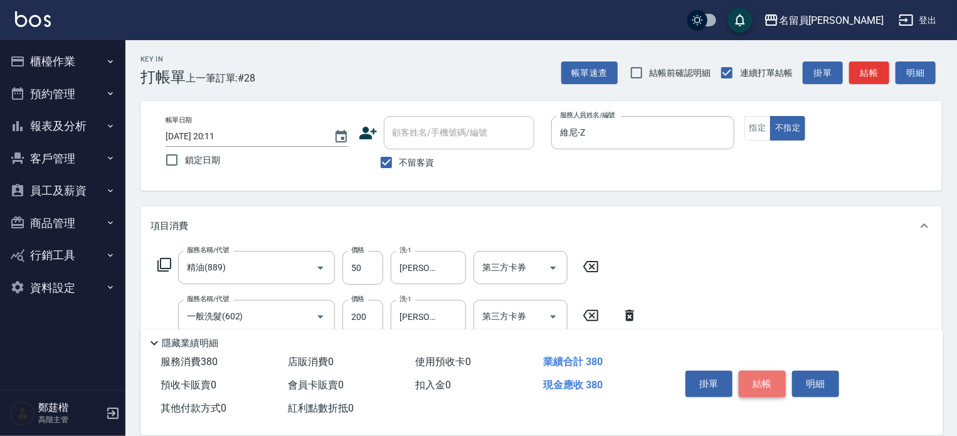
click at [760, 376] on button "結帳" at bounding box center [762, 384] width 47 height 26
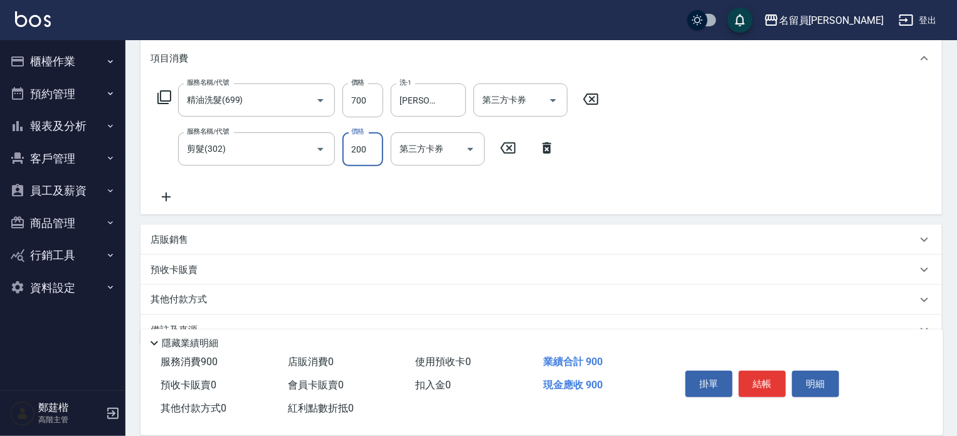
scroll to position [196, 0]
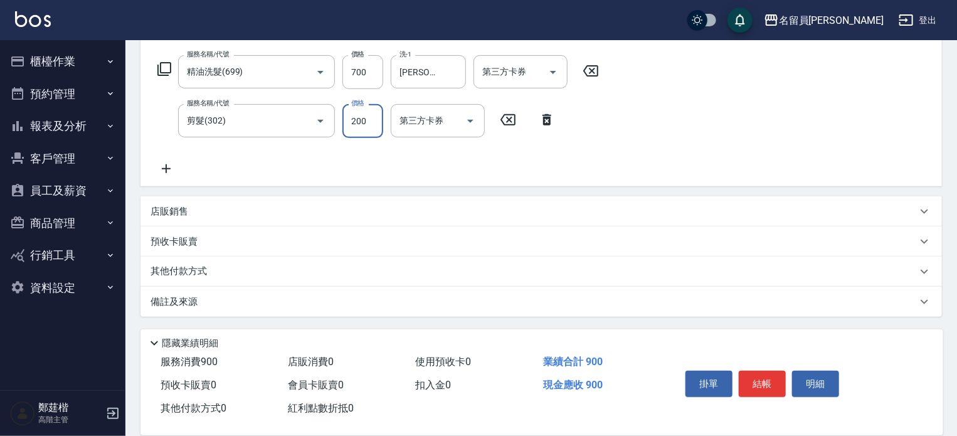
drag, startPoint x: 557, startPoint y: 274, endPoint x: 551, endPoint y: 265, distance: 10.4
click at [556, 271] on div "其他付款方式" at bounding box center [533, 272] width 766 height 14
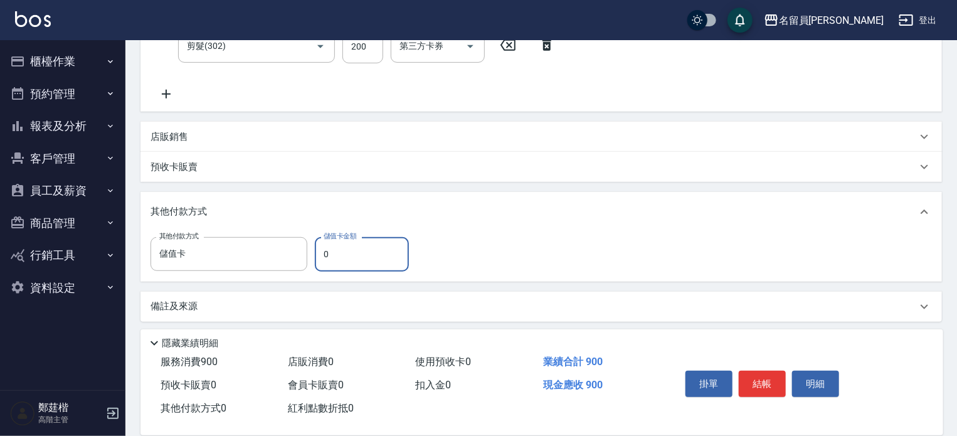
scroll to position [275, 0]
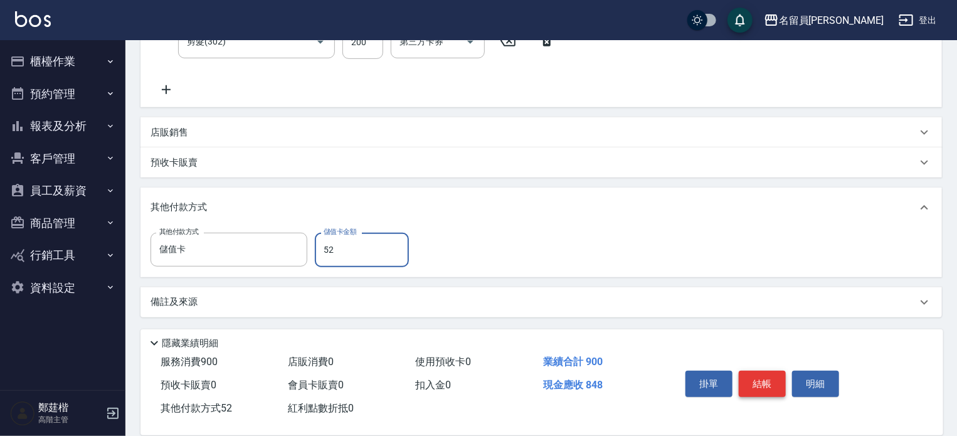
click at [767, 387] on button "結帳" at bounding box center [762, 384] width 47 height 26
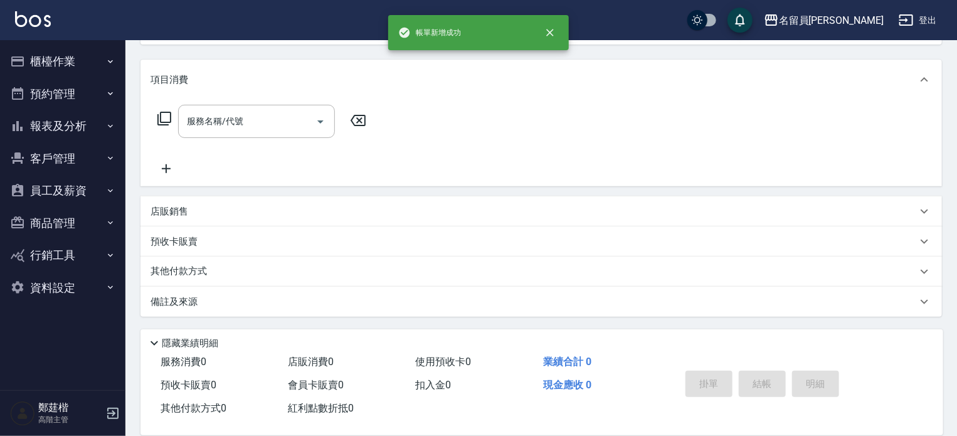
scroll to position [0, 0]
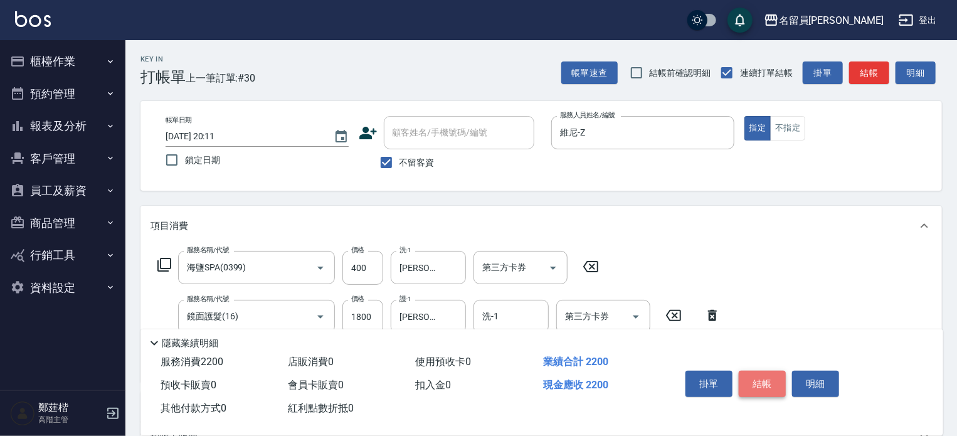
click at [767, 387] on button "結帳" at bounding box center [762, 384] width 47 height 26
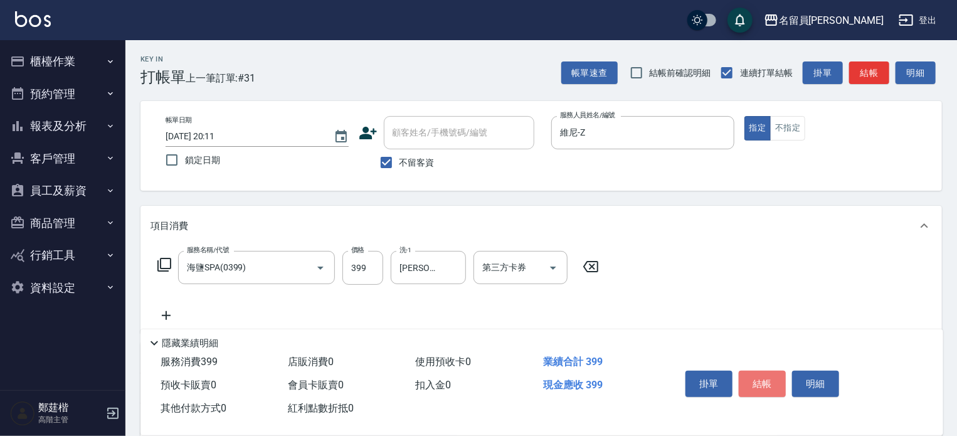
click at [766, 388] on button "結帳" at bounding box center [762, 384] width 47 height 26
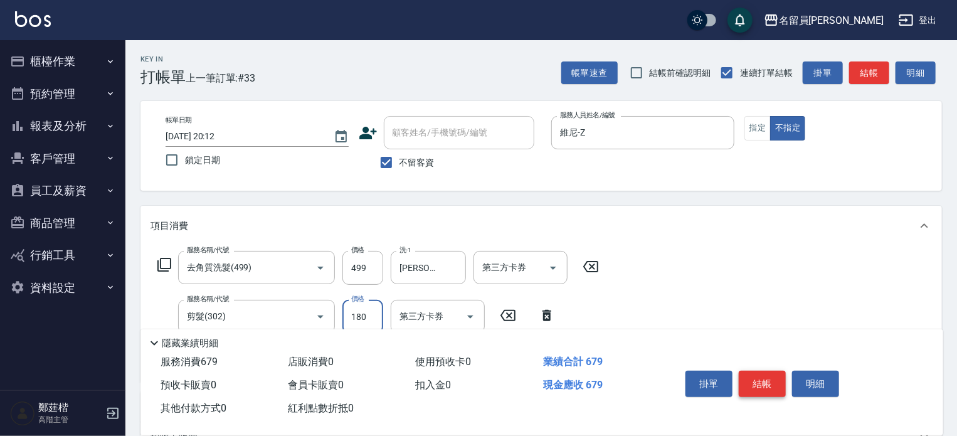
click at [766, 388] on button "結帳" at bounding box center [762, 384] width 47 height 26
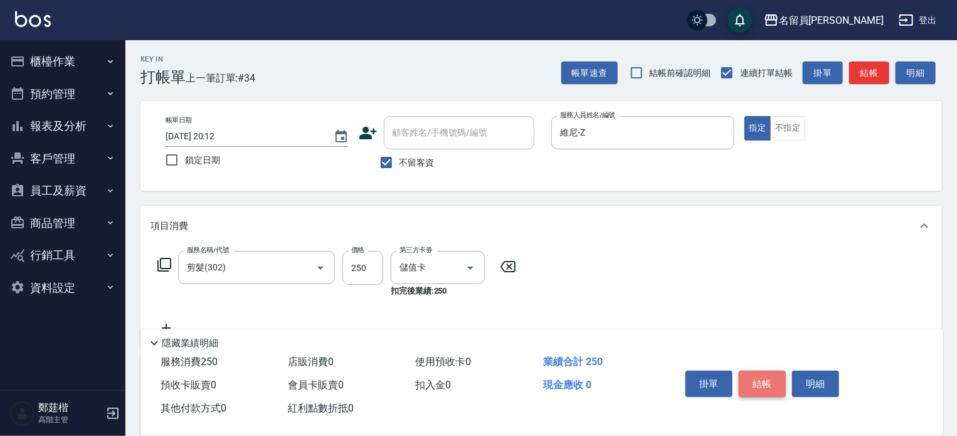
click at [766, 388] on button "結帳" at bounding box center [762, 384] width 47 height 26
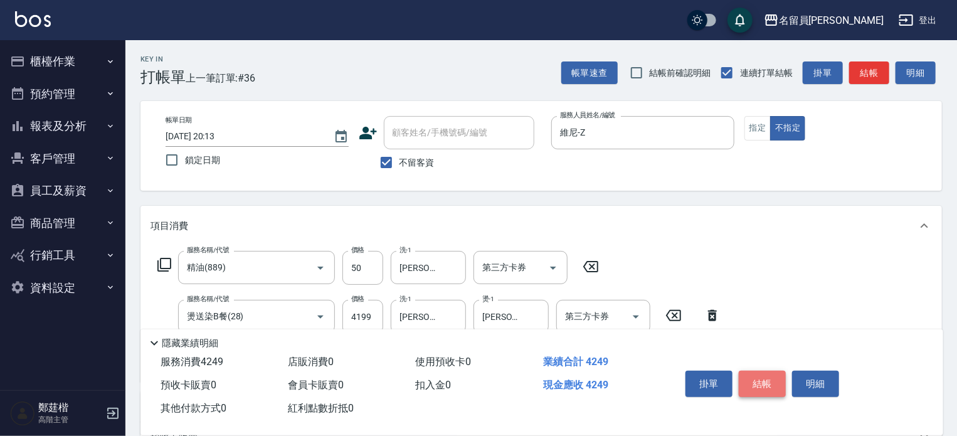
click at [766, 388] on button "結帳" at bounding box center [762, 384] width 47 height 26
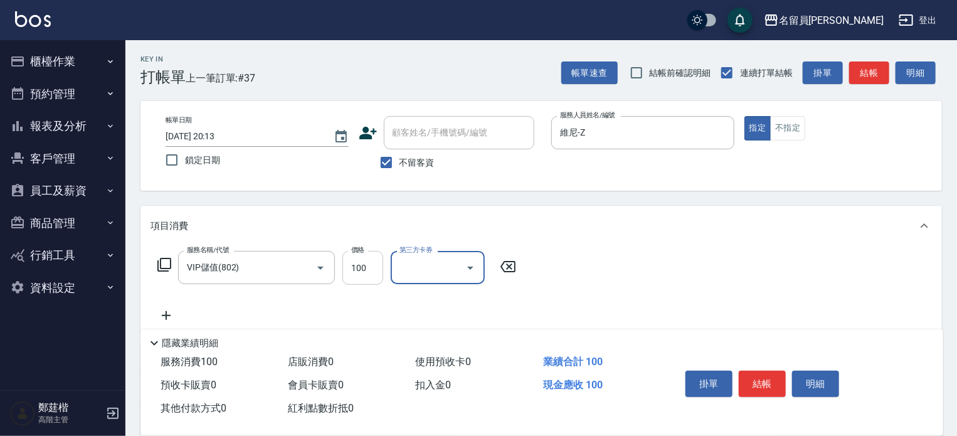
click at [374, 275] on input "100" at bounding box center [362, 268] width 41 height 34
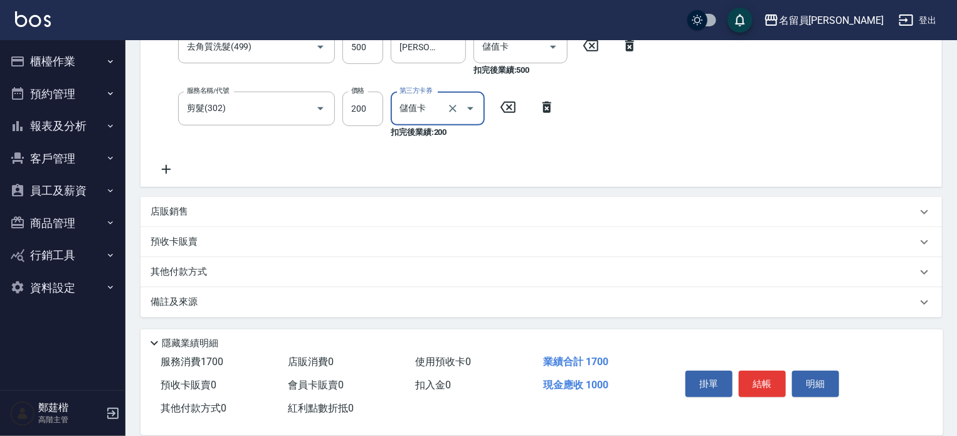
scroll to position [19, 0]
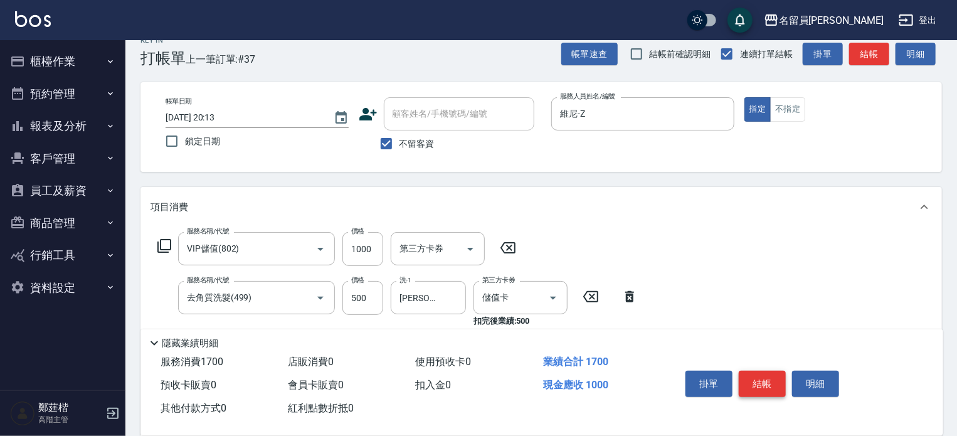
click at [761, 382] on button "結帳" at bounding box center [762, 384] width 47 height 26
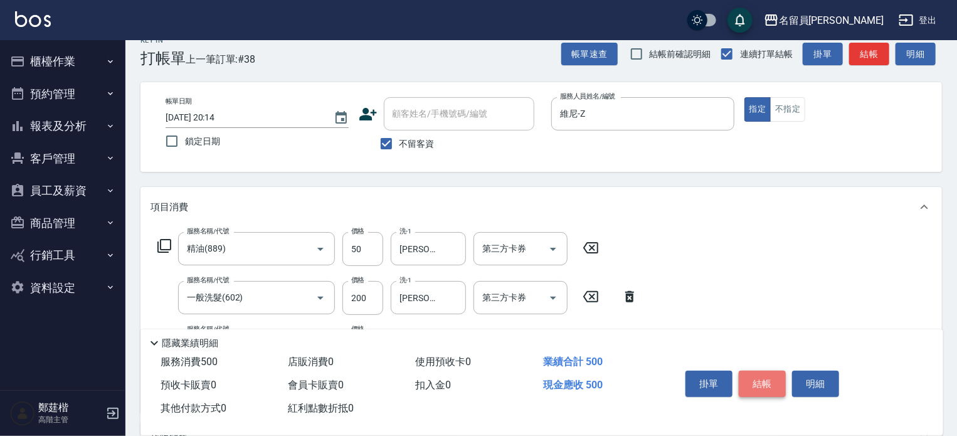
click at [761, 382] on button "結帳" at bounding box center [762, 384] width 47 height 26
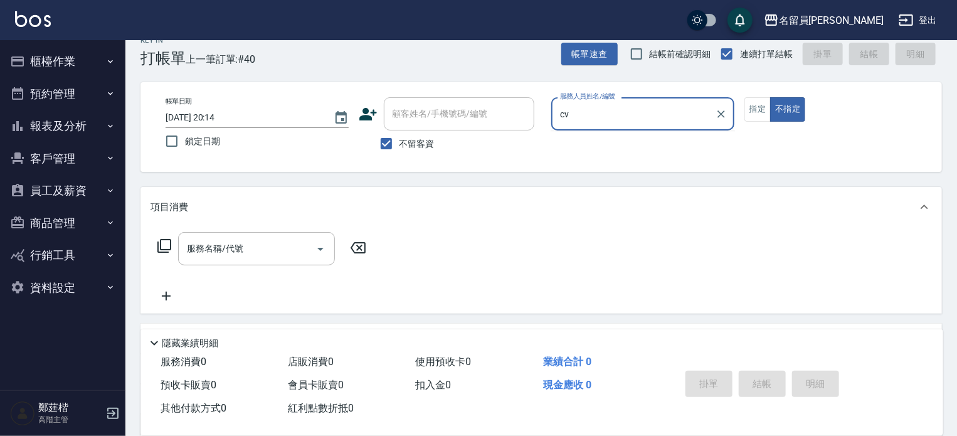
click at [770, 97] on button "不指定" at bounding box center [787, 109] width 35 height 24
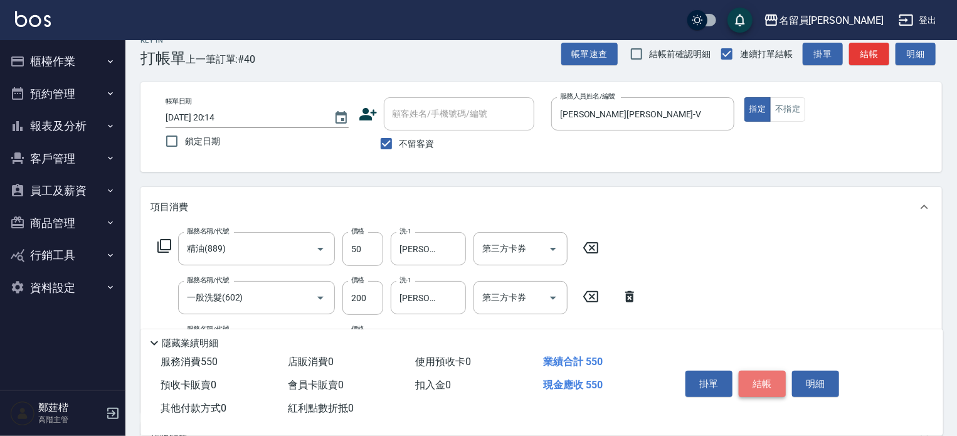
click at [761, 382] on button "結帳" at bounding box center [762, 384] width 47 height 26
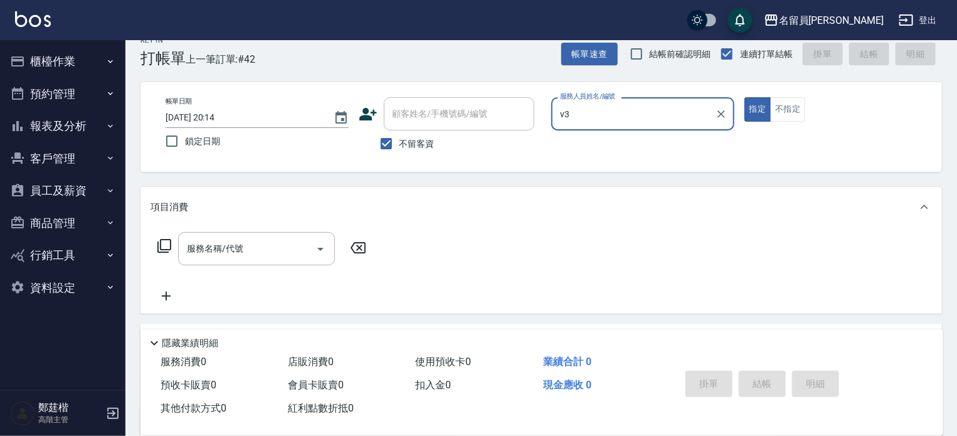
click at [744, 97] on button "指定" at bounding box center [757, 109] width 27 height 24
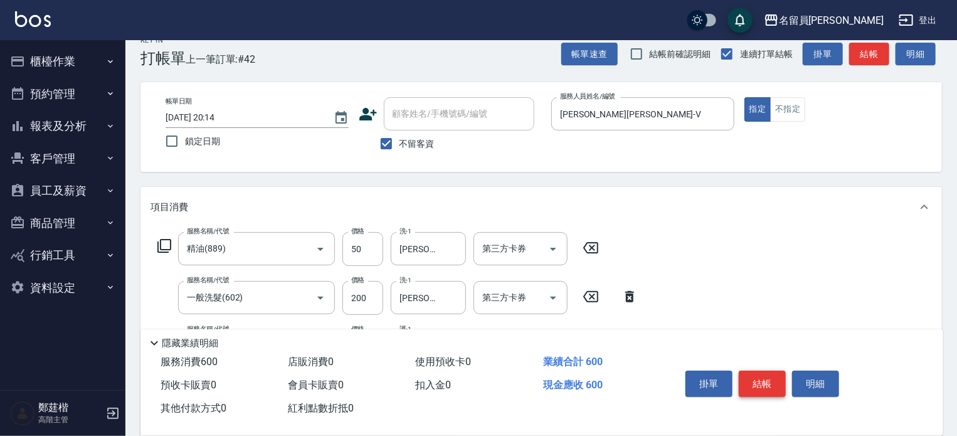
click at [761, 382] on button "結帳" at bounding box center [762, 384] width 47 height 26
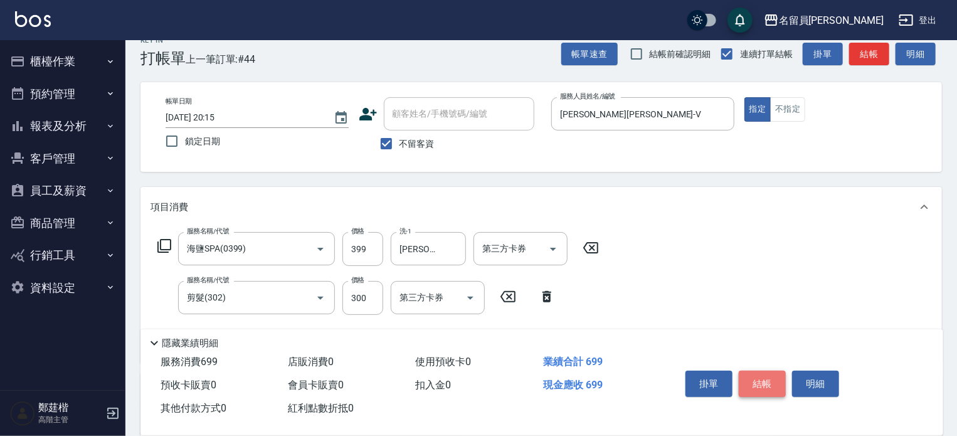
click at [761, 382] on button "結帳" at bounding box center [762, 384] width 47 height 26
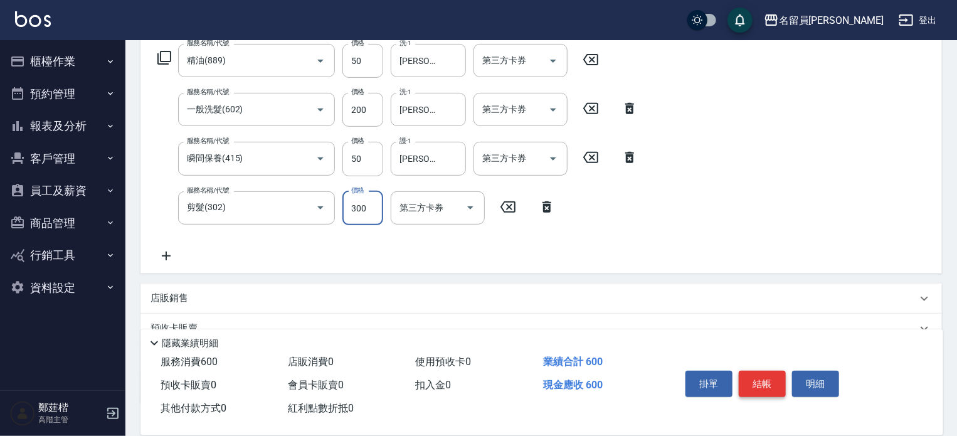
scroll to position [0, 0]
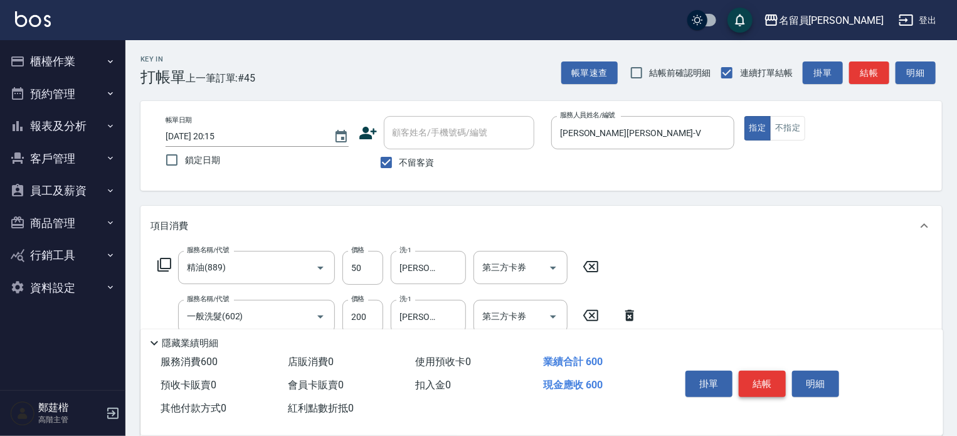
click at [765, 376] on button "結帳" at bounding box center [762, 384] width 47 height 26
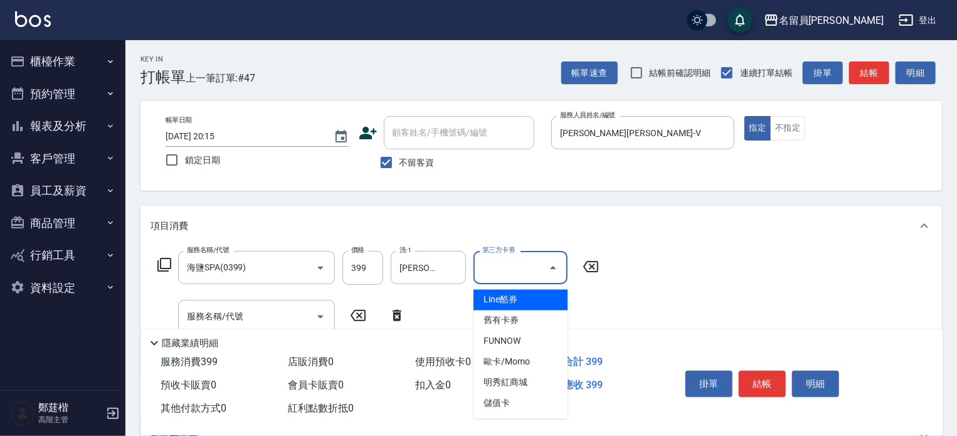
click at [522, 261] on div "第三方卡券 第三方卡券" at bounding box center [520, 267] width 94 height 33
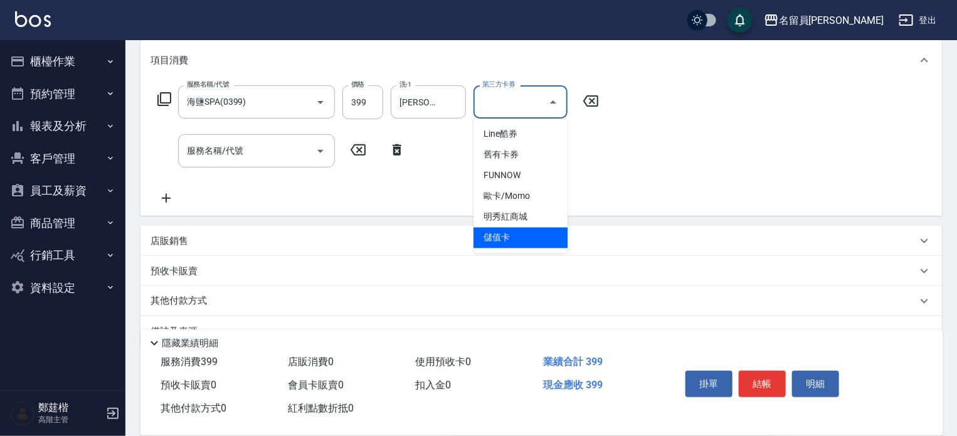
scroll to position [188, 0]
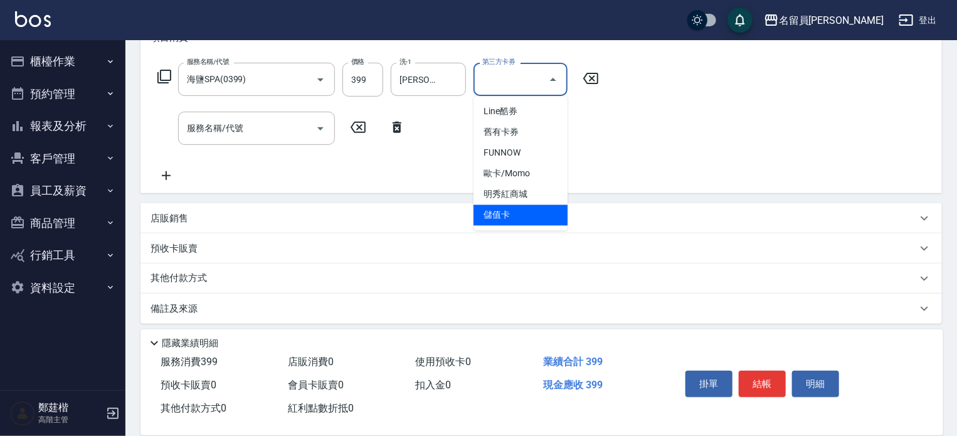
click at [493, 213] on span "儲值卡" at bounding box center [520, 215] width 94 height 21
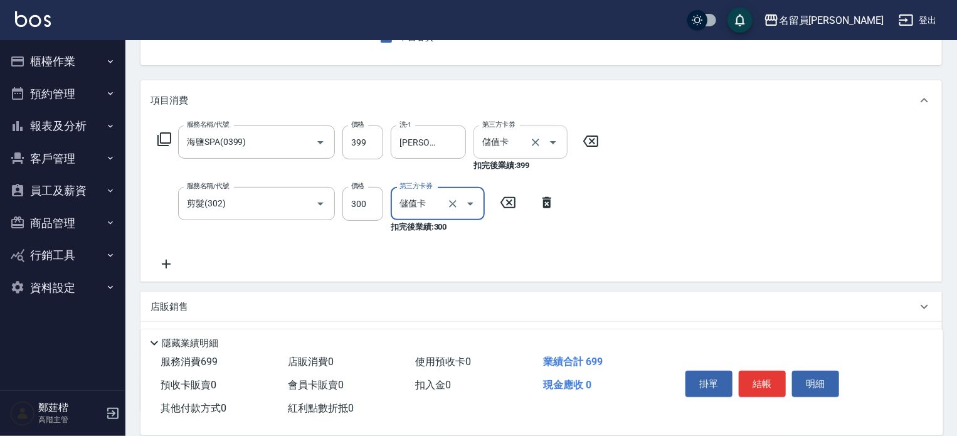
scroll to position [0, 0]
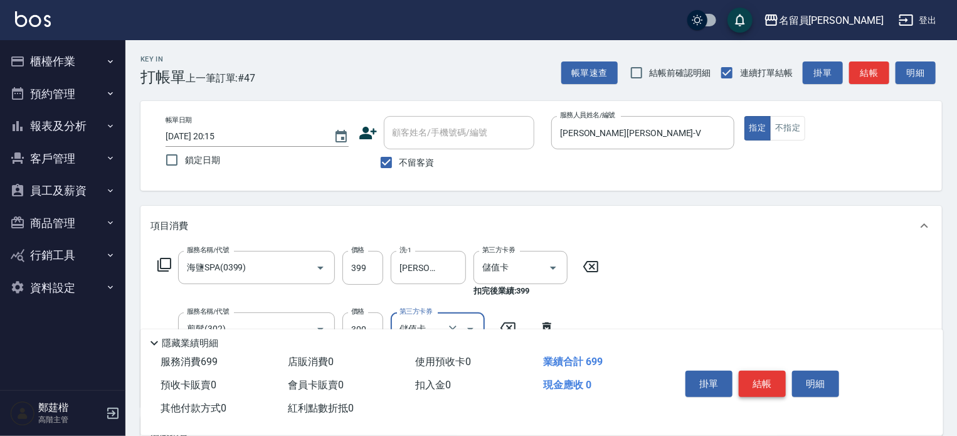
click at [772, 382] on button "結帳" at bounding box center [762, 384] width 47 height 26
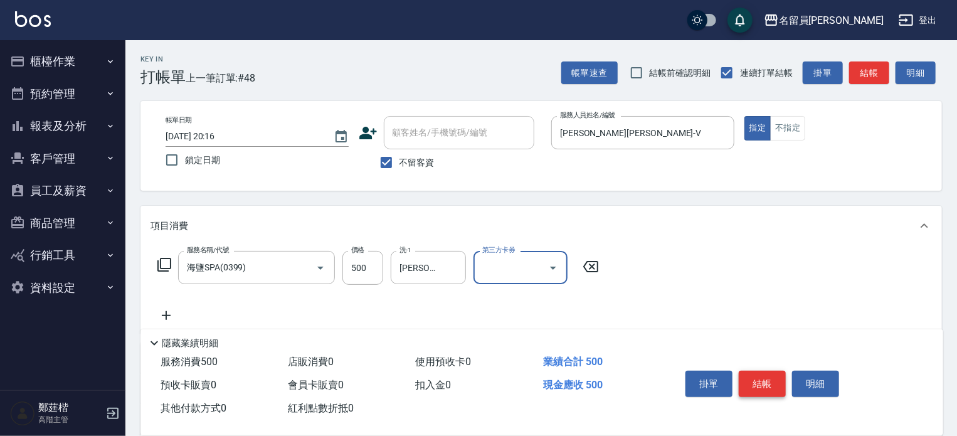
click at [772, 382] on button "結帳" at bounding box center [762, 384] width 47 height 26
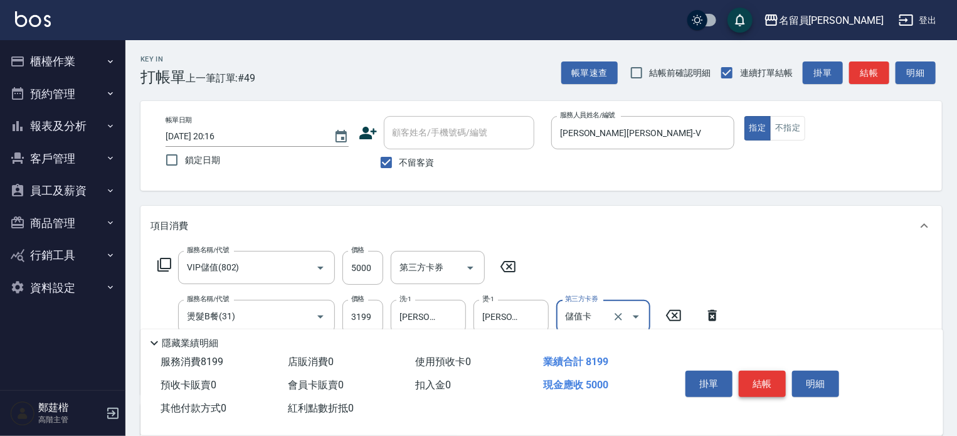
click at [772, 382] on button "結帳" at bounding box center [762, 384] width 47 height 26
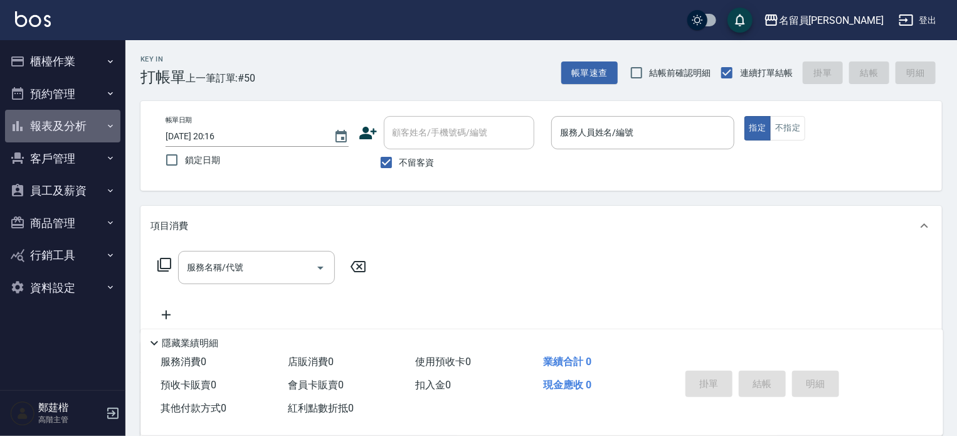
click at [28, 114] on button "報表及分析" at bounding box center [62, 126] width 115 height 33
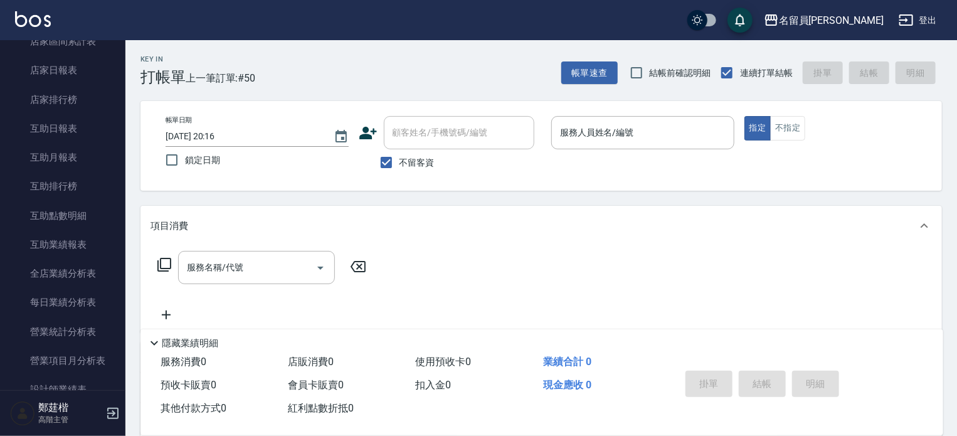
scroll to position [188, 0]
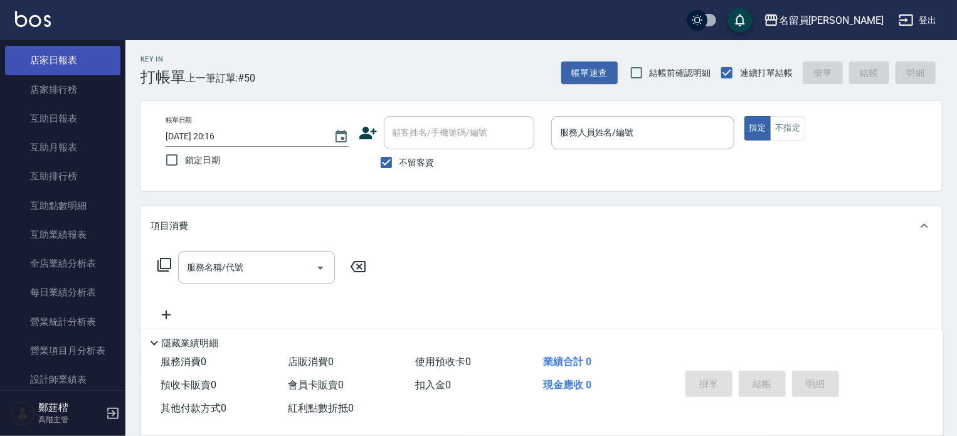
click at [53, 66] on link "店家日報表" at bounding box center [62, 60] width 115 height 29
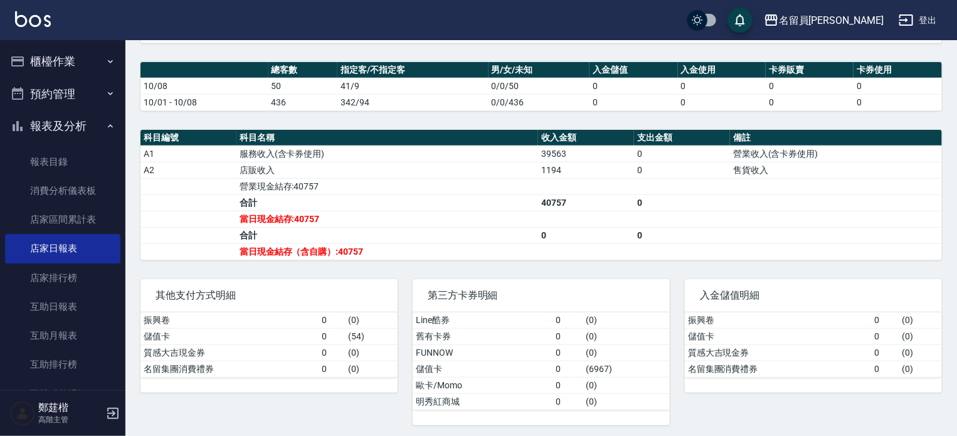
click at [88, 62] on button "櫃檯作業" at bounding box center [62, 61] width 115 height 33
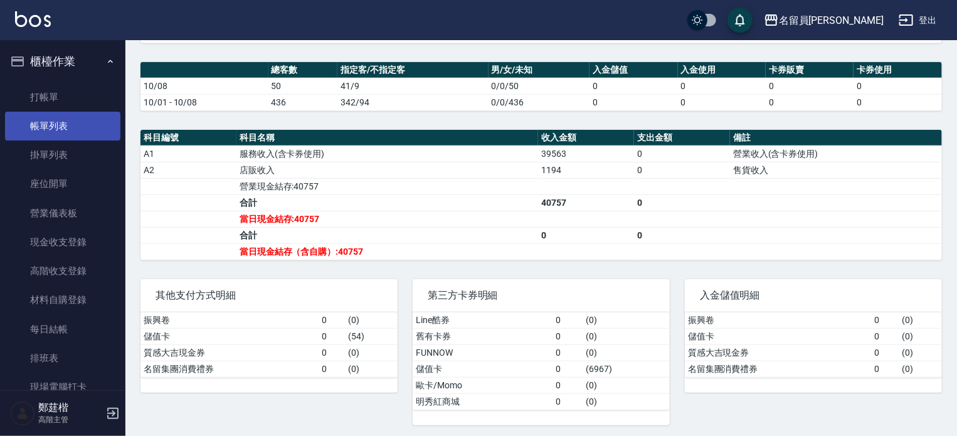
click at [81, 112] on link "帳單列表" at bounding box center [62, 126] width 115 height 29
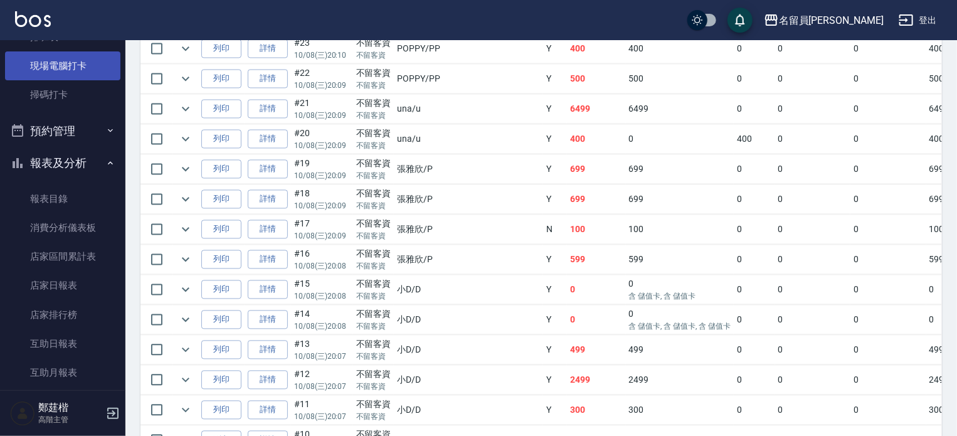
scroll to position [376, 0]
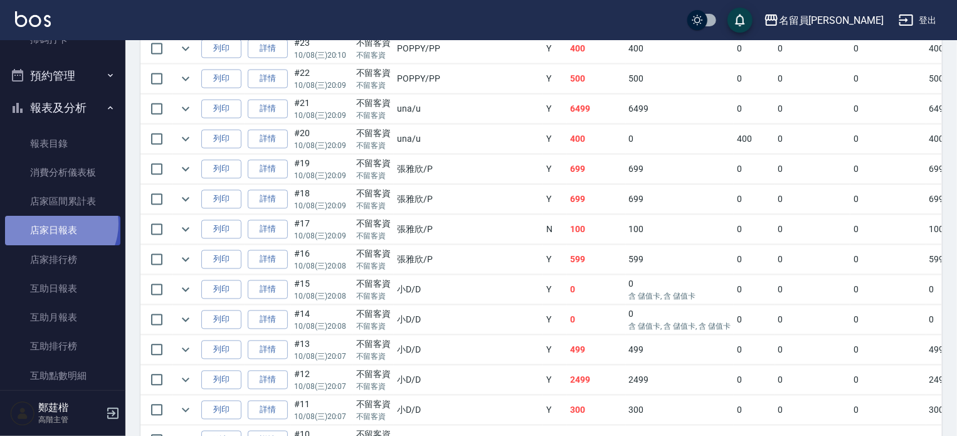
click at [55, 224] on link "店家日報表" at bounding box center [62, 230] width 115 height 29
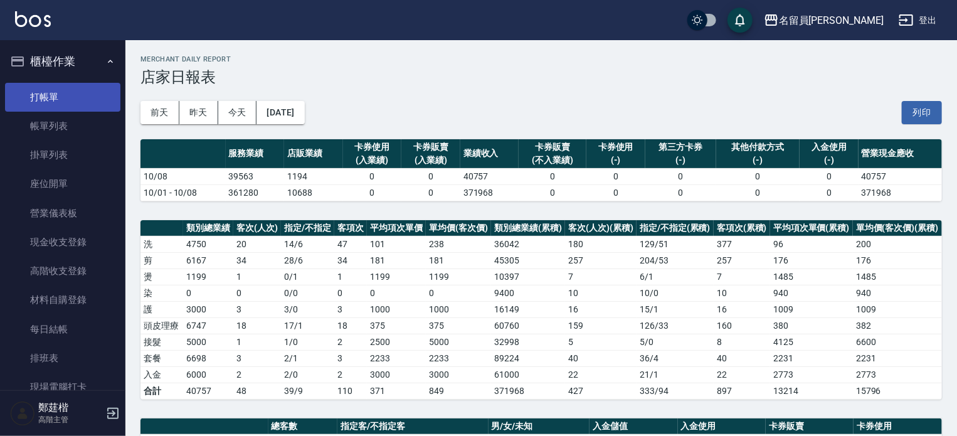
click at [53, 105] on link "打帳單" at bounding box center [62, 97] width 115 height 29
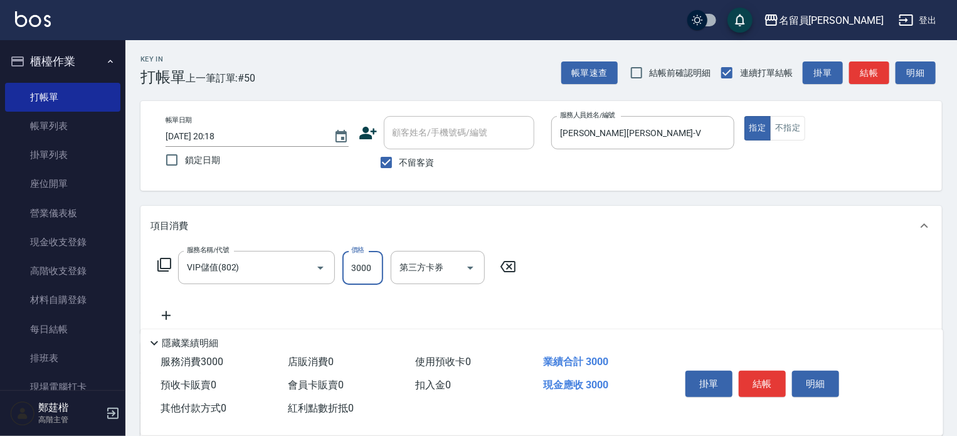
drag, startPoint x: 754, startPoint y: 376, endPoint x: 770, endPoint y: 387, distance: 19.8
click at [770, 387] on button "結帳" at bounding box center [762, 384] width 47 height 26
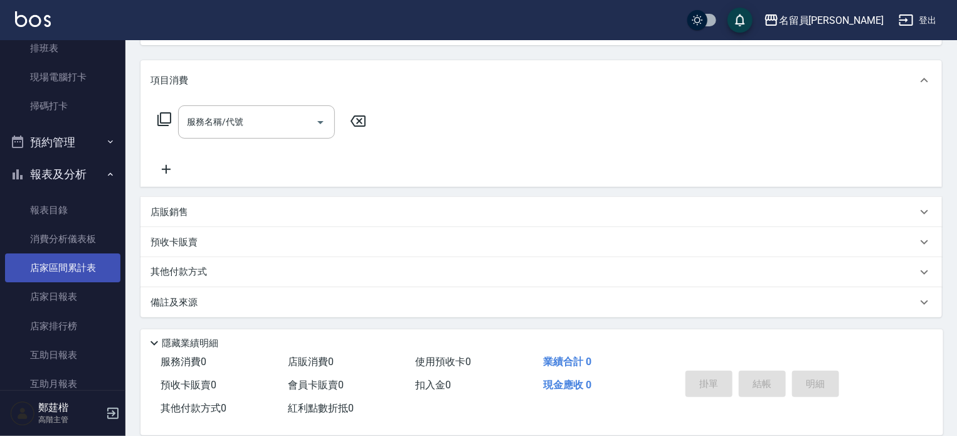
scroll to position [313, 0]
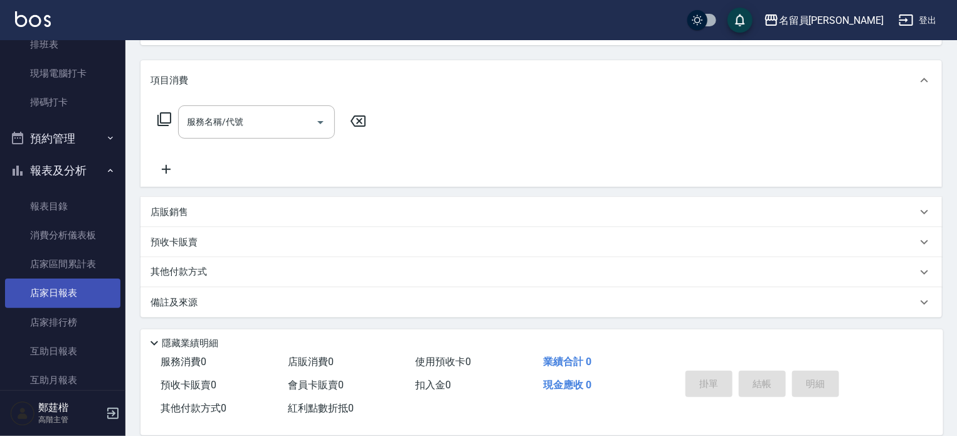
click at [68, 288] on link "店家日報表" at bounding box center [62, 292] width 115 height 29
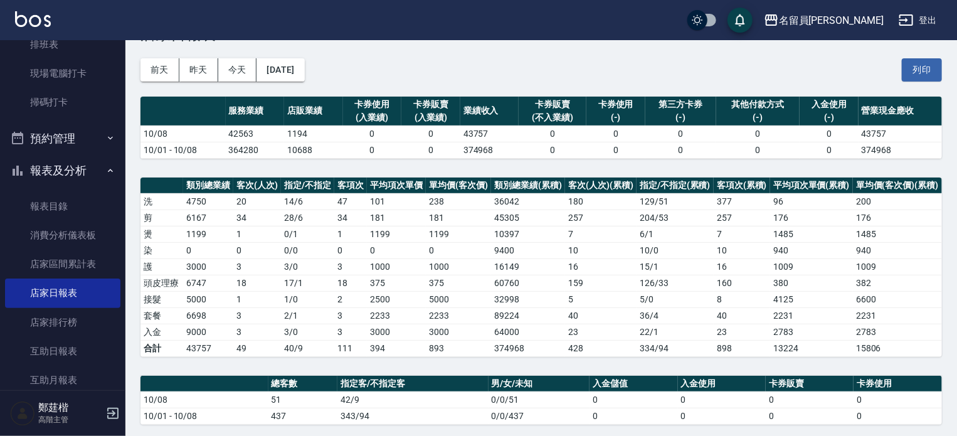
scroll to position [313, 0]
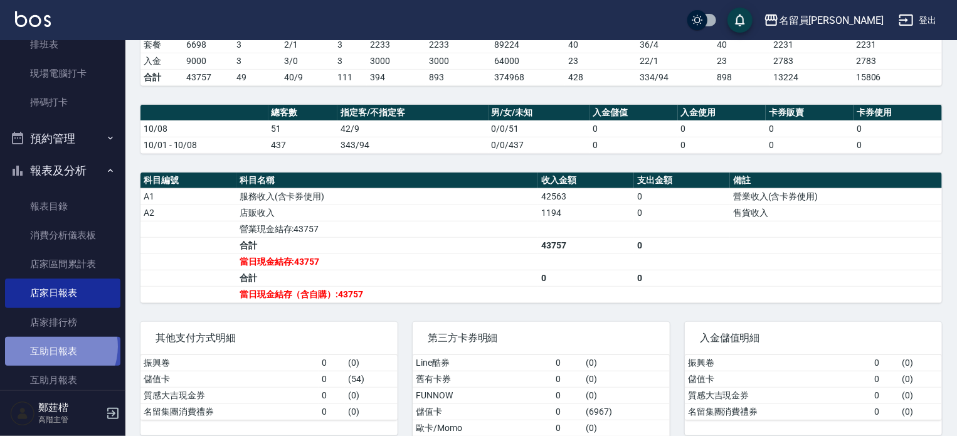
click at [53, 347] on link "互助日報表" at bounding box center [62, 351] width 115 height 29
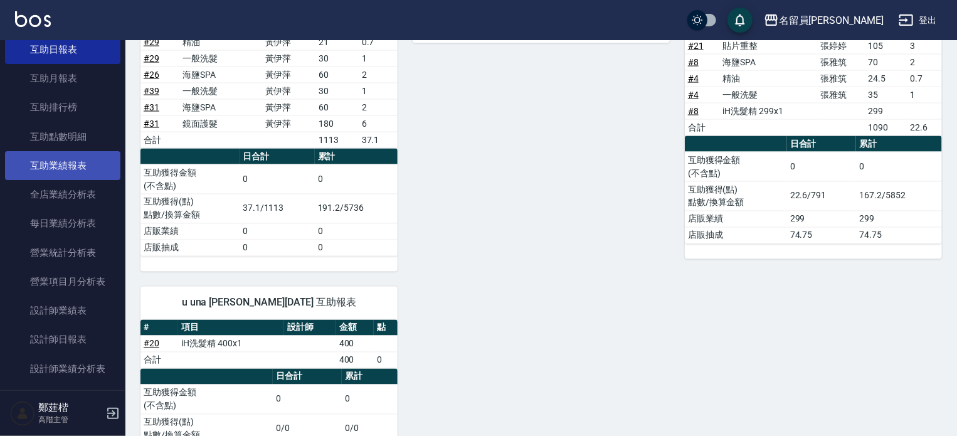
scroll to position [627, 0]
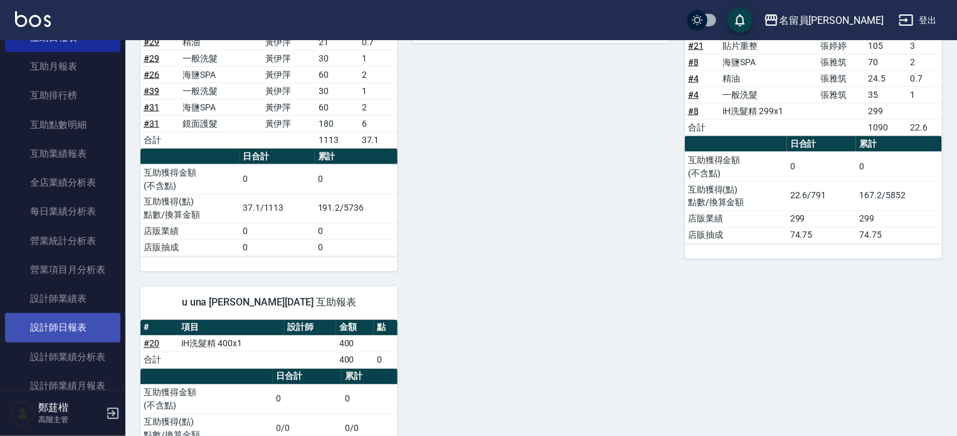
click at [75, 320] on link "設計師日報表" at bounding box center [62, 327] width 115 height 29
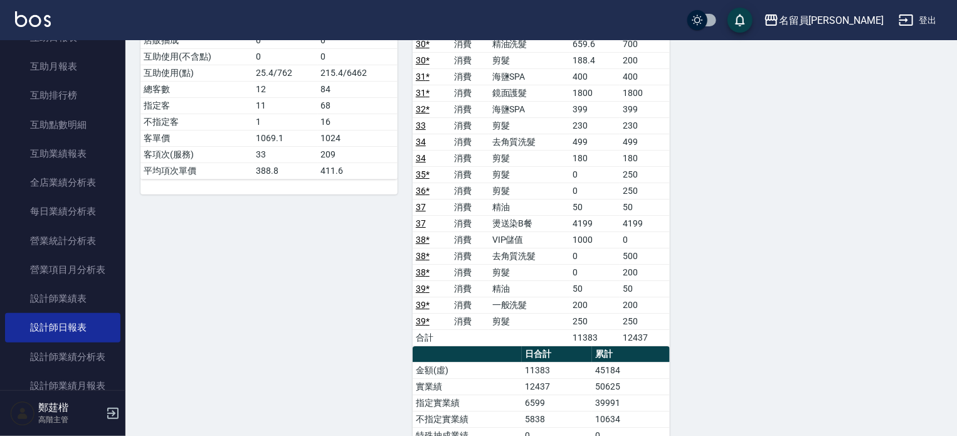
scroll to position [1881, 0]
